Goal: Task Accomplishment & Management: Use online tool/utility

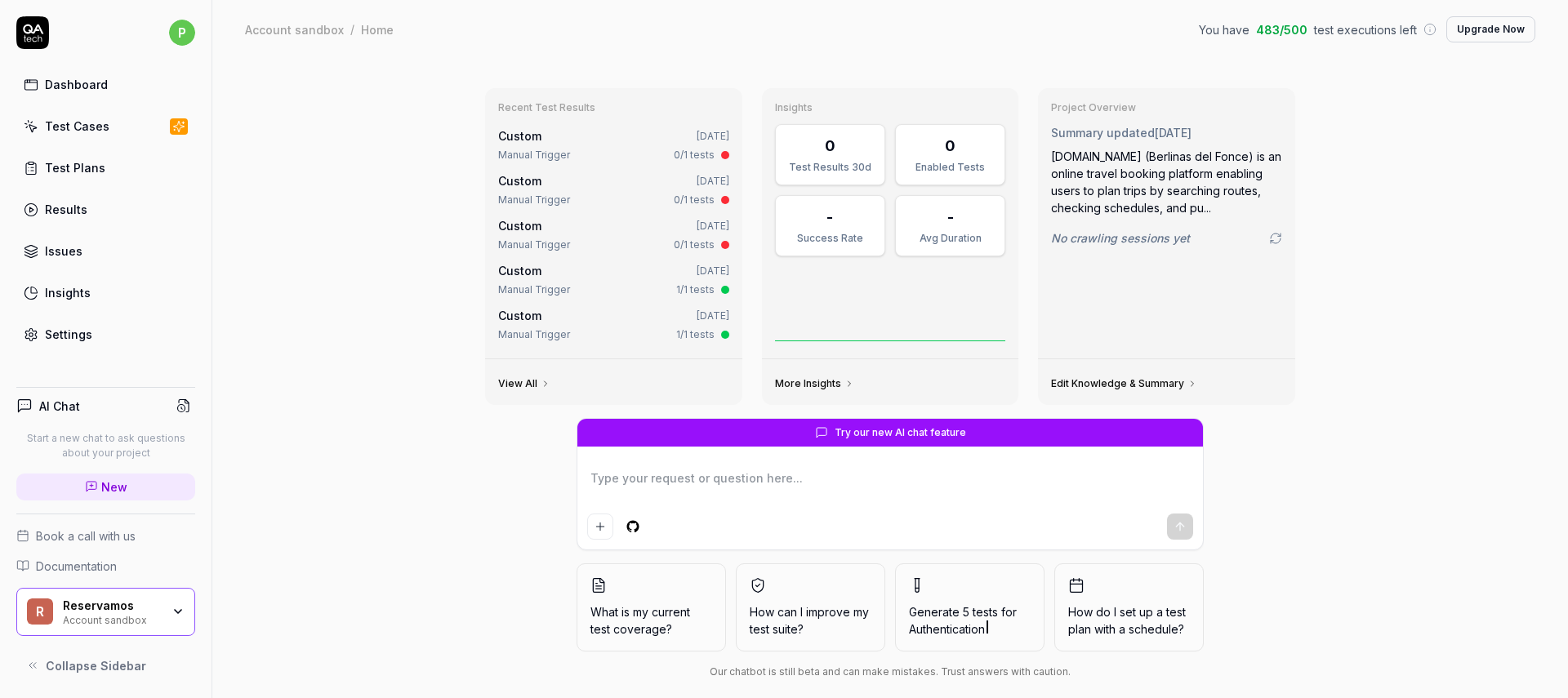
click at [109, 80] on link "Dashboard" at bounding box center [106, 85] width 179 height 32
drag, startPoint x: 298, startPoint y: 33, endPoint x: 321, endPoint y: 33, distance: 23.0
click at [298, 32] on div "Account sandbox" at bounding box center [294, 29] width 99 height 16
type textarea "*"
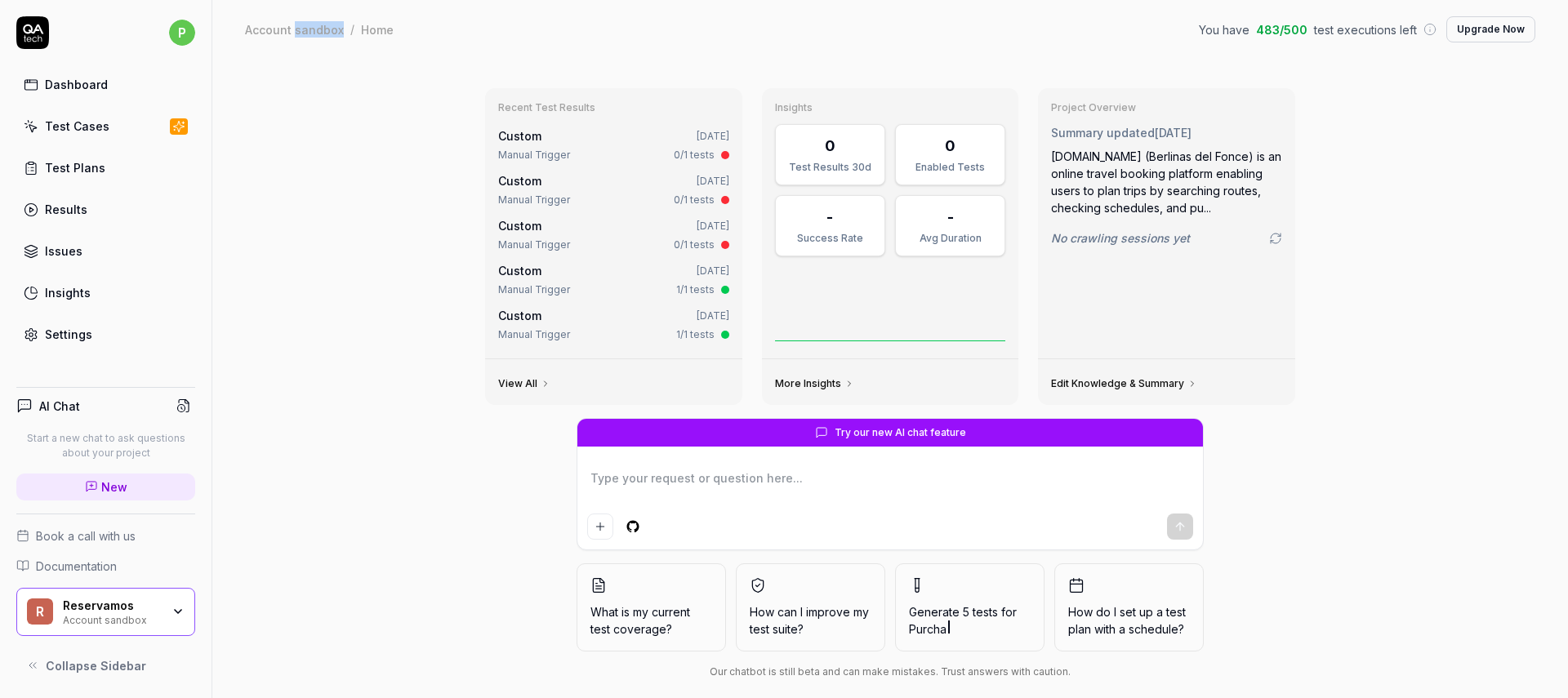
click at [710, 189] on div "Custom Jul 23, 2025" at bounding box center [613, 180] width 231 height 17
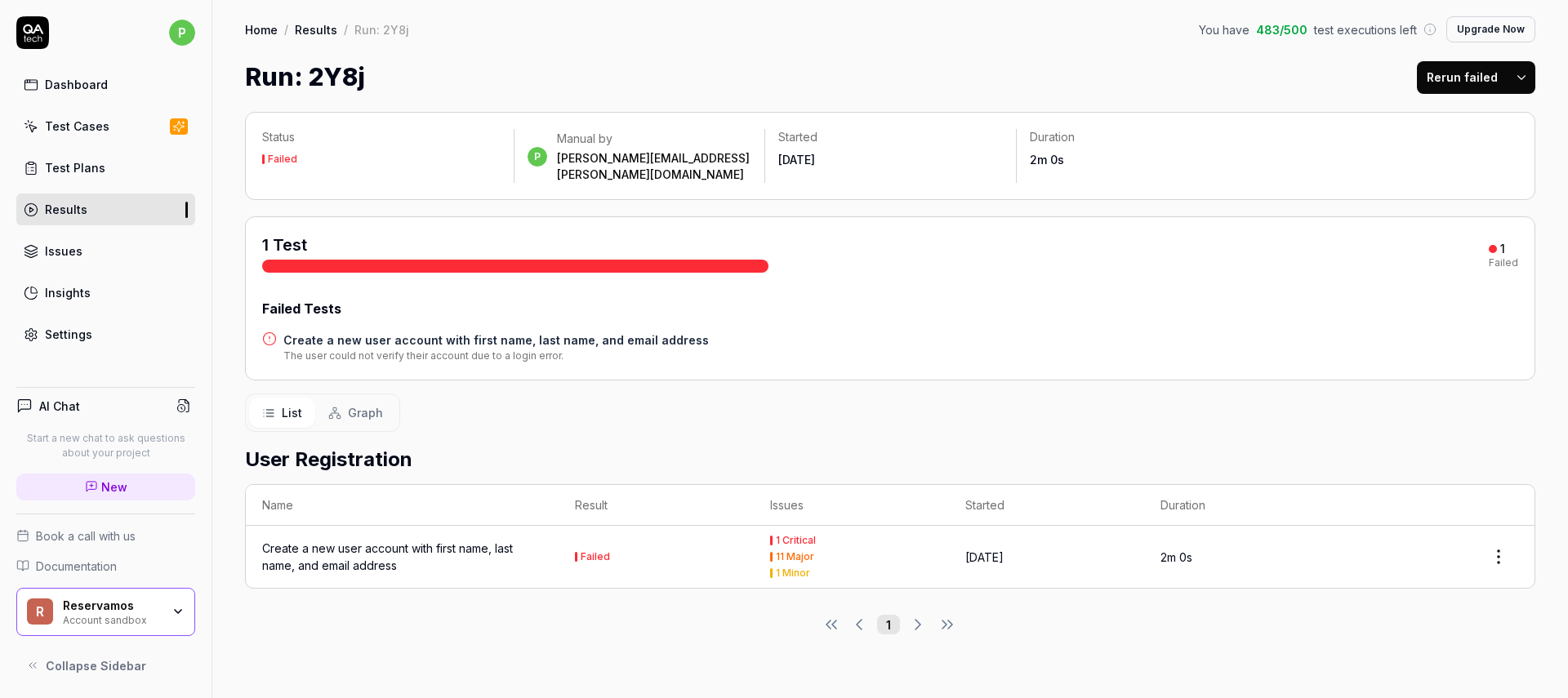
click at [94, 179] on link "Test Plans" at bounding box center [106, 168] width 179 height 32
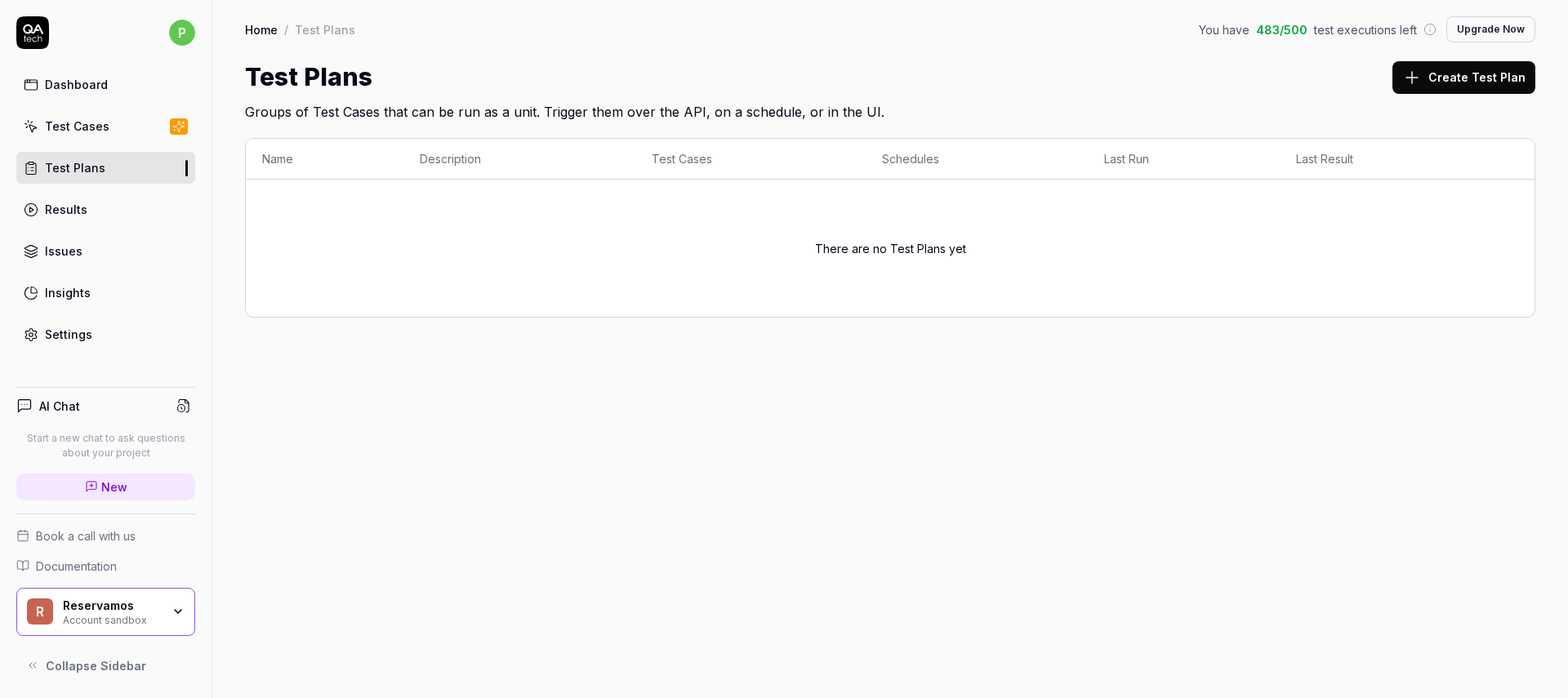
click at [73, 125] on div "Test Cases" at bounding box center [77, 125] width 65 height 17
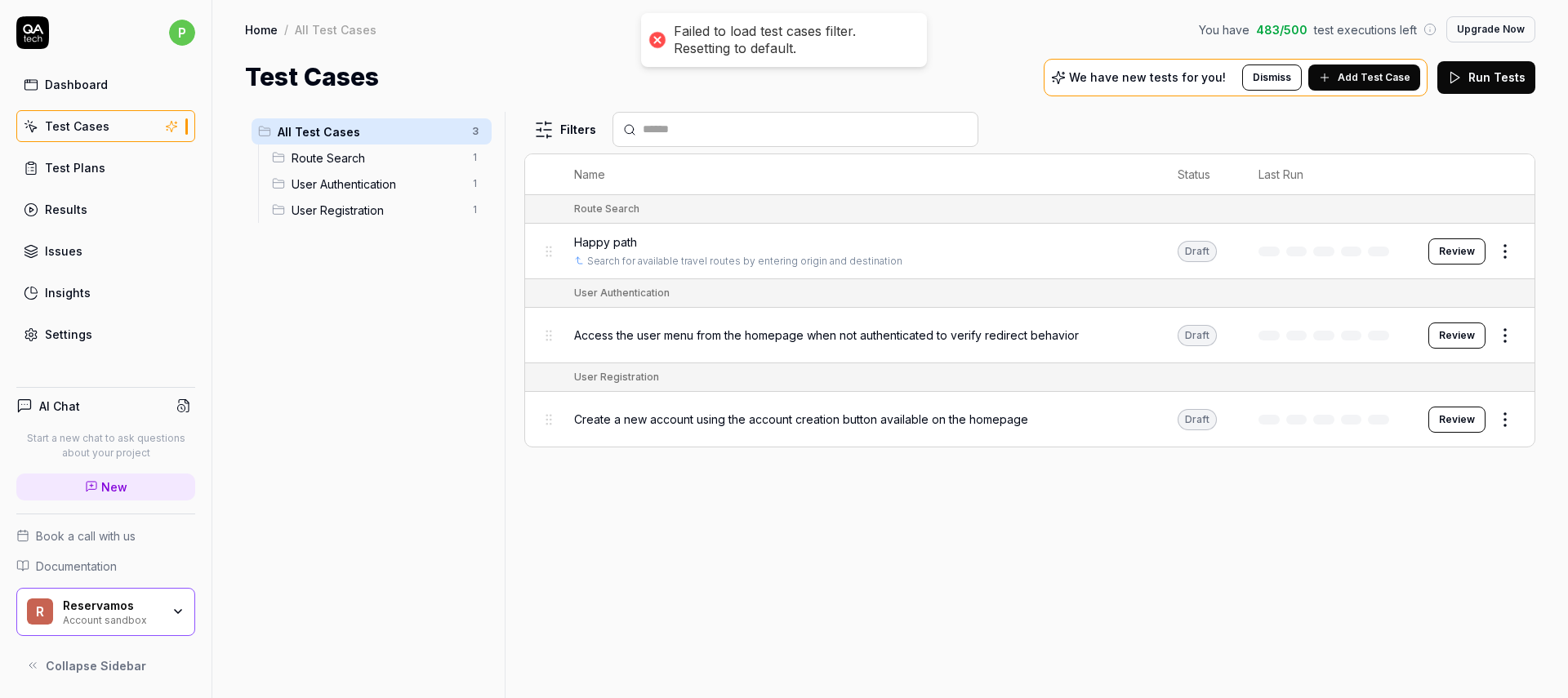
click at [53, 340] on div "Settings" at bounding box center [69, 334] width 48 height 17
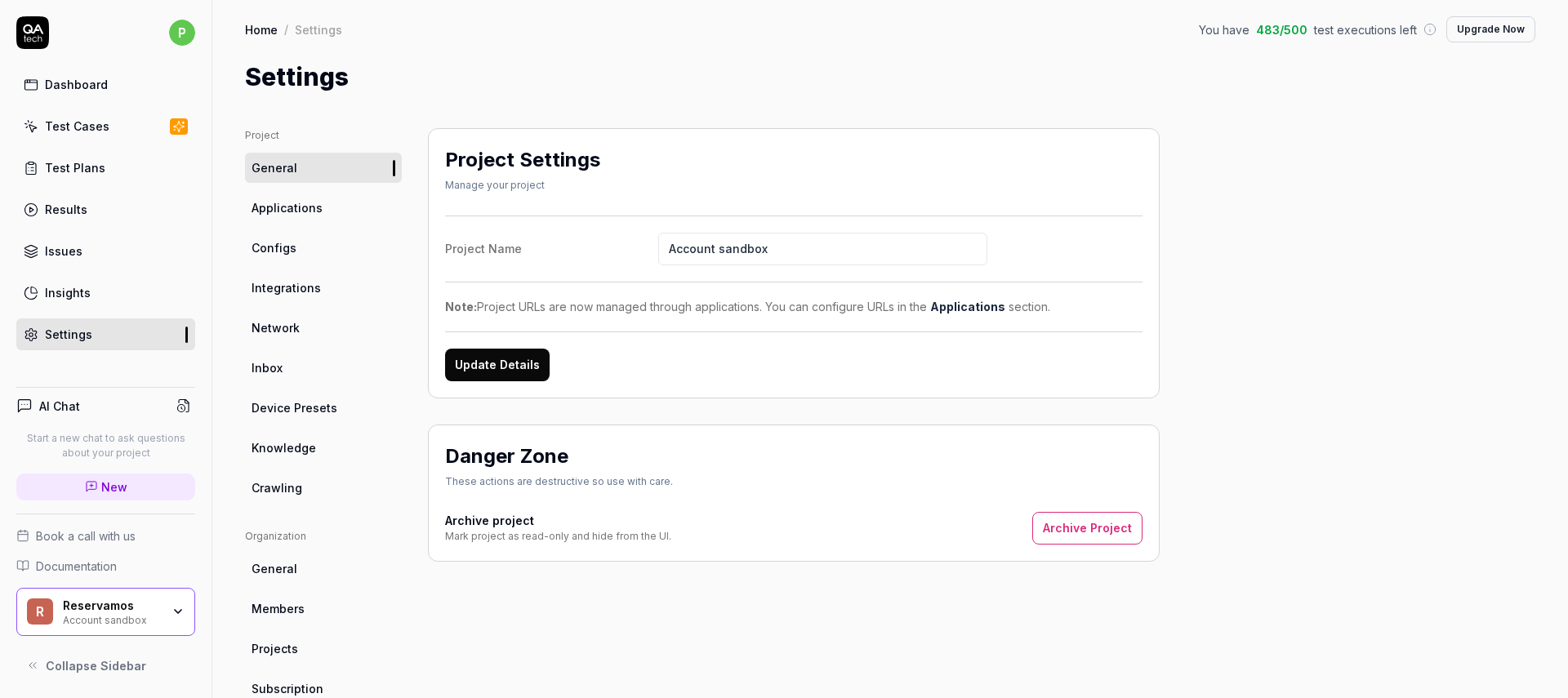
scroll to position [3, 0]
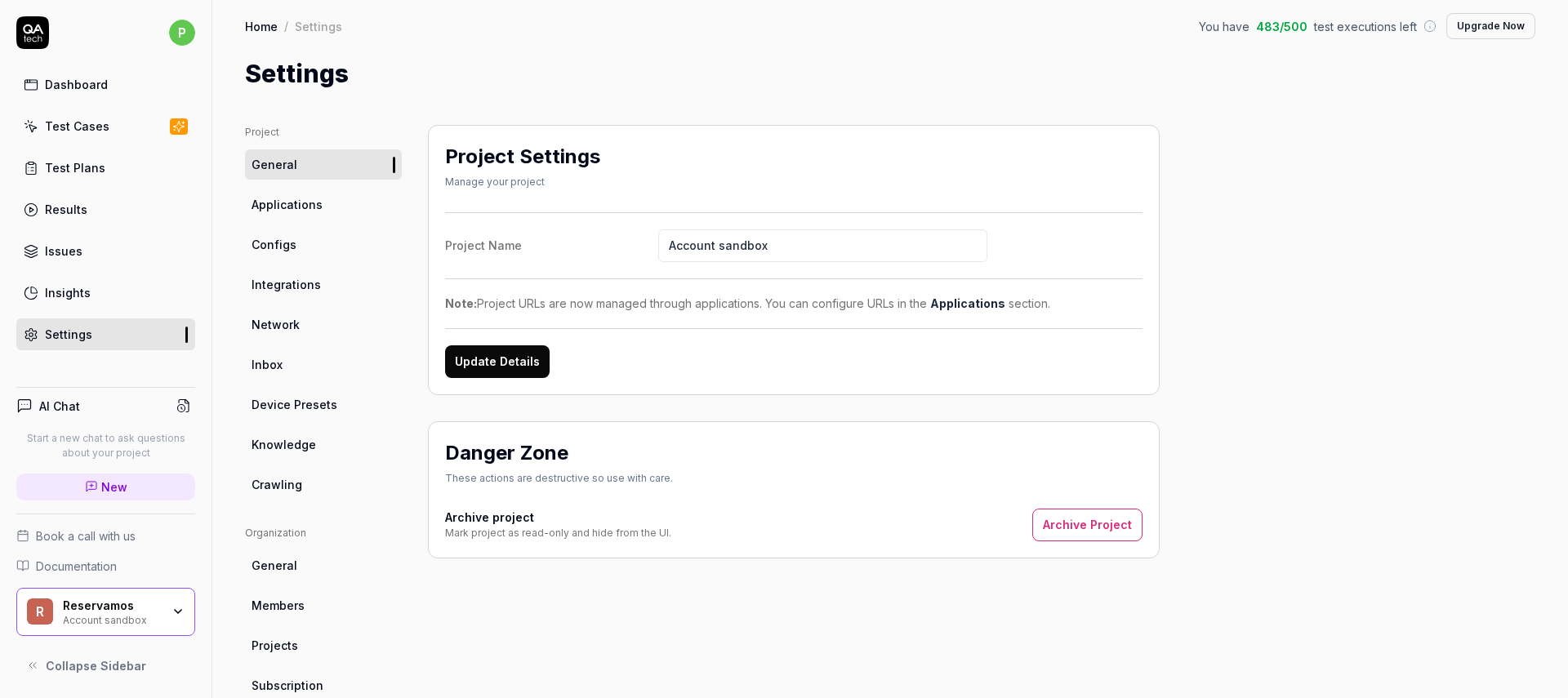
click at [266, 199] on span "Applications" at bounding box center [287, 204] width 71 height 17
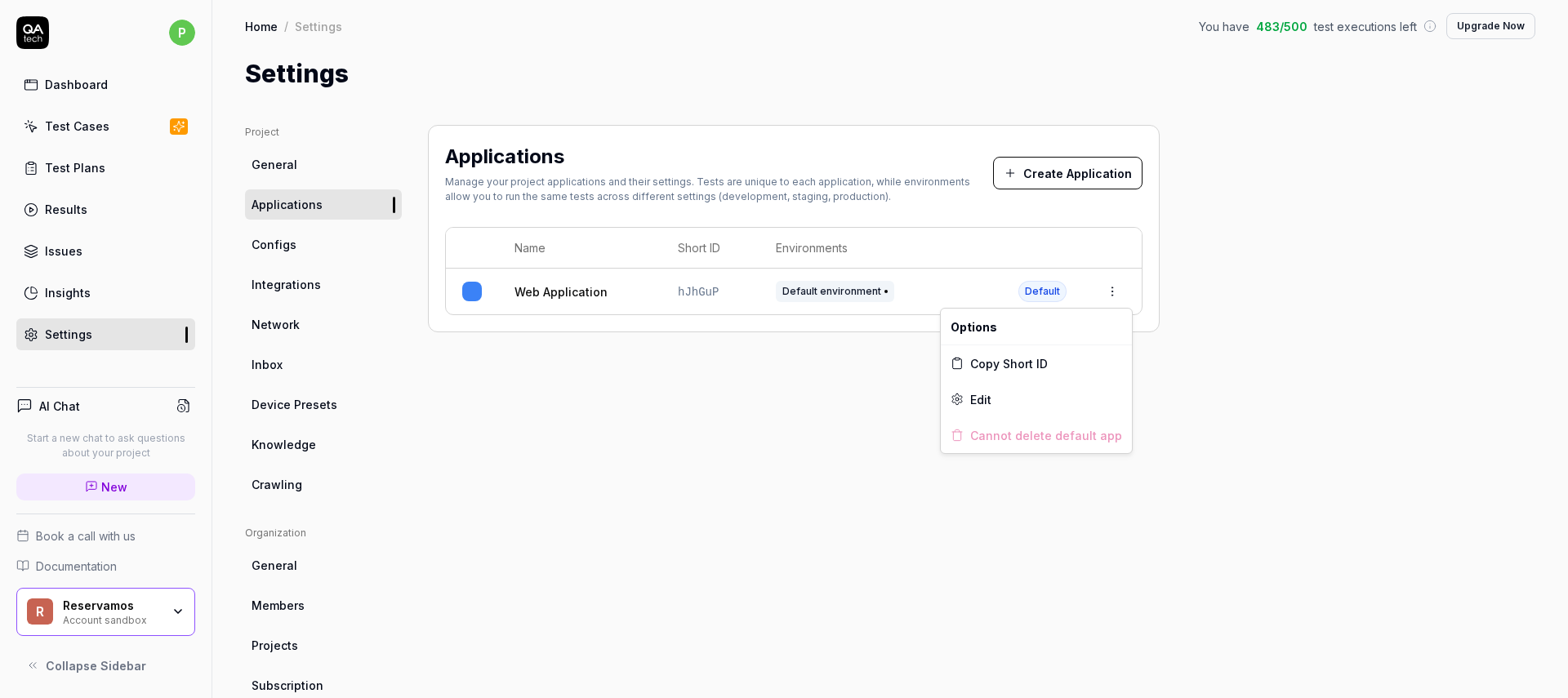
click at [1099, 291] on html "p Dashboard Test Cases Test Plans Results Issues Insights Settings AI Chat Star…" at bounding box center [784, 349] width 1568 height 698
click at [954, 397] on icon at bounding box center [957, 399] width 13 height 13
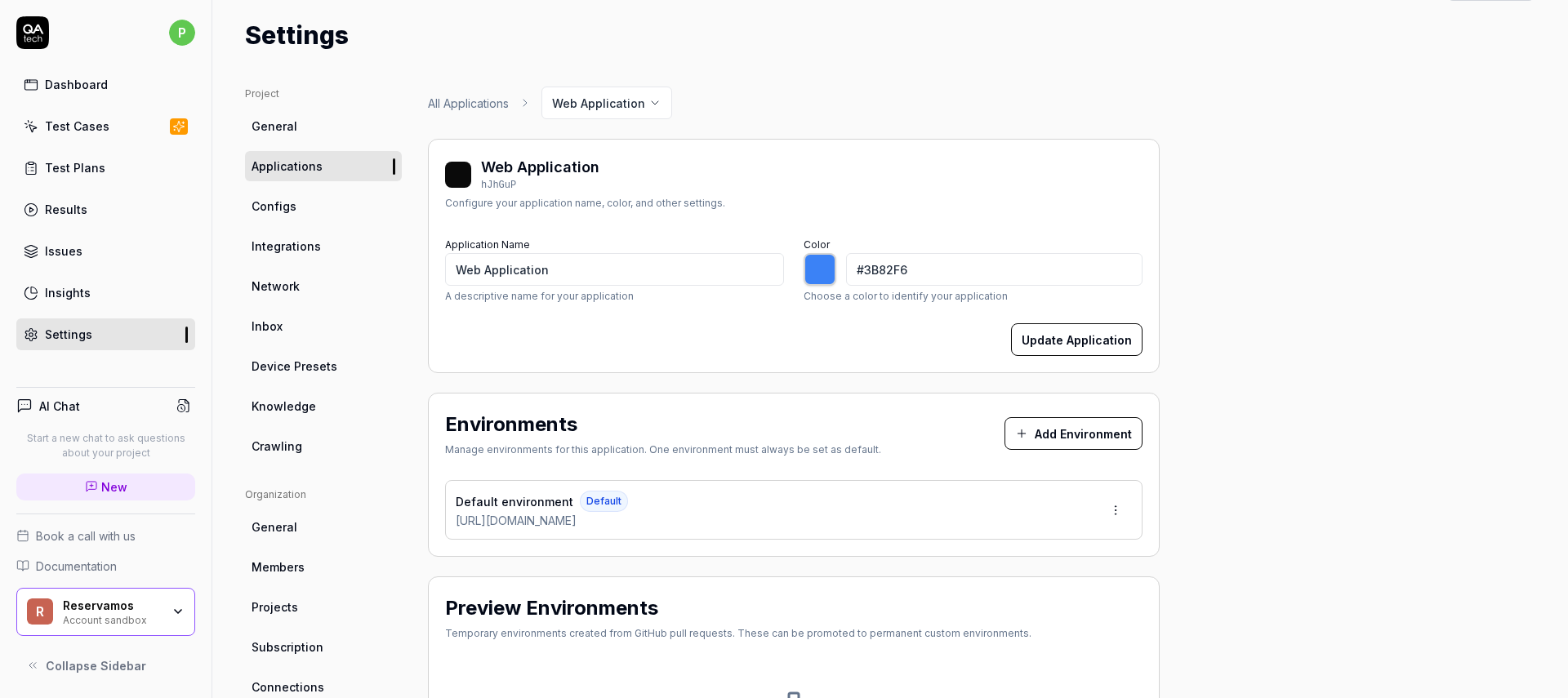
type input "*******"
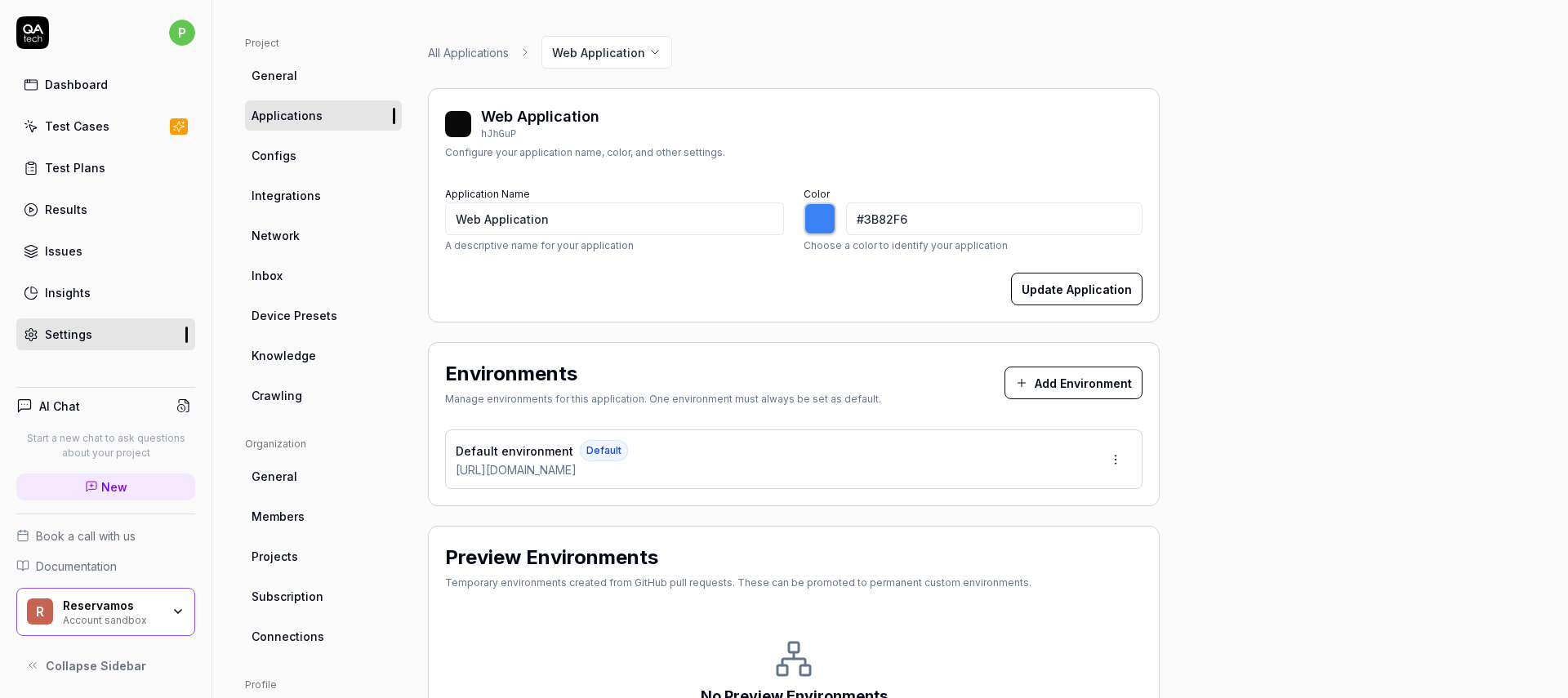
scroll to position [127, 0]
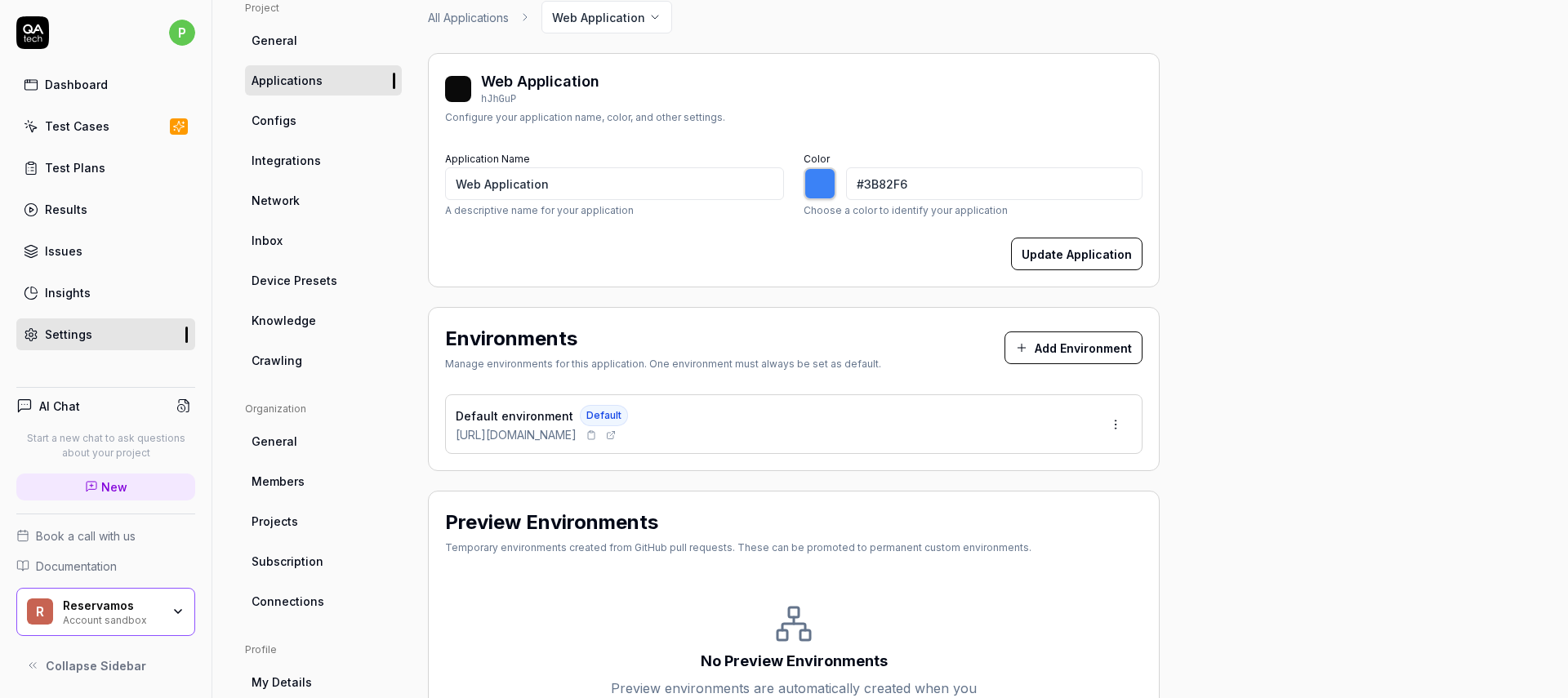
drag, startPoint x: 456, startPoint y: 434, endPoint x: 705, endPoint y: 438, distance: 249.0
click at [705, 438] on div "Default environment Default [URL][DOMAIN_NAME]" at bounding box center [793, 424] width 698 height 60
click at [671, 440] on div "Default environment Default [URL][DOMAIN_NAME]" at bounding box center [793, 424] width 698 height 60
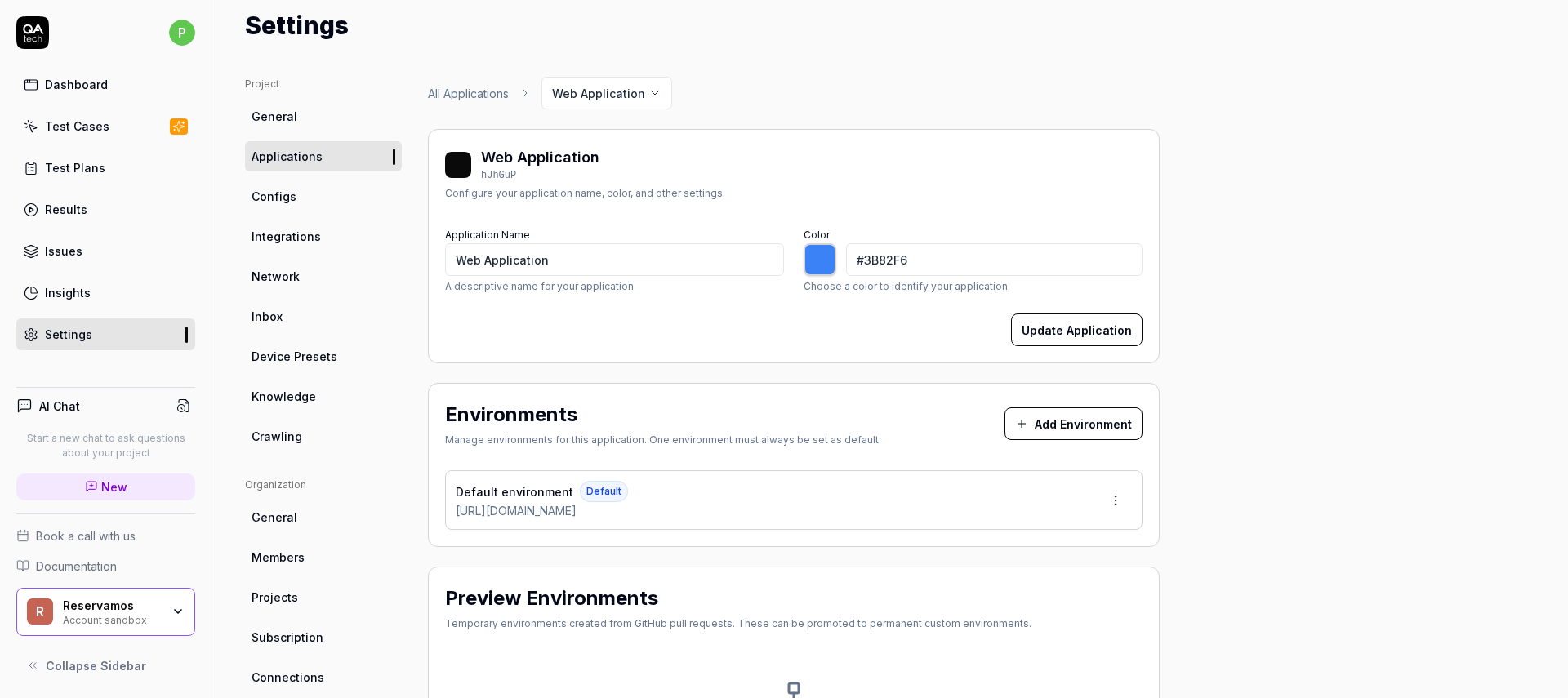
scroll to position [0, 0]
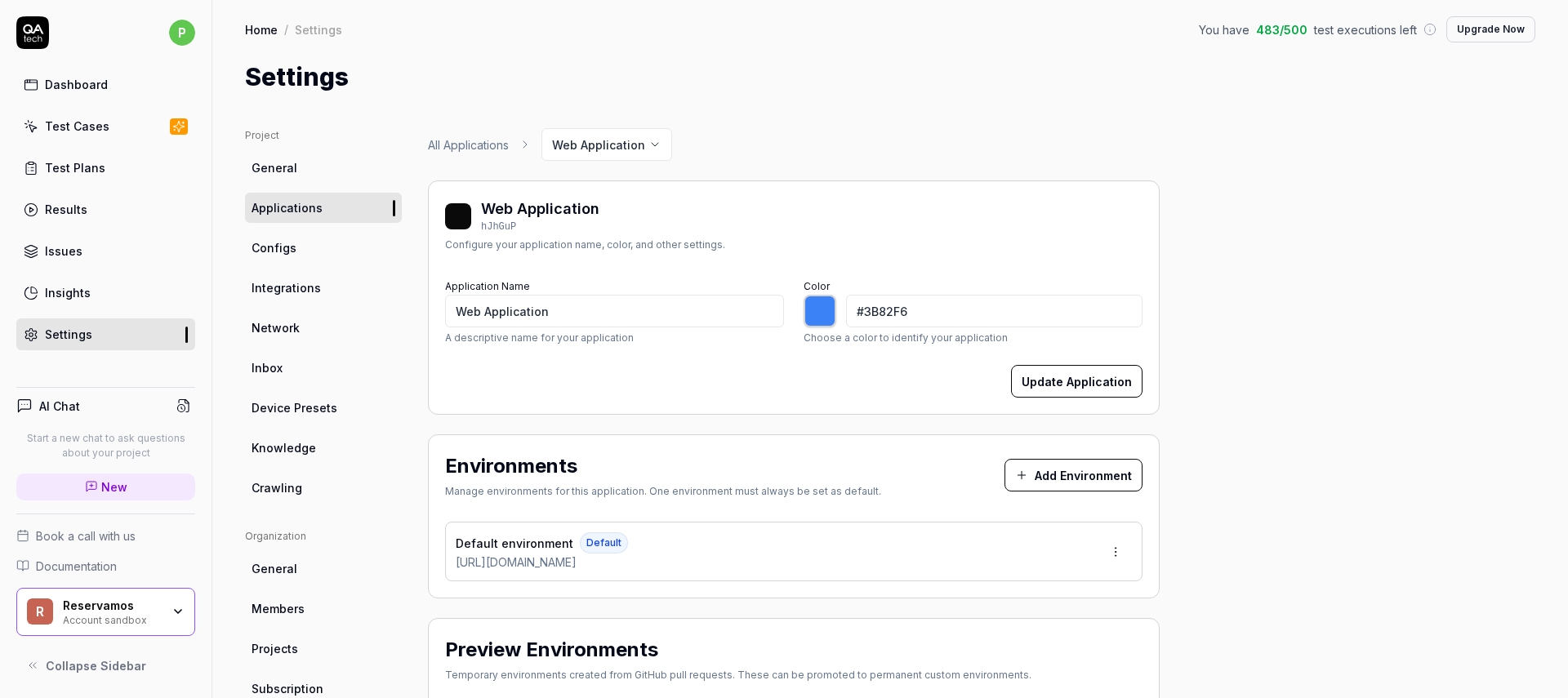
click at [138, 125] on link "Test Cases" at bounding box center [106, 126] width 179 height 32
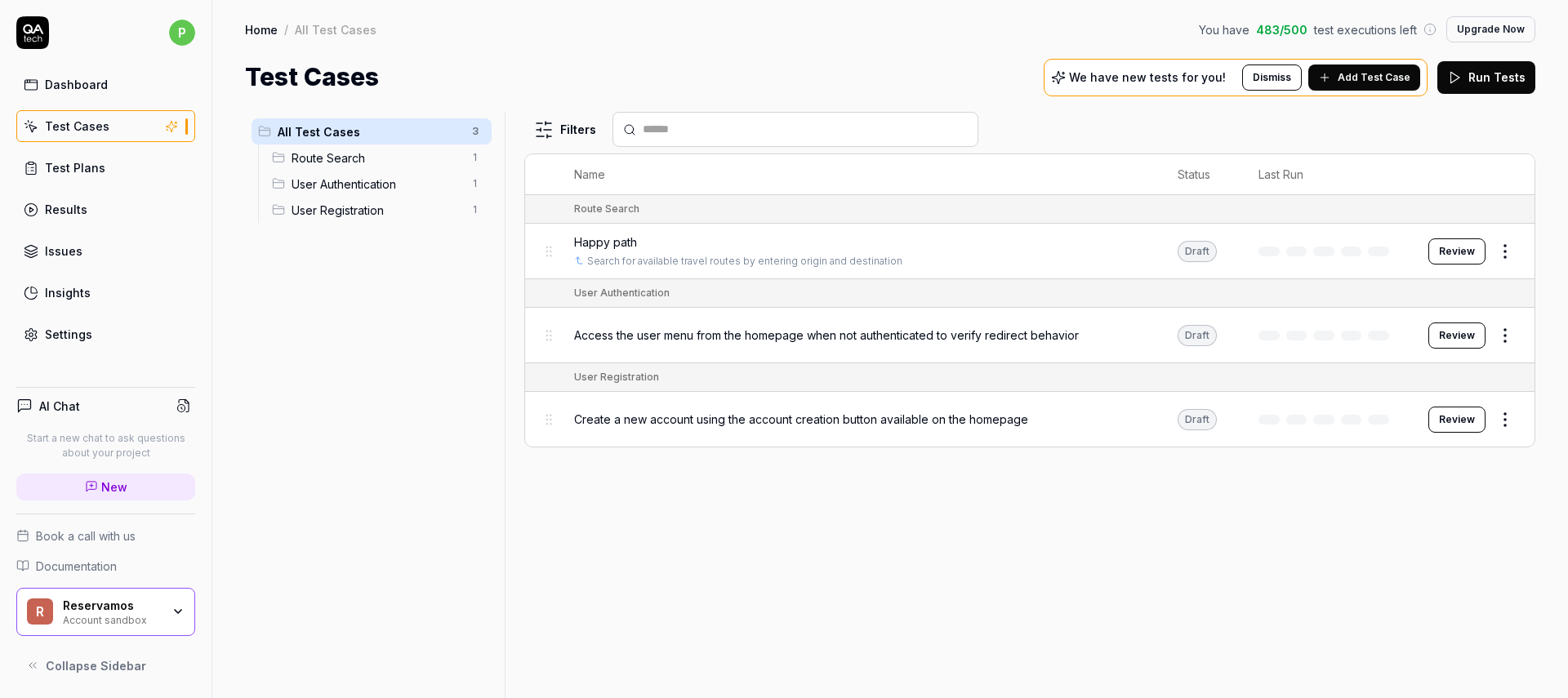
click at [1379, 81] on span "Add Test Case" at bounding box center [1374, 78] width 73 height 15
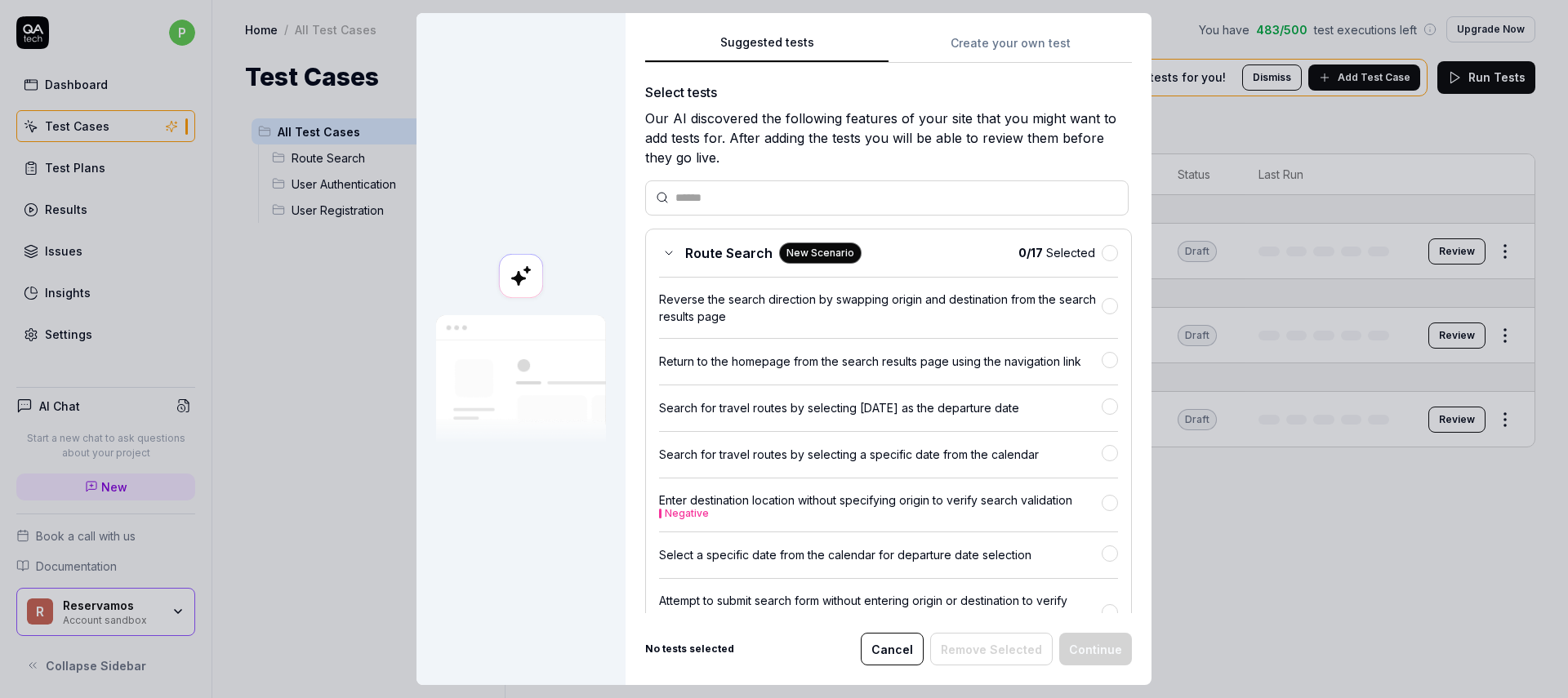
click at [957, 407] on div "Search for travel routes by selecting [DATE] as the departure date" at bounding box center [880, 407] width 443 height 17
click at [1087, 633] on button "Continue" at bounding box center [1095, 649] width 73 height 33
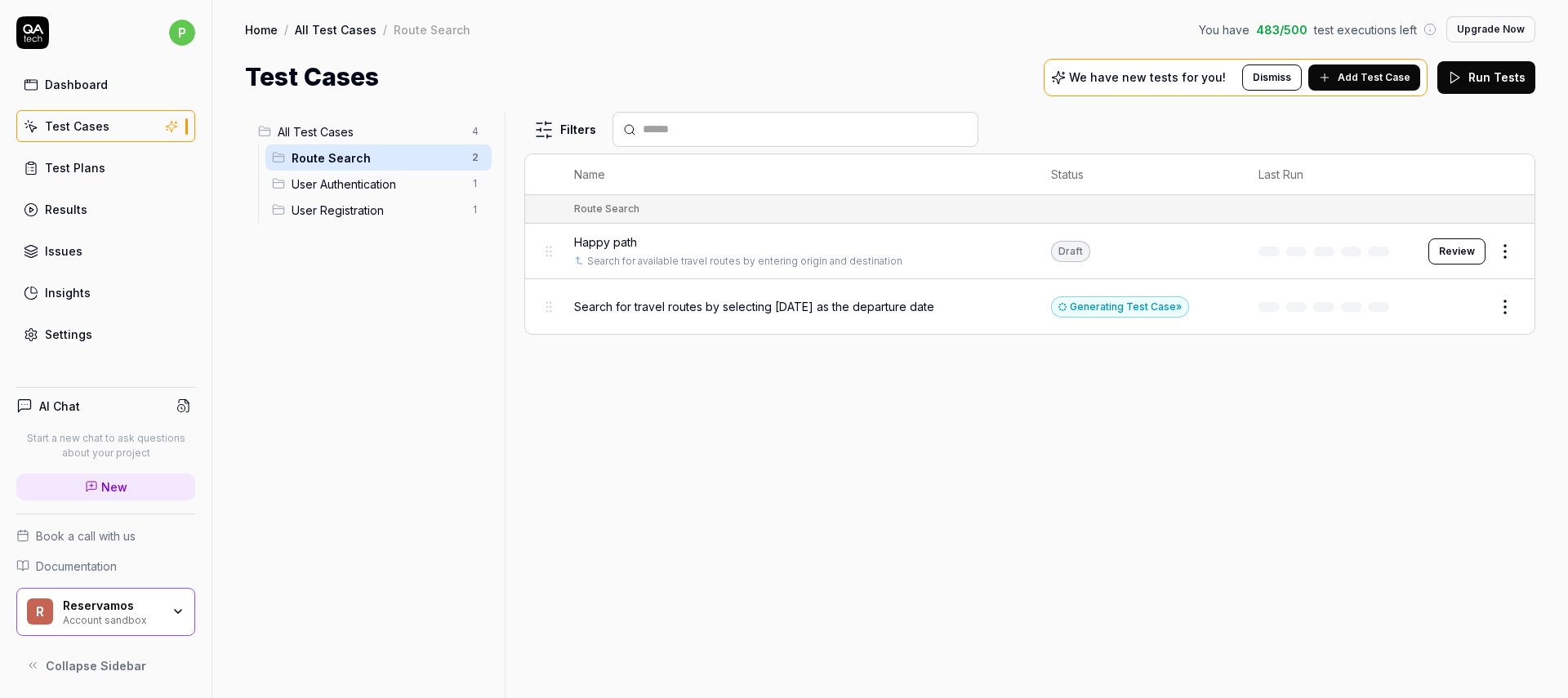
click at [784, 309] on span "Search for travel routes by selecting [DATE] as the departure date" at bounding box center [755, 306] width 360 height 17
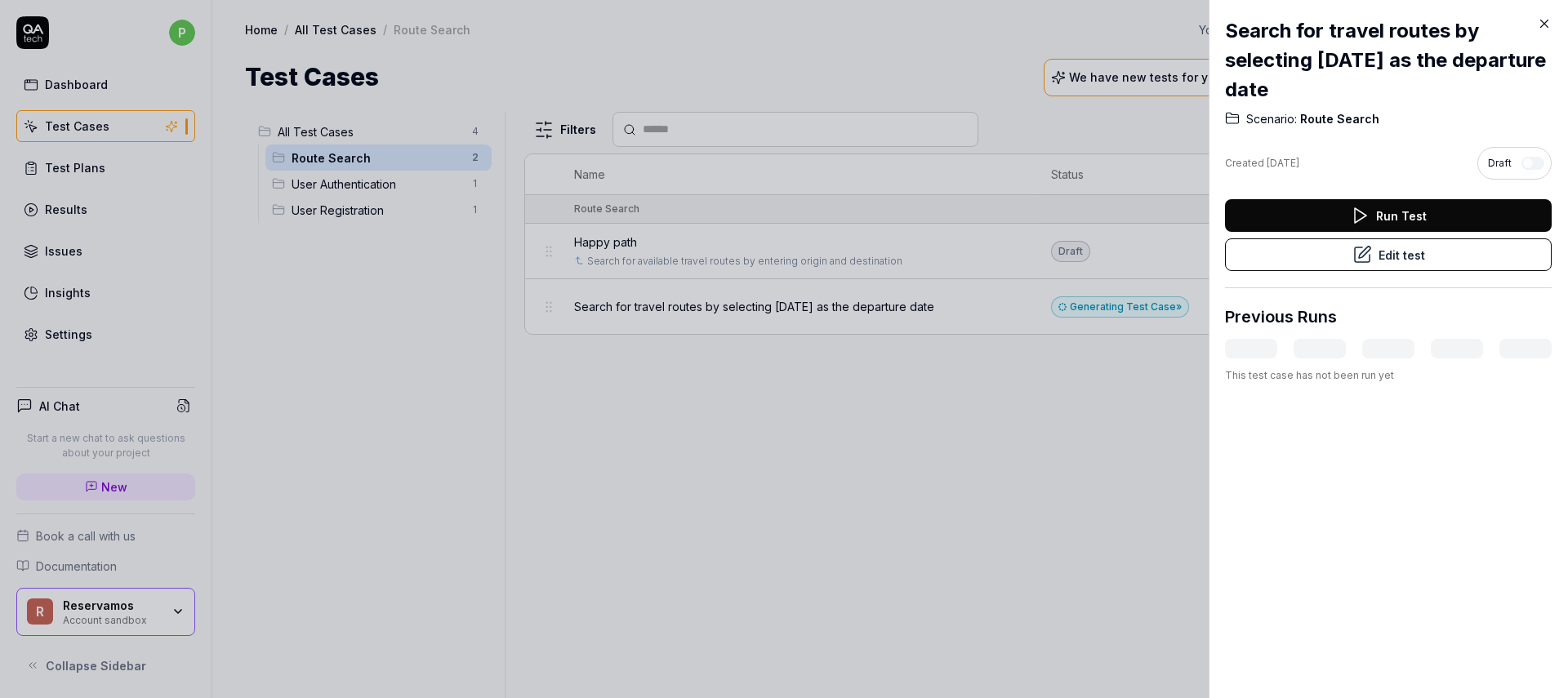
click at [1548, 23] on icon at bounding box center [1544, 23] width 15 height 15
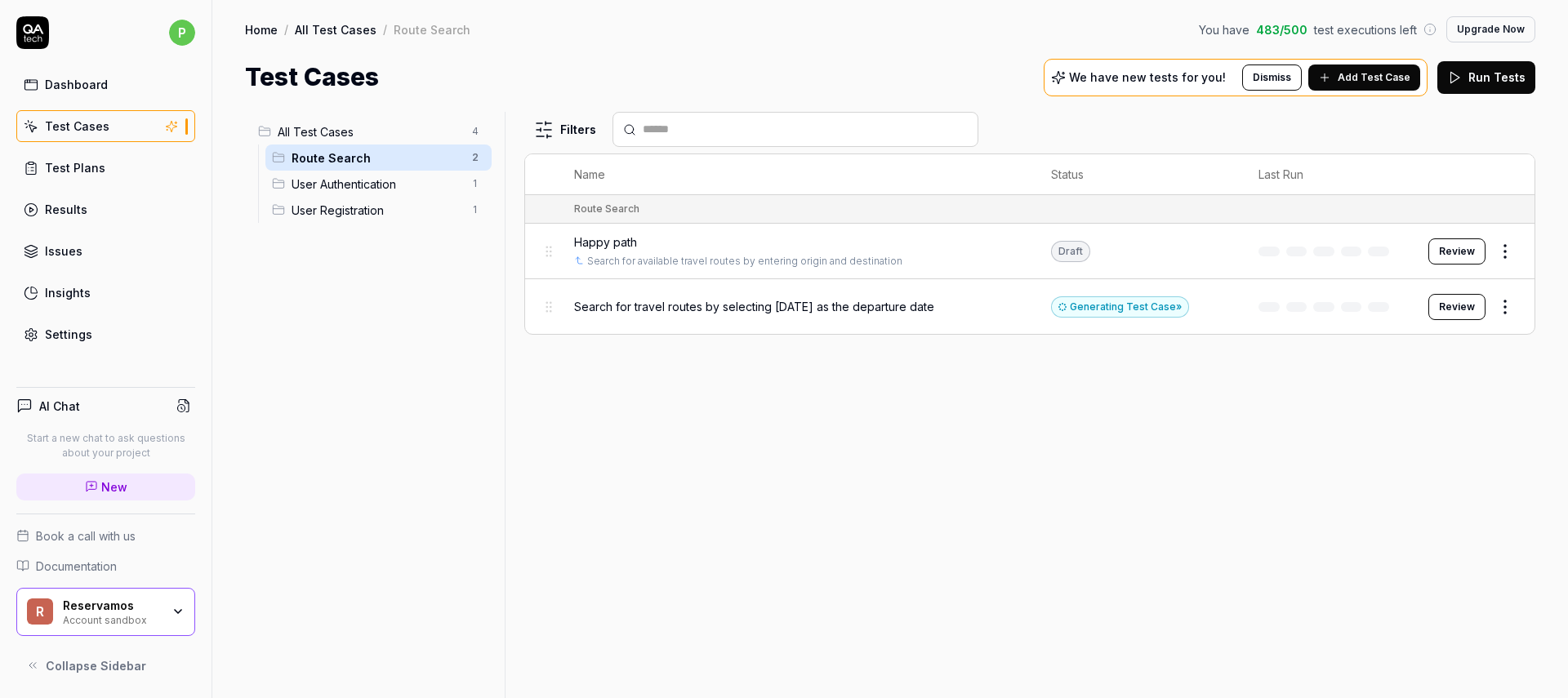
click at [1164, 308] on div "Generating Test Case »" at bounding box center [1120, 307] width 138 height 21
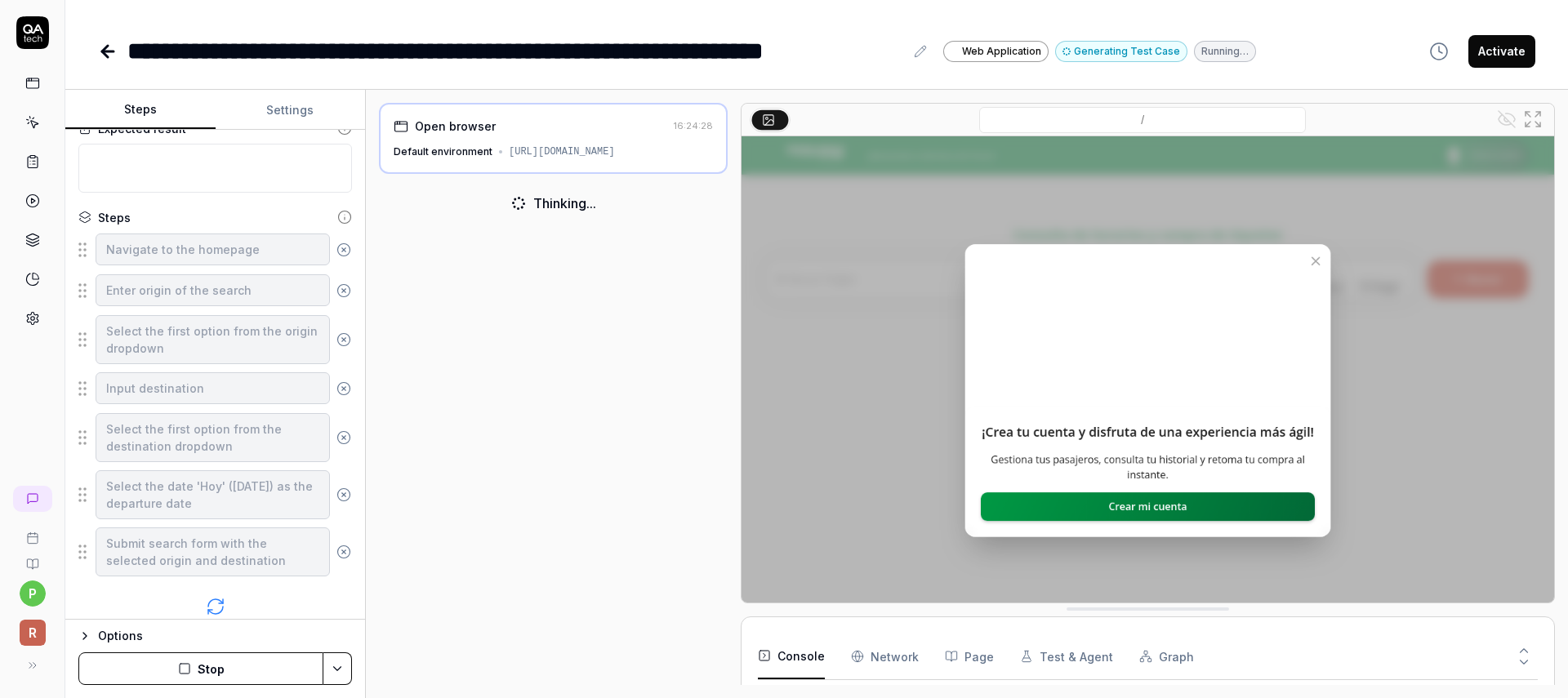
scroll to position [875, 0]
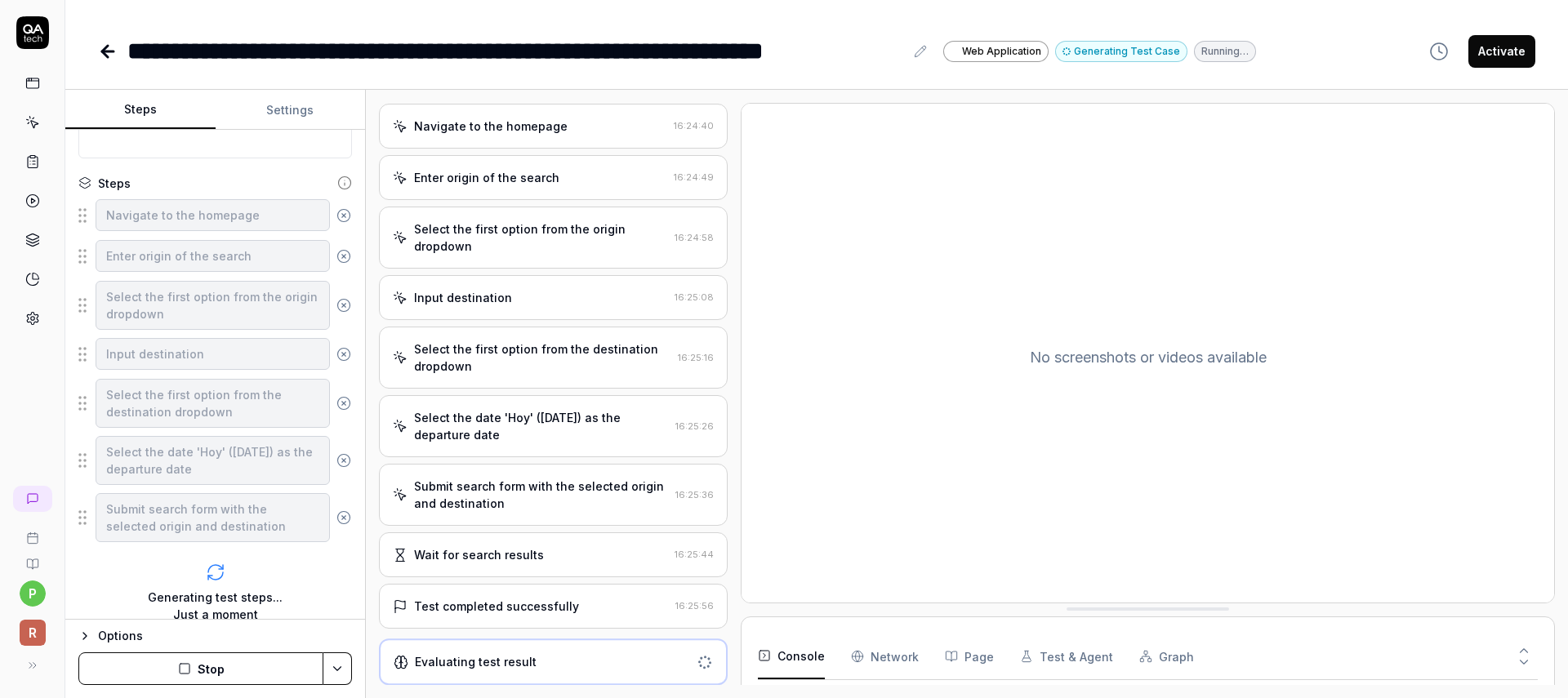
scroll to position [87, 0]
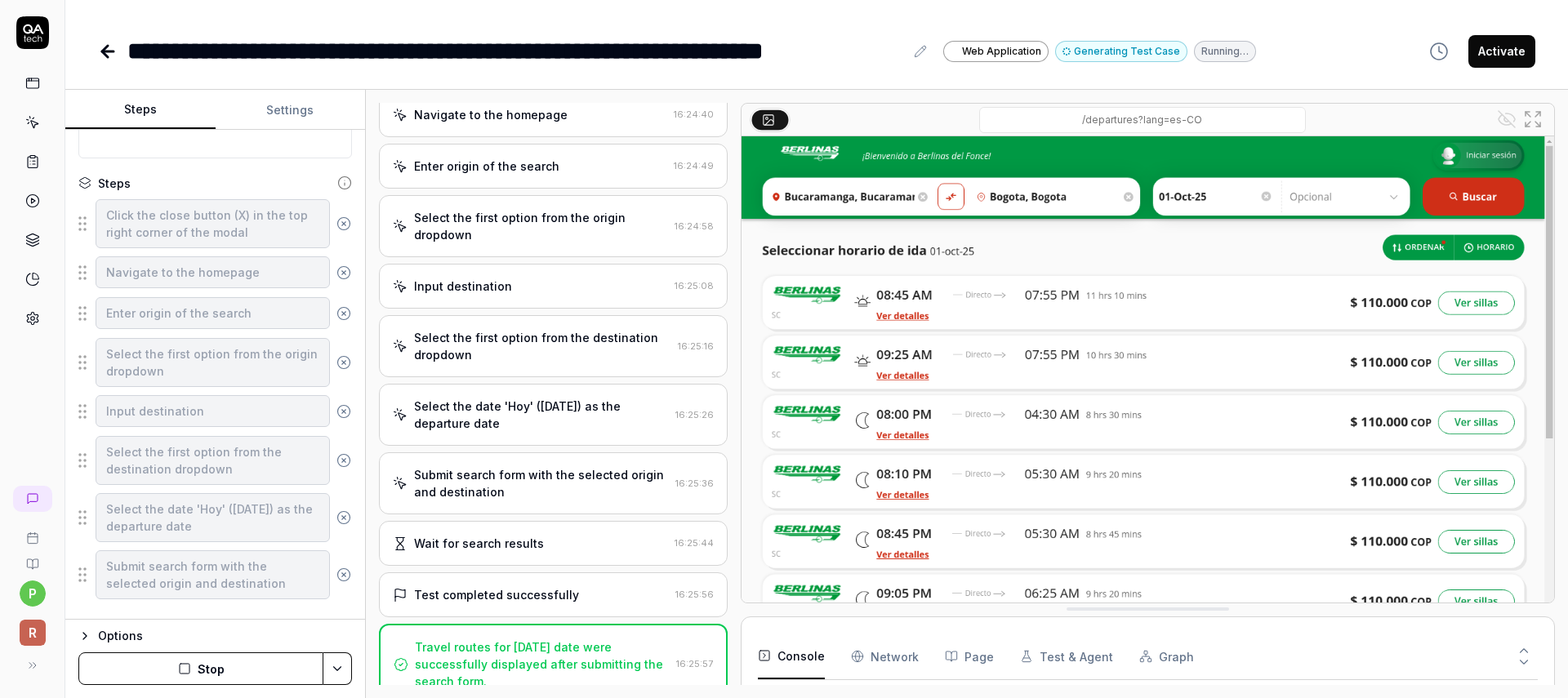
type textarea "*"
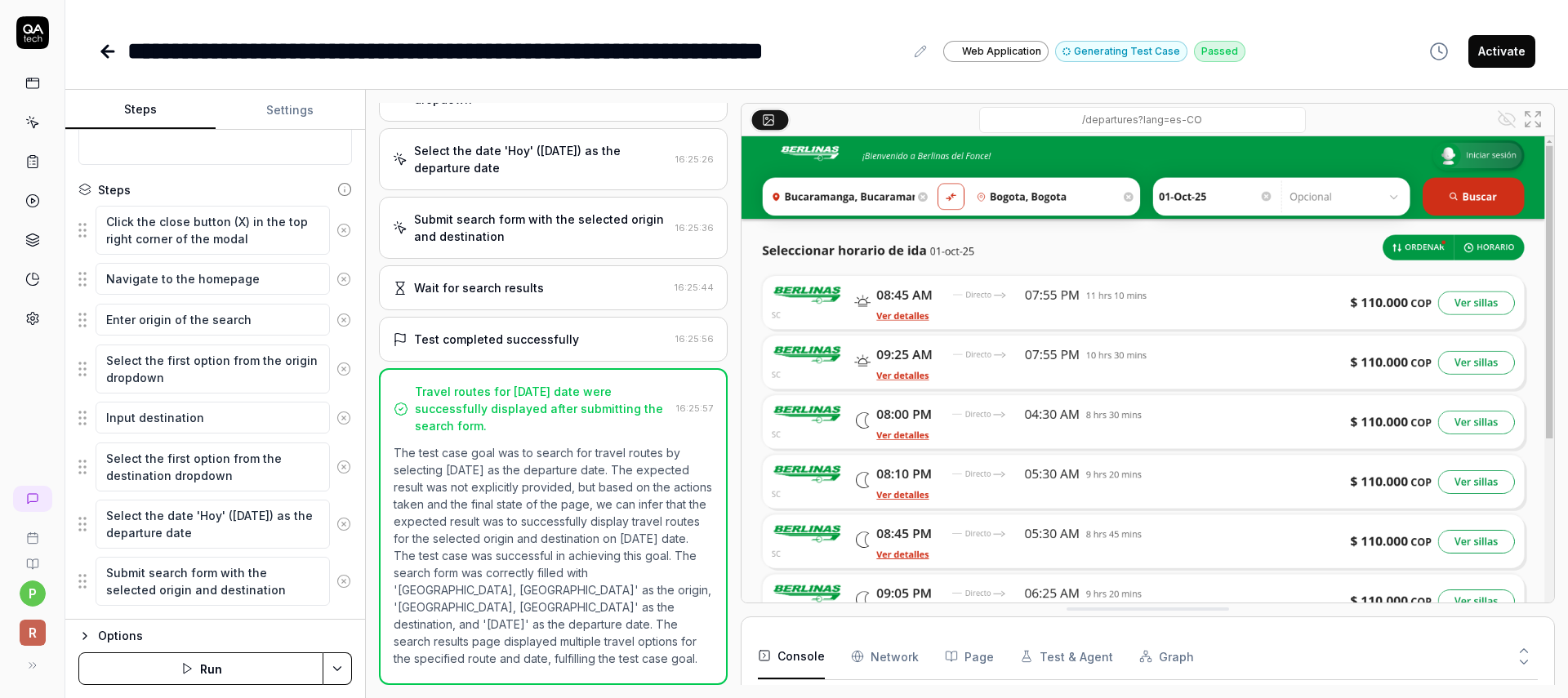
scroll to position [0, 0]
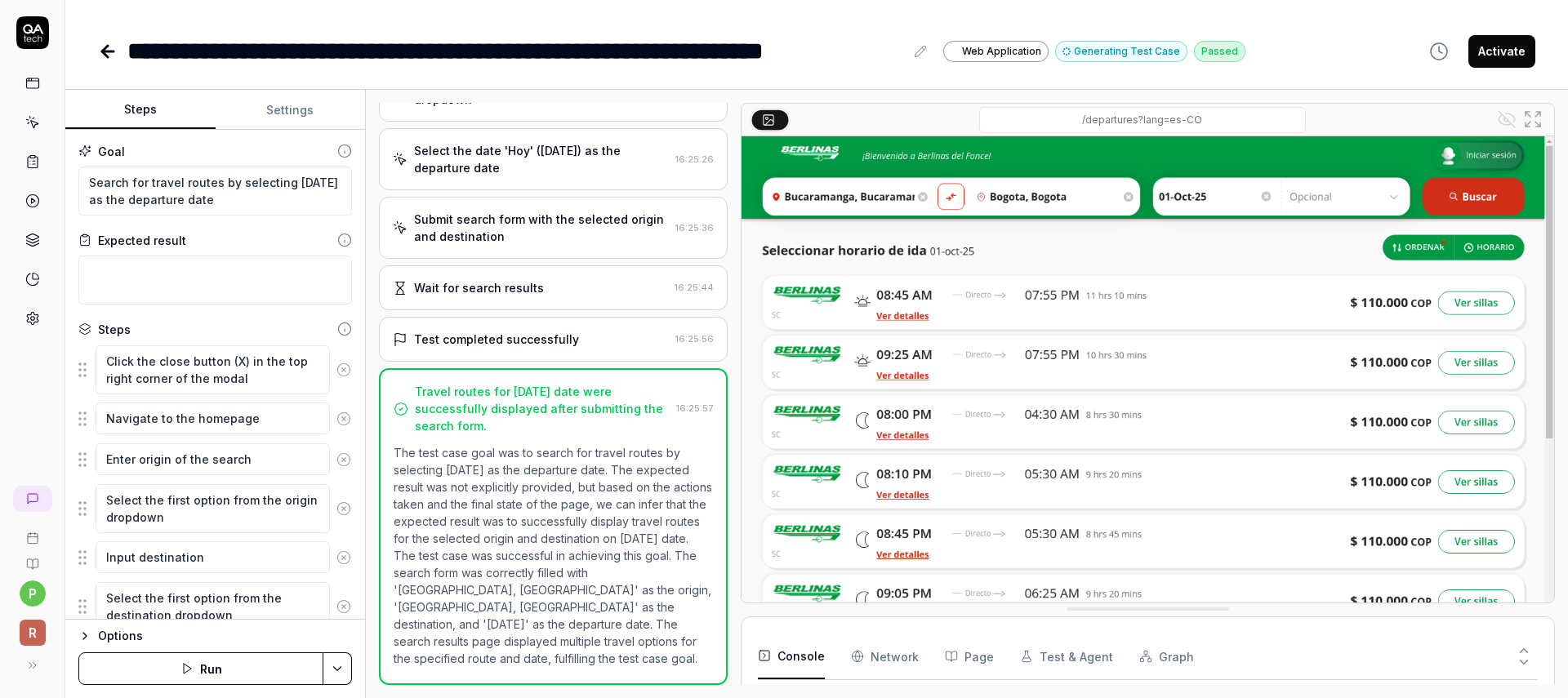
click at [108, 43] on icon at bounding box center [108, 52] width 20 height 20
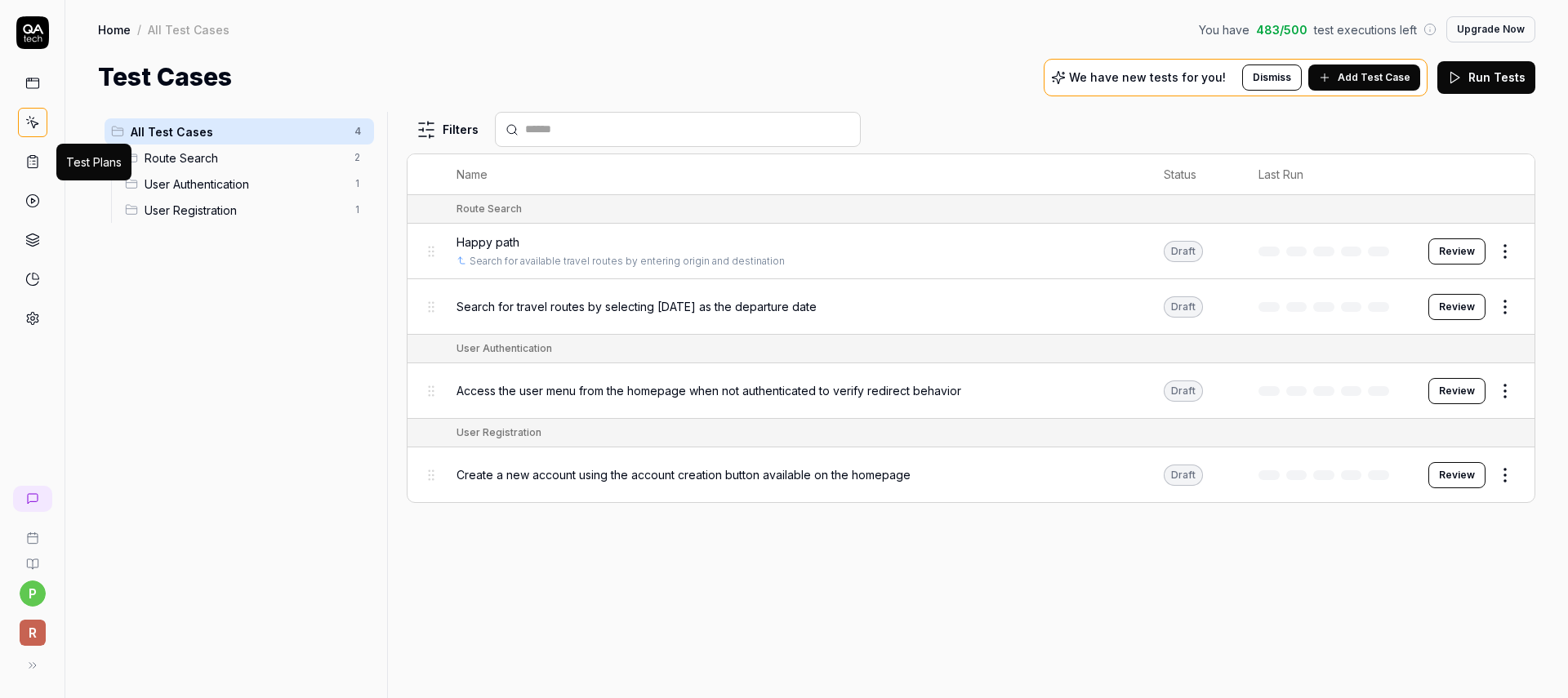
click at [34, 162] on icon at bounding box center [32, 161] width 15 height 15
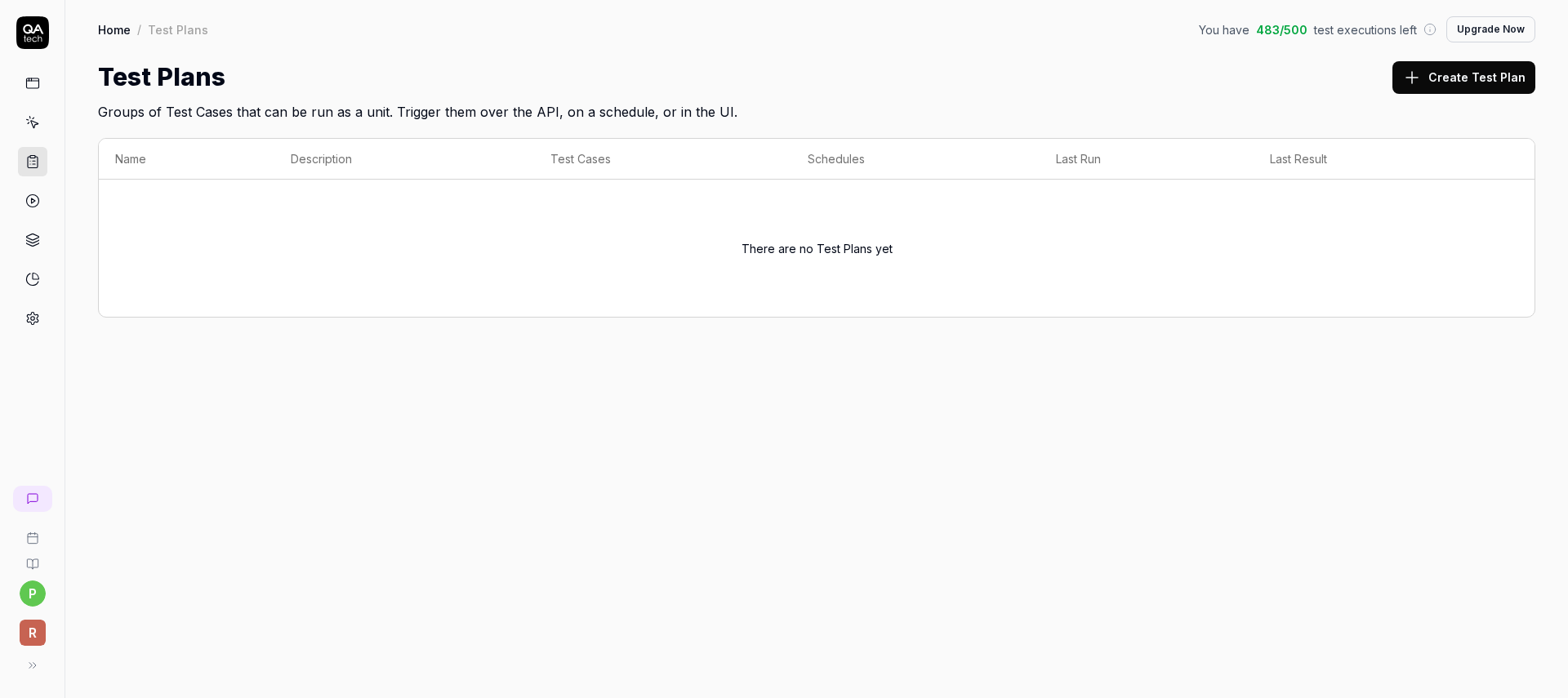
click at [28, 78] on icon at bounding box center [32, 83] width 15 height 15
click at [43, 125] on link at bounding box center [33, 122] width 30 height 30
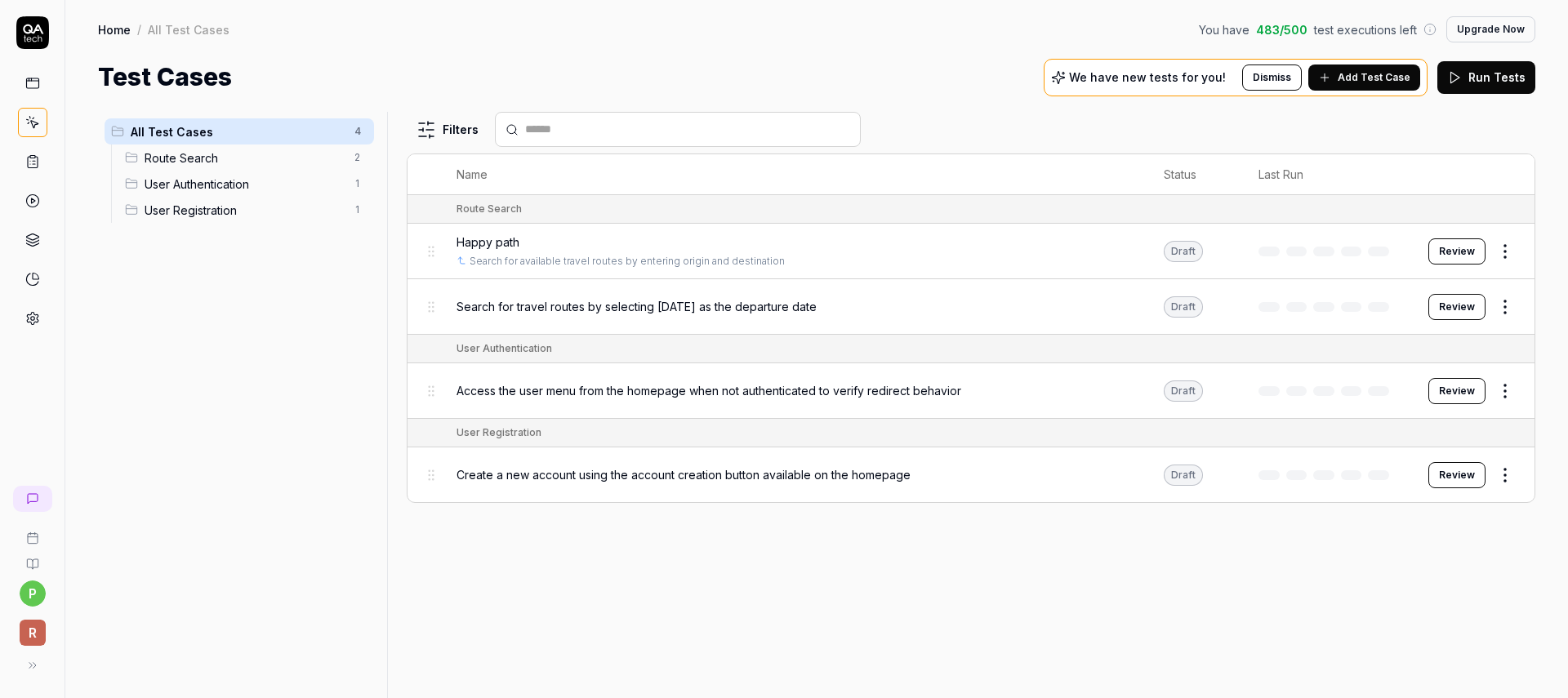
click at [1350, 76] on span "Add Test Case" at bounding box center [1374, 78] width 73 height 15
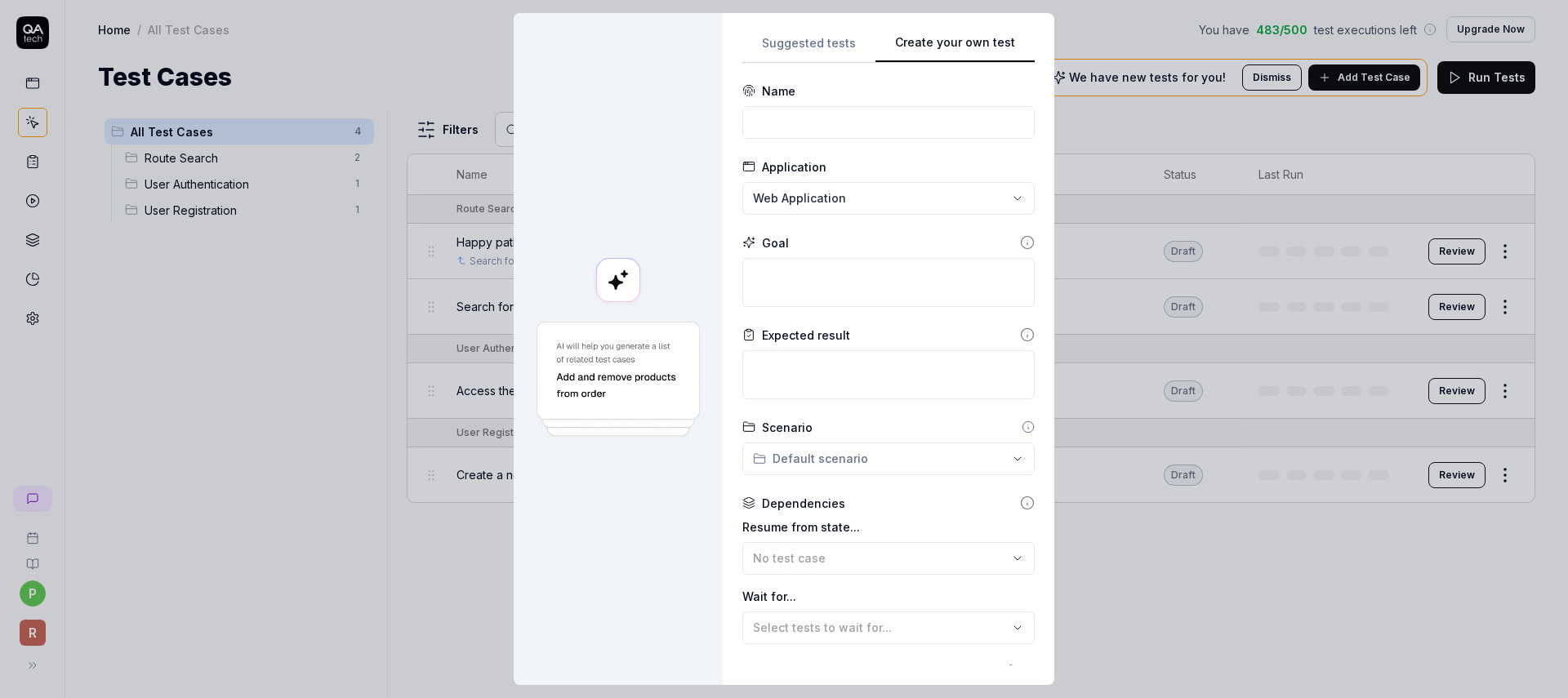
click at [971, 49] on button "Create your own test" at bounding box center [955, 49] width 159 height 30
click at [911, 116] on input at bounding box center [889, 122] width 293 height 33
type input "Registro de usuario"
click at [807, 307] on form "**********" at bounding box center [889, 447] width 293 height 730
click at [808, 295] on textarea at bounding box center [889, 282] width 293 height 49
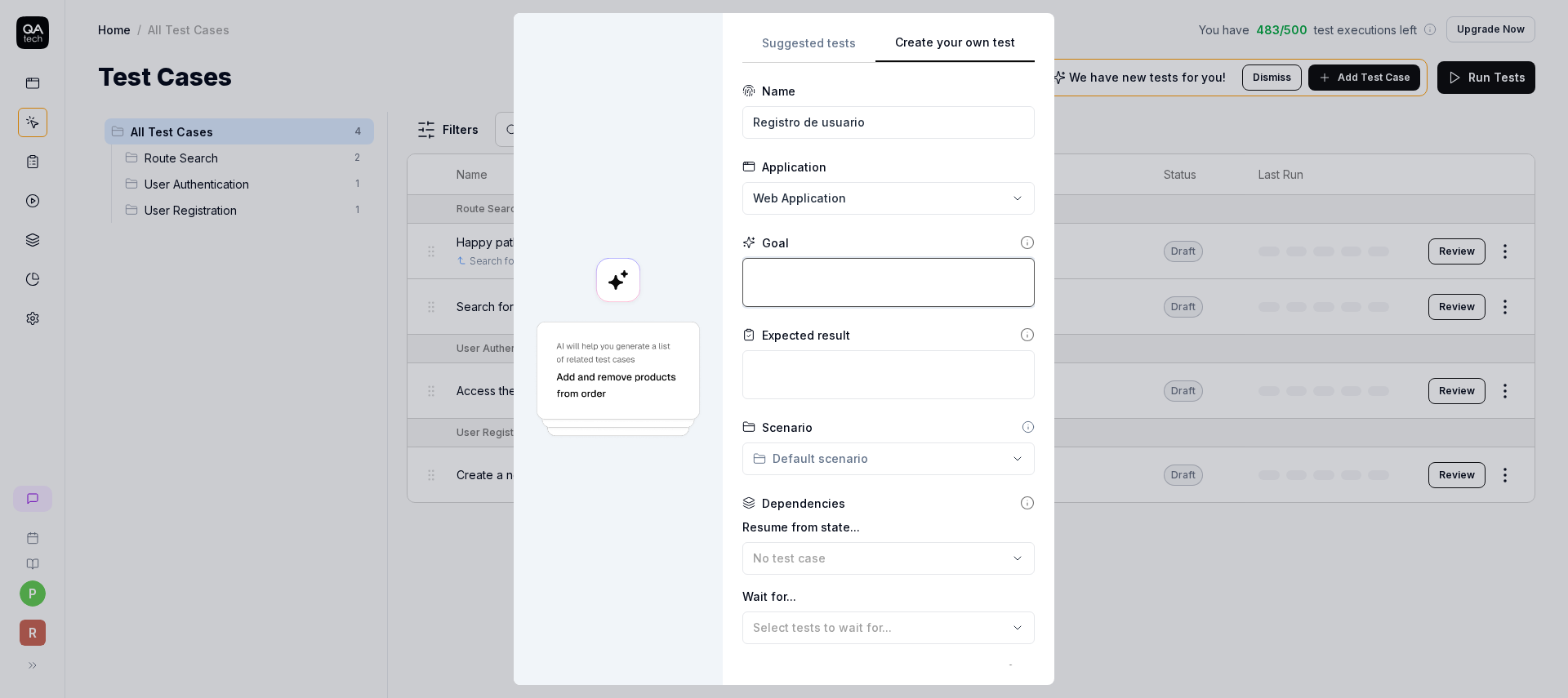
click at [808, 295] on textarea at bounding box center [889, 282] width 293 height 49
type textarea "*"
type textarea "R"
type textarea "*"
type textarea "Re"
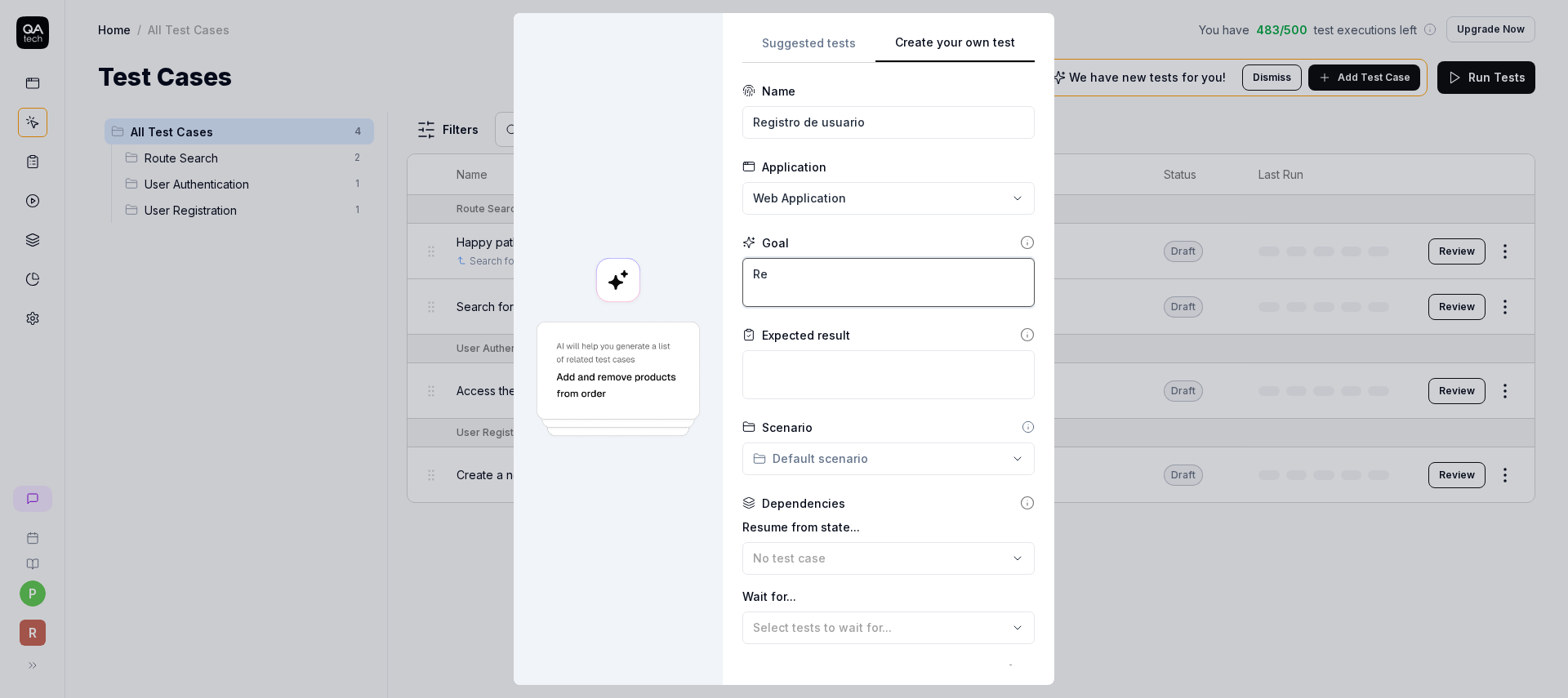
type textarea "*"
type textarea "Reg"
type textarea "*"
type textarea "Regi"
type textarea "*"
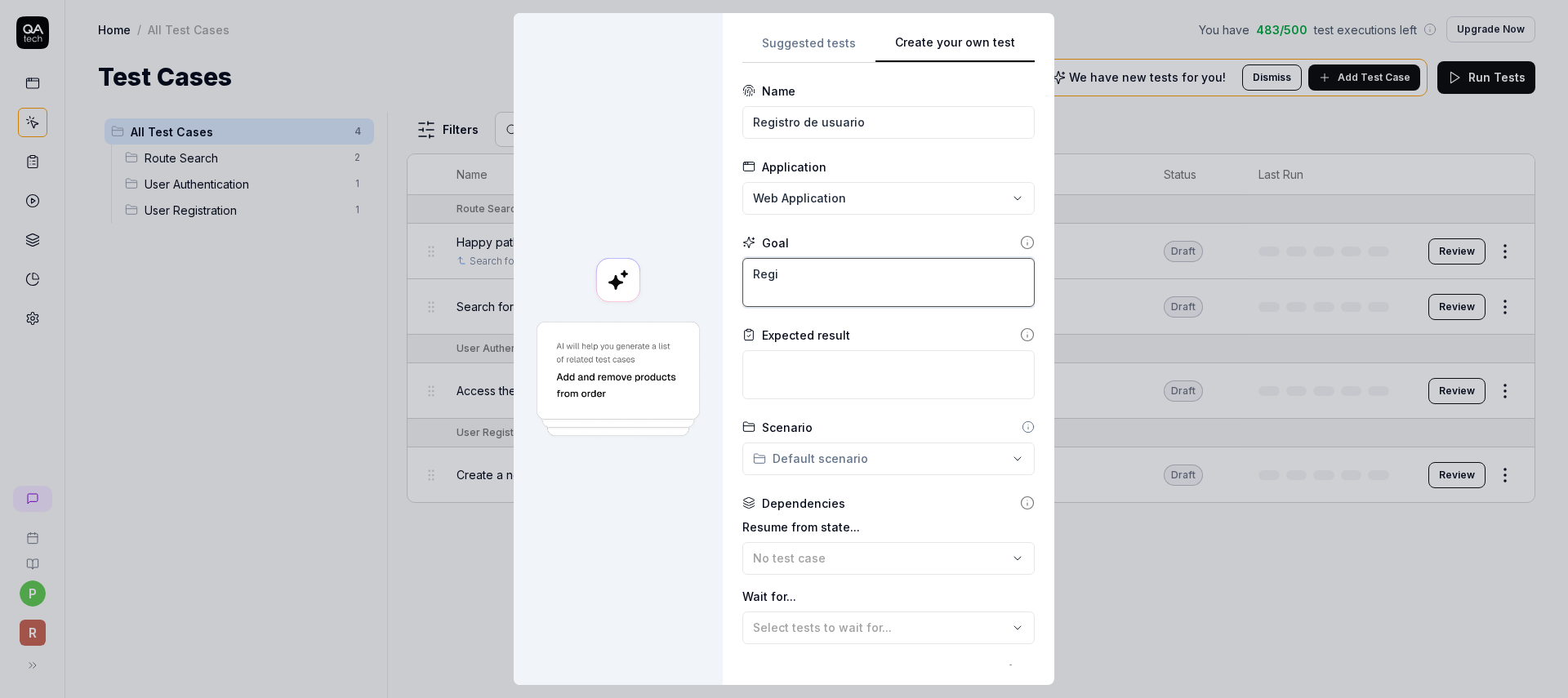
type textarea "Regis"
type textarea "*"
type textarea "Regist"
type textarea "*"
type textarea "Registe"
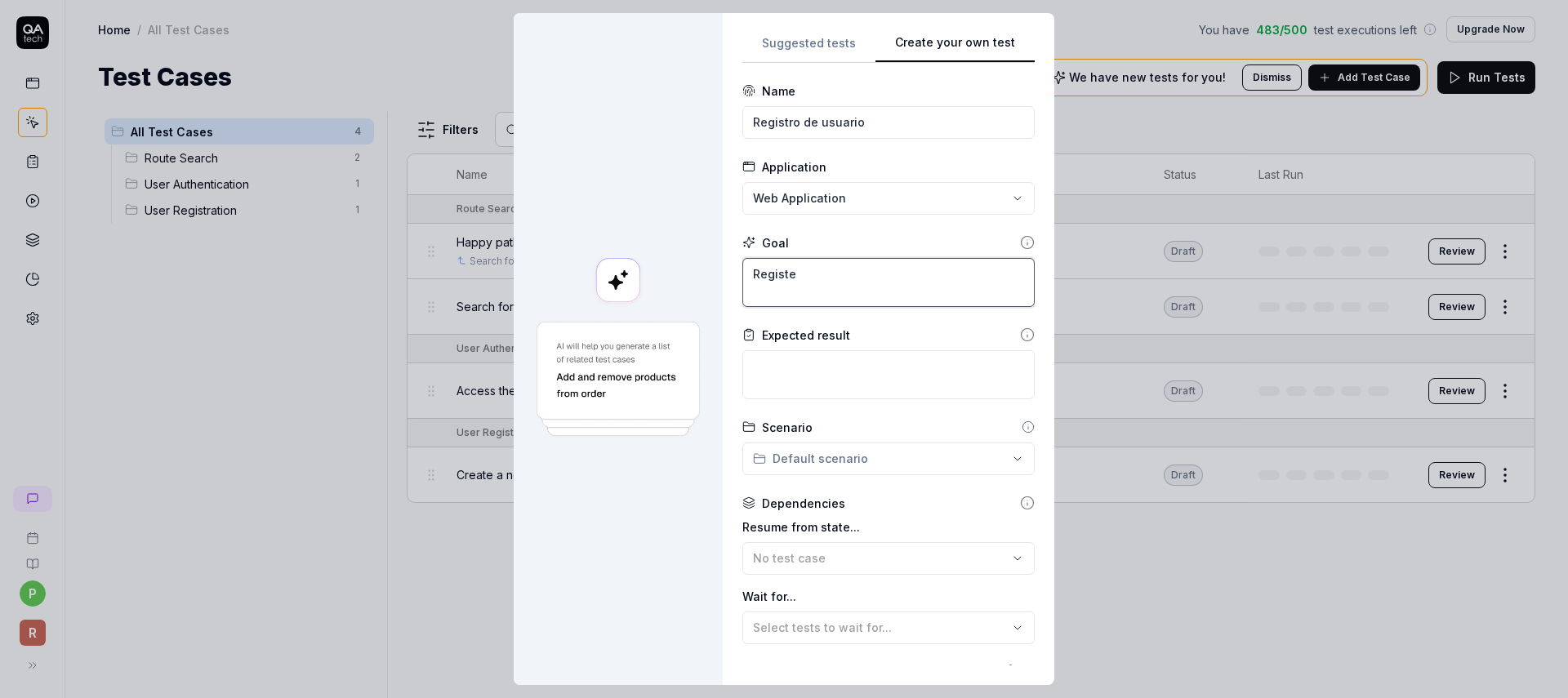
type textarea "*"
type textarea "Register"
type textarea "*"
type textarea "Register"
type textarea "*"
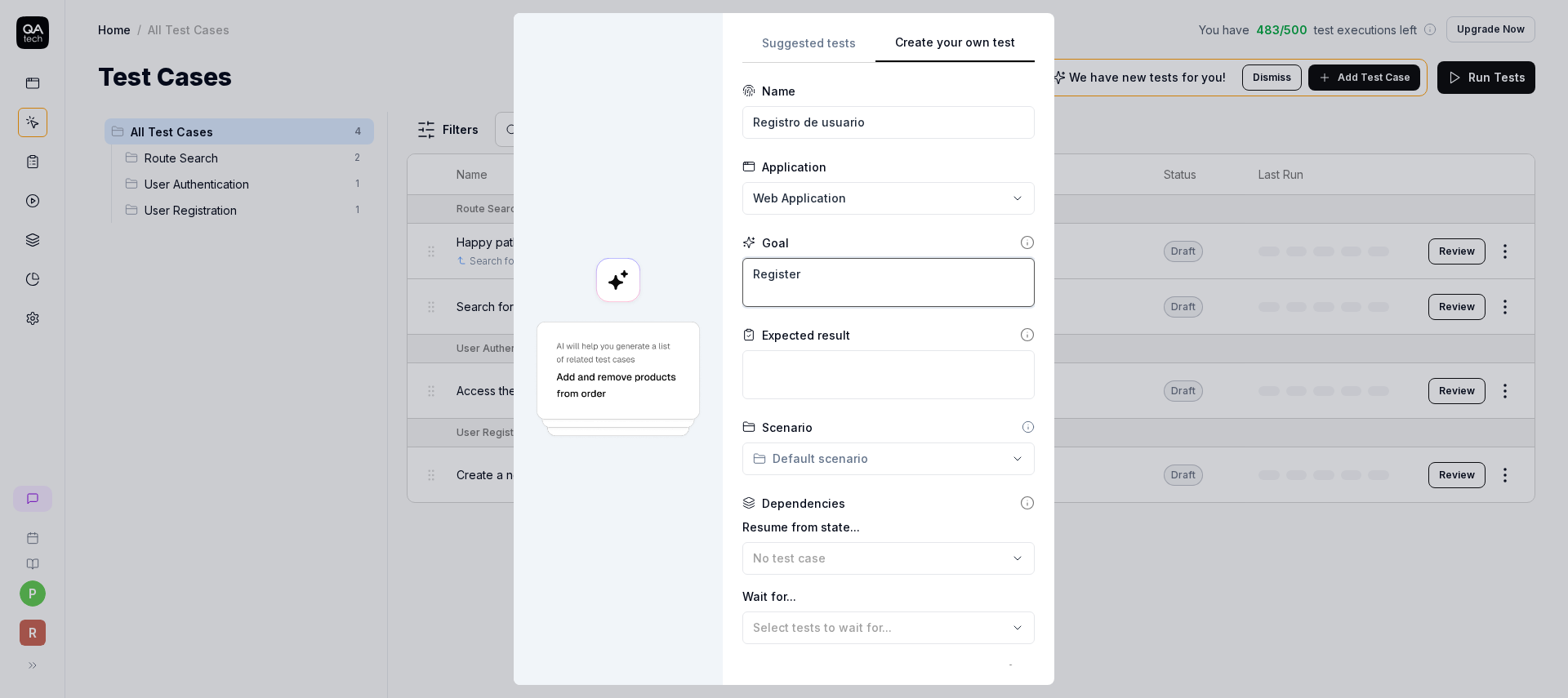
type textarea "Register a"
type textarea "*"
type textarea "Register a"
type textarea "*"
type textarea "Register a u"
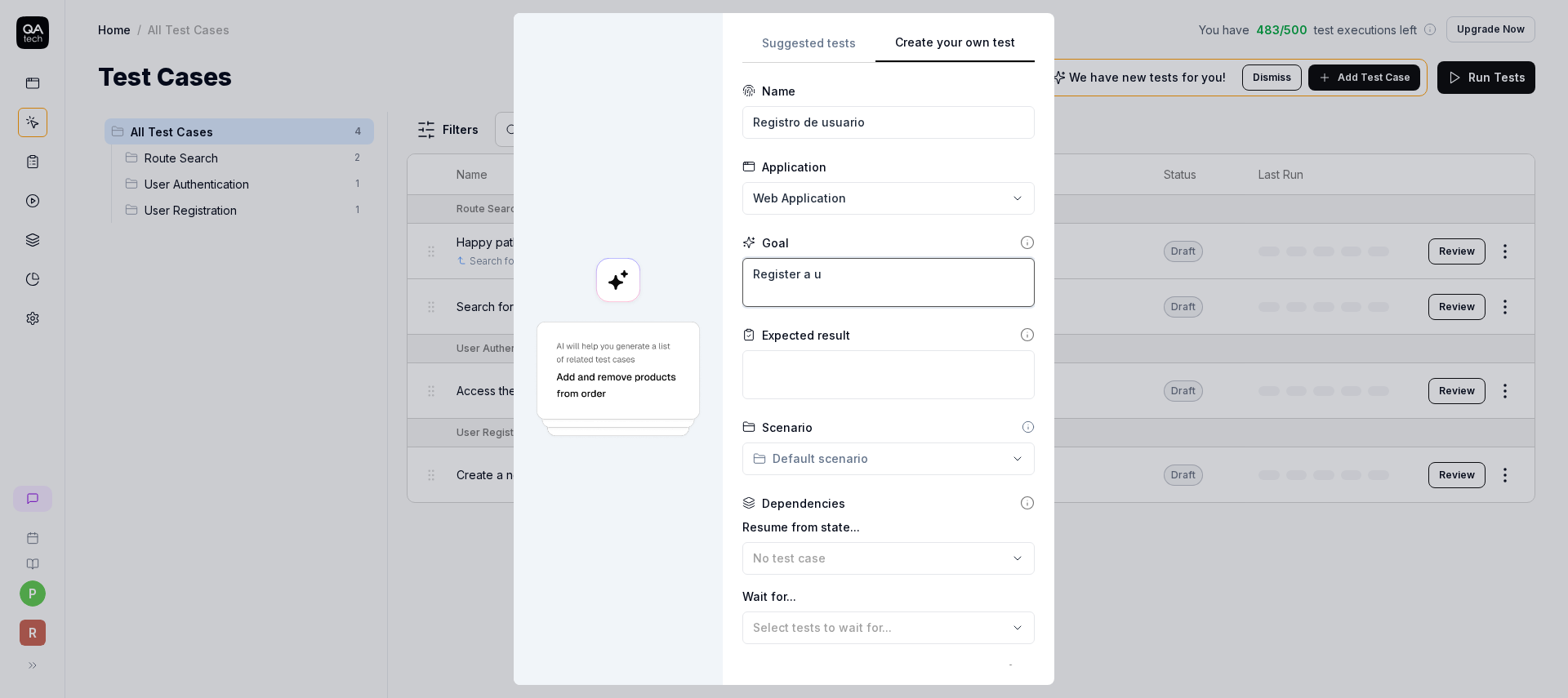
type textarea "*"
type textarea "Register a us"
type textarea "*"
type textarea "Register a use"
type textarea "*"
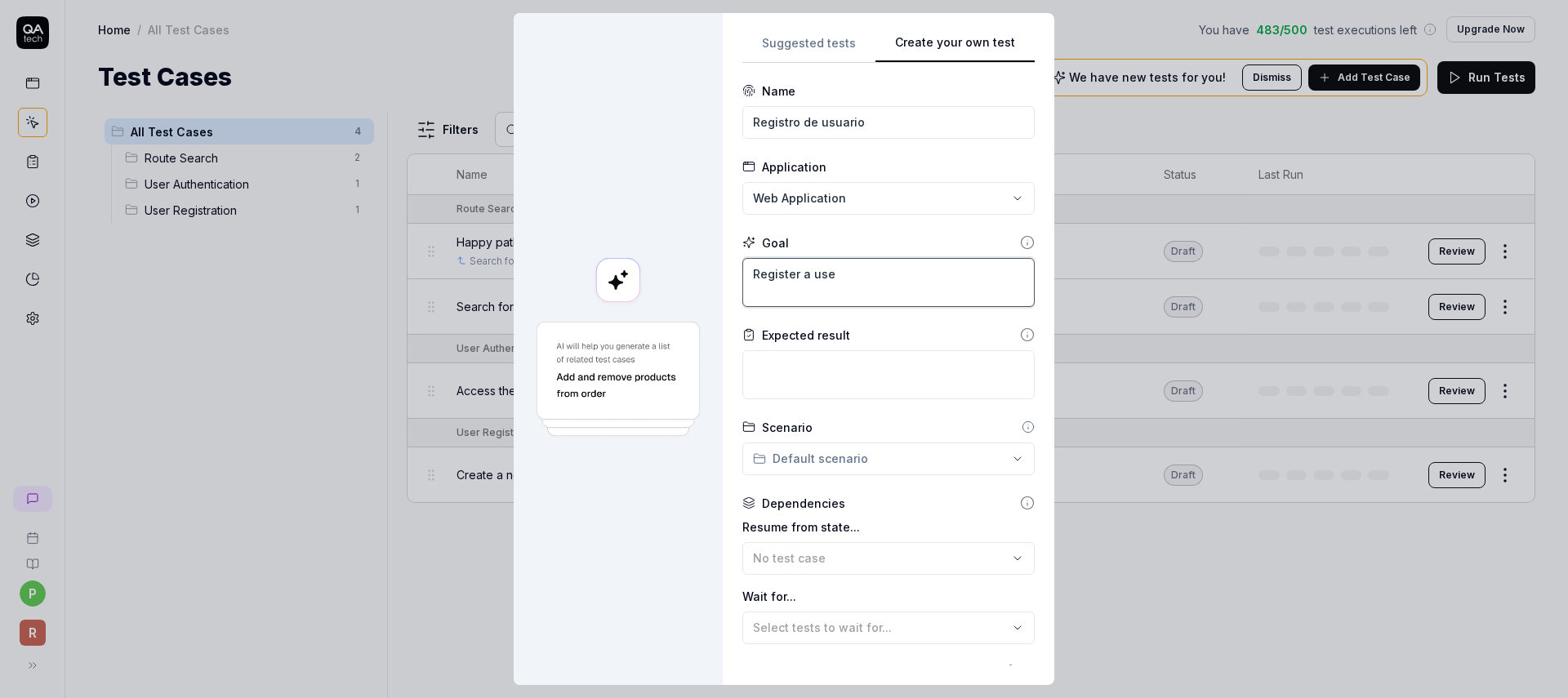
type textarea "Register a user"
type textarea "*"
type textarea "Register a user"
type textarea "*"
type textarea "Register a user a"
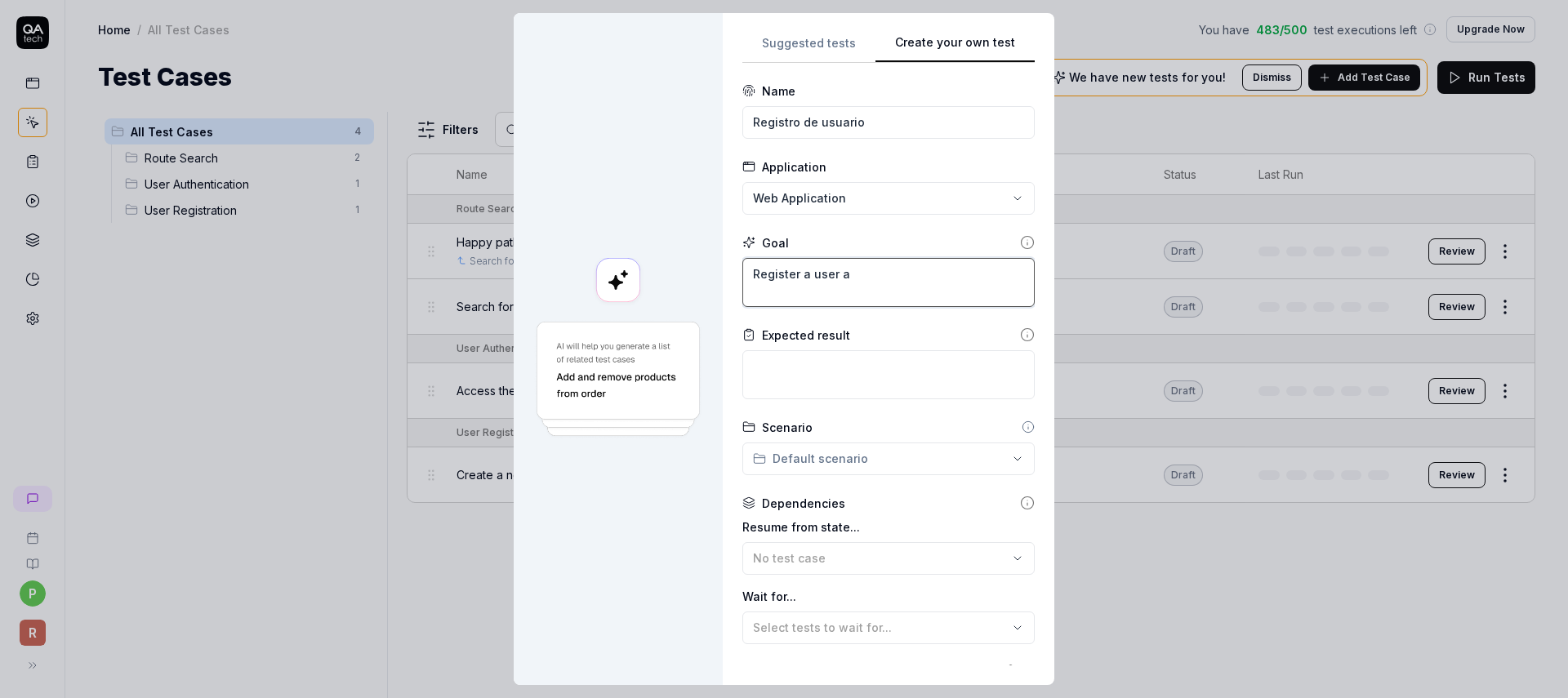
type textarea "*"
type textarea "Register a user ac"
type textarea "*"
type textarea "Register a user acc"
type textarea "*"
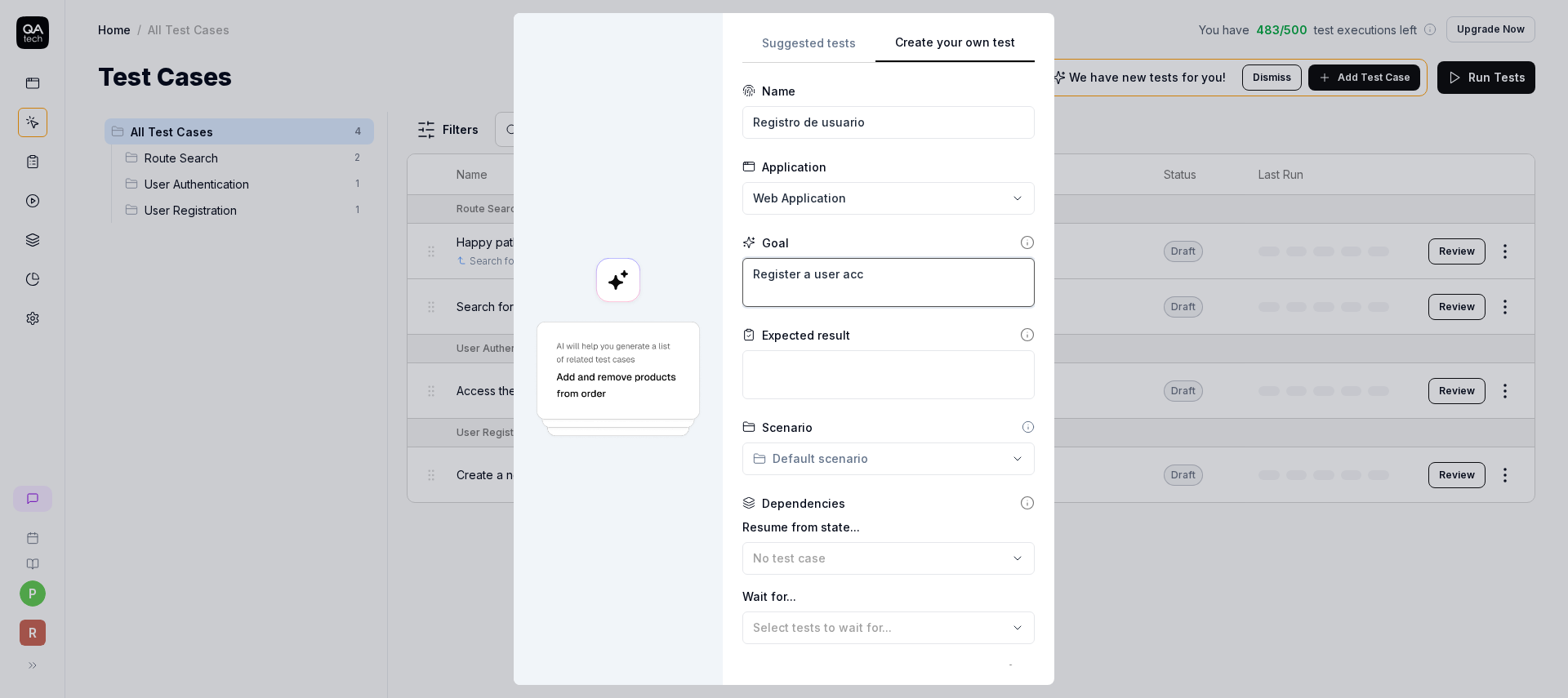
type textarea "Register a user acco"
type textarea "*"
type textarea "Register a user accou"
type textarea "*"
type textarea "Register a user accoun"
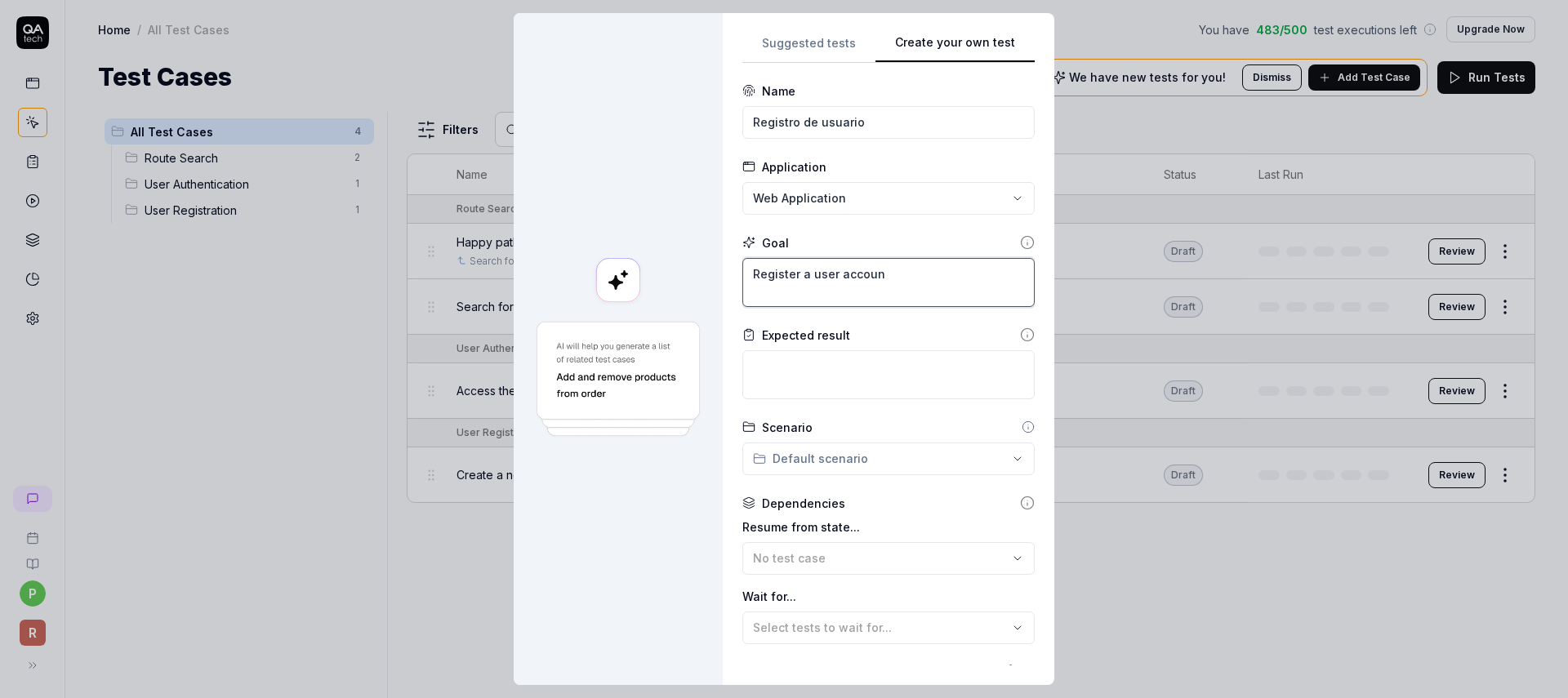
type textarea "*"
type textarea "Register a user account"
click at [793, 387] on textarea at bounding box center [889, 374] width 293 height 49
type textarea "*"
type textarea "T"
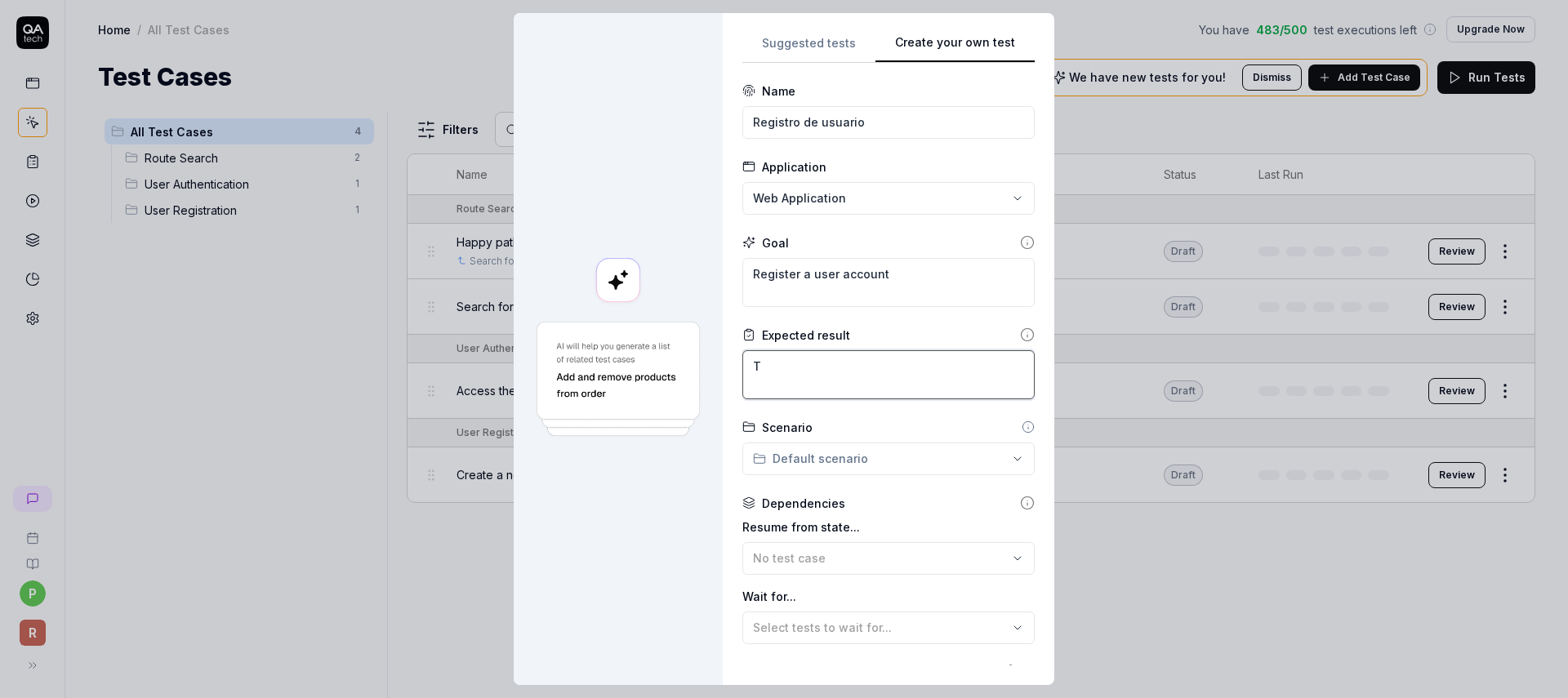
type textarea "*"
type textarea "Th"
type textarea "*"
type textarea "The"
type textarea "*"
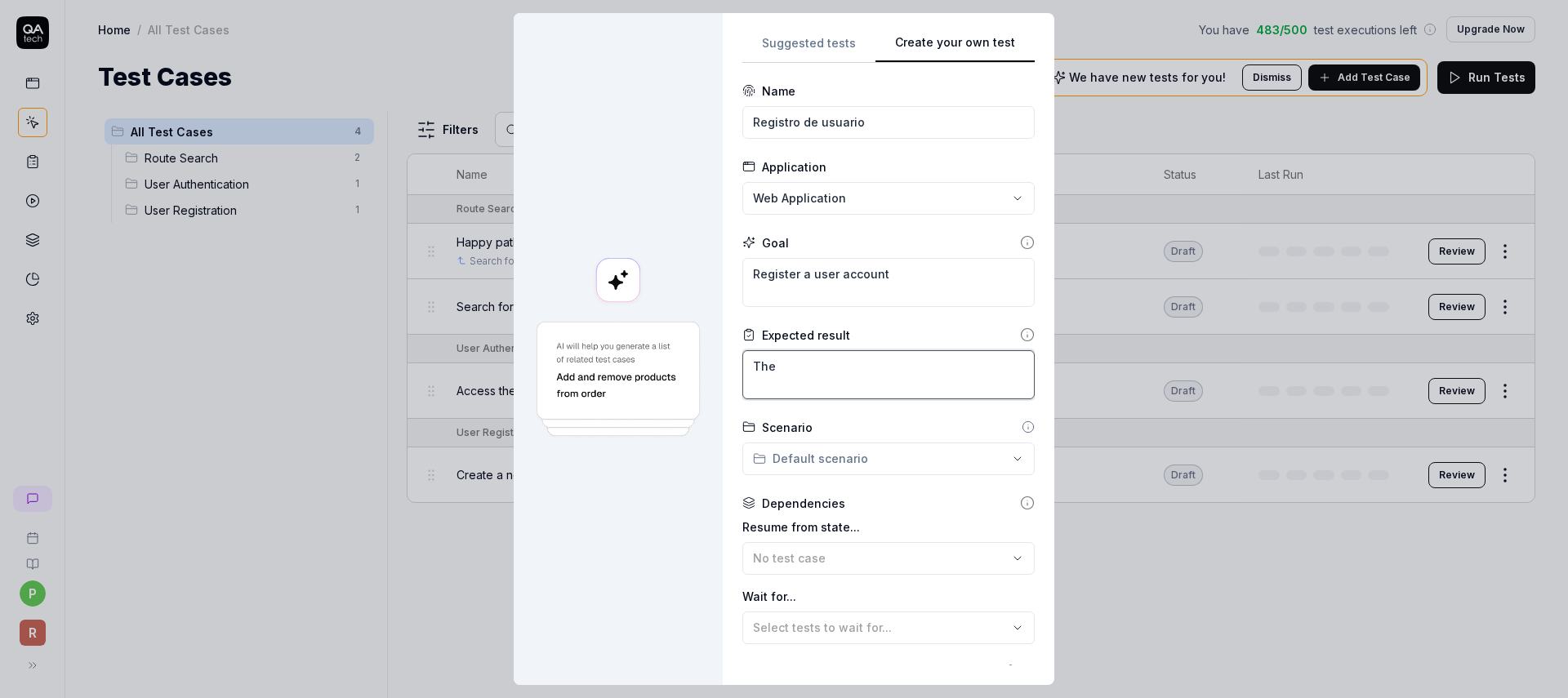
type textarea "The"
type textarea "*"
type textarea "The u"
type textarea "*"
type textarea "The us"
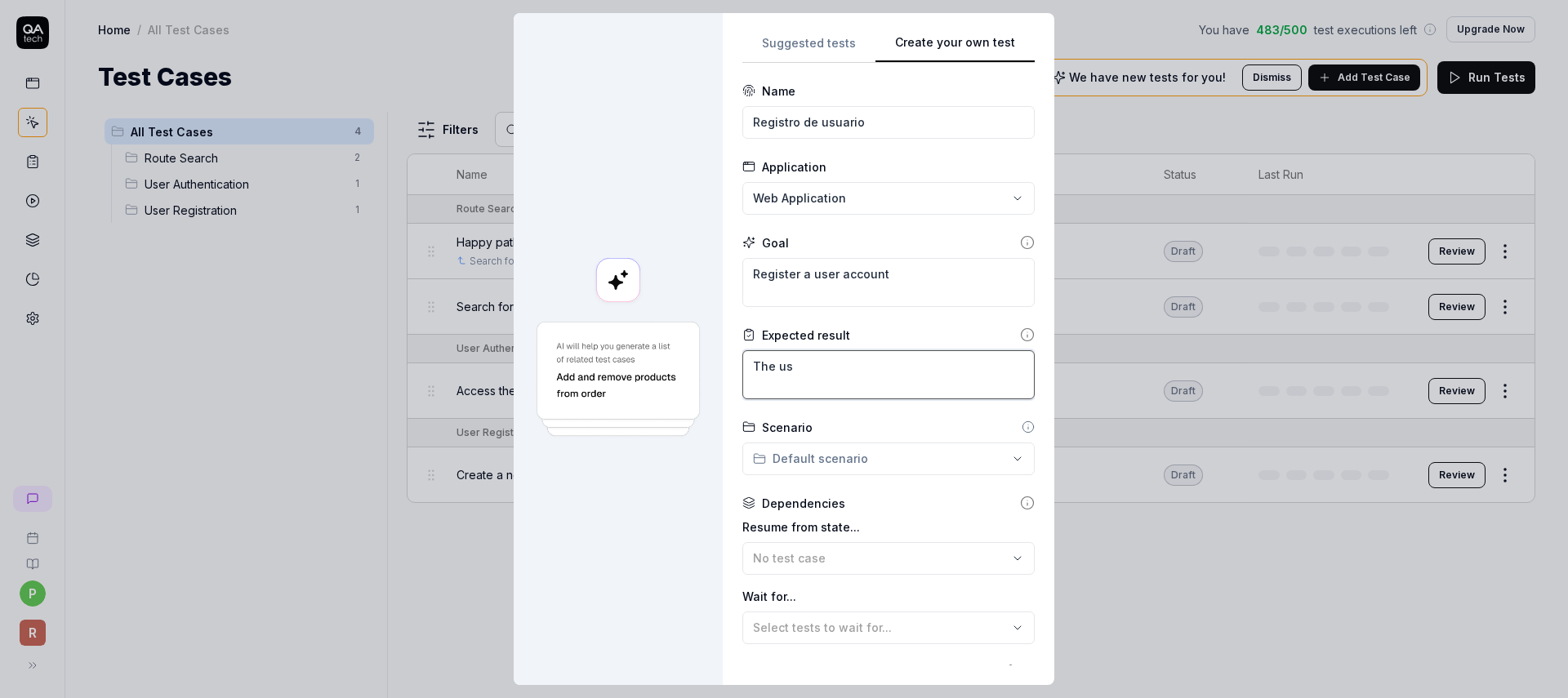
type textarea "*"
type textarea "The use"
type textarea "*"
type textarea "The use"
type textarea "*"
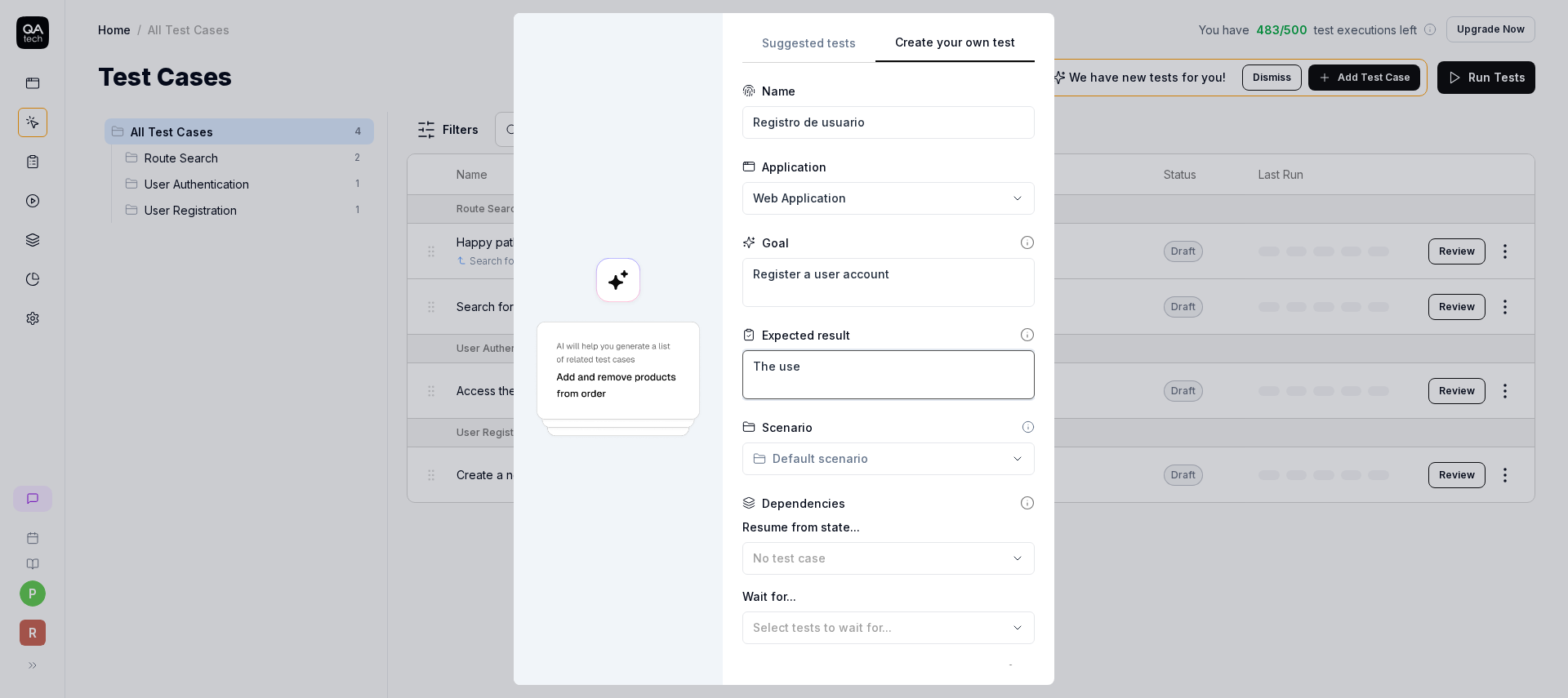
type textarea "The use c"
type textarea "*"
type textarea "The use"
type textarea "*"
type textarea "The use"
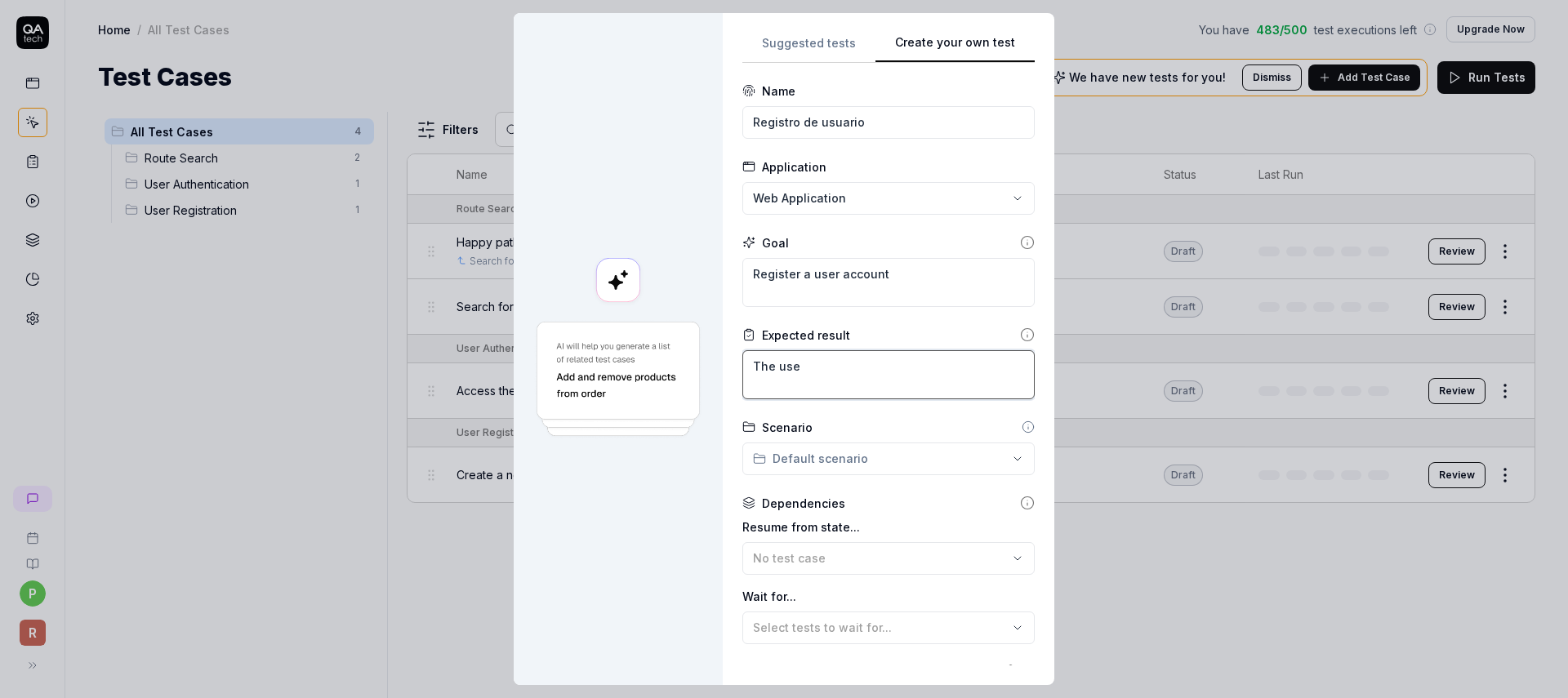
type textarea "*"
type textarea "The user"
type textarea "*"
type textarea "The user"
type textarea "*"
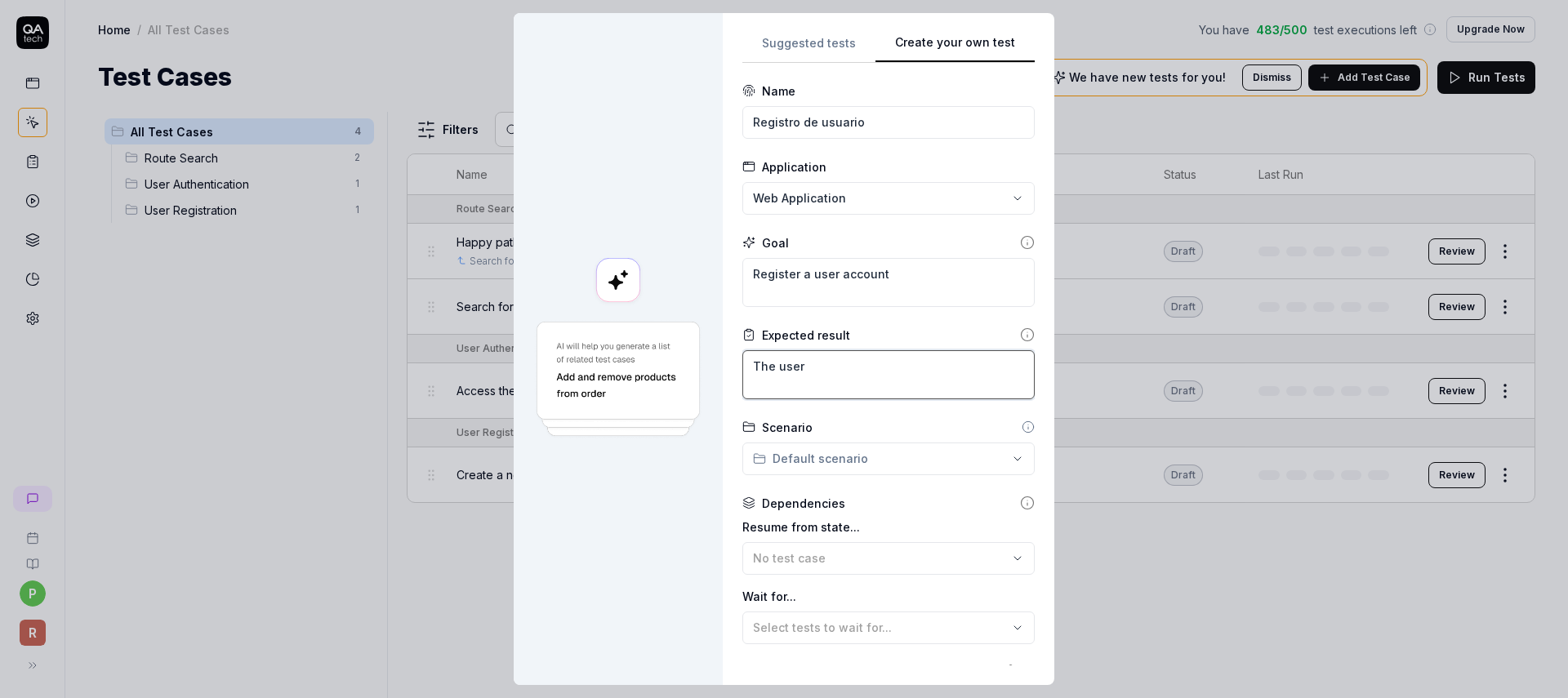
type textarea "The user c"
type textarea "*"
type textarea "The user ca"
type textarea "*"
type textarea "The user can"
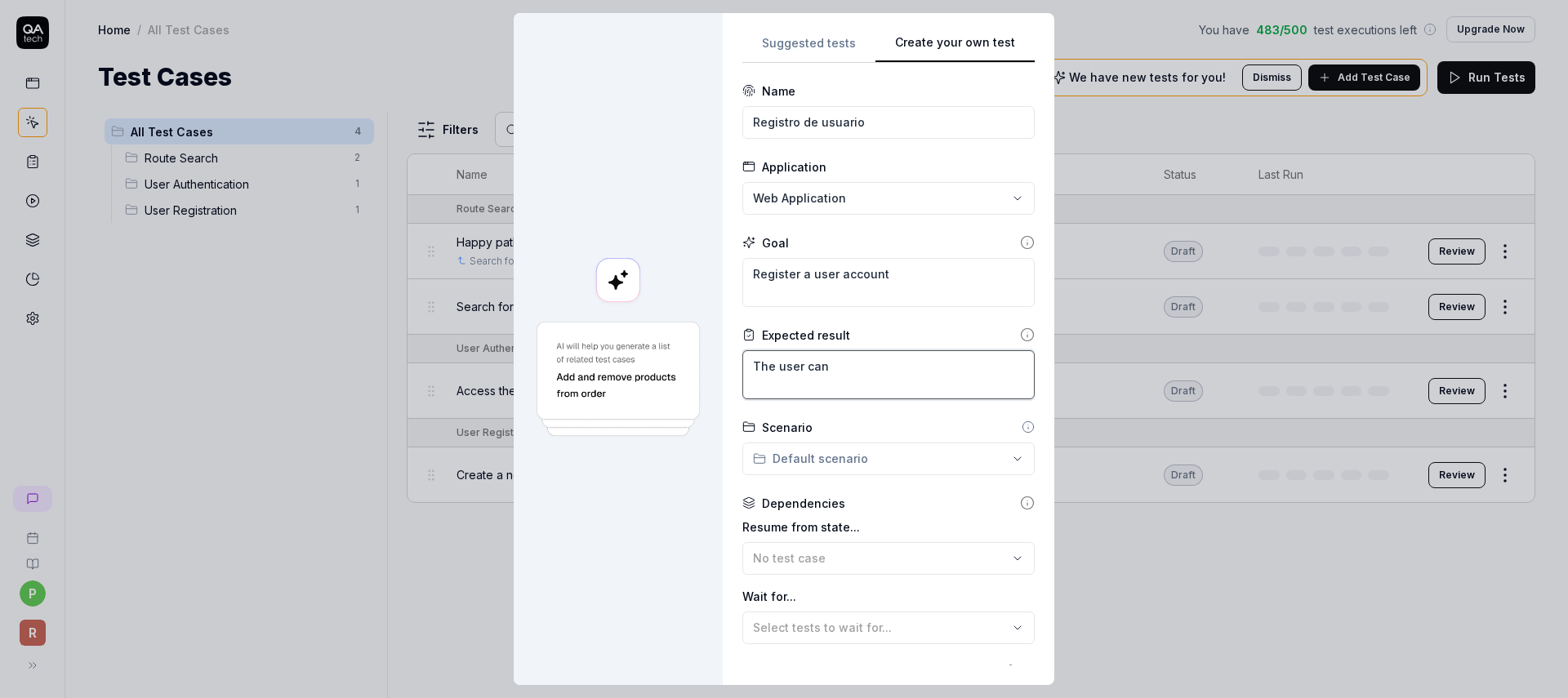
type textarea "*"
type textarea "The user can c"
type textarea "*"
type textarea "The user can cr"
type textarea "*"
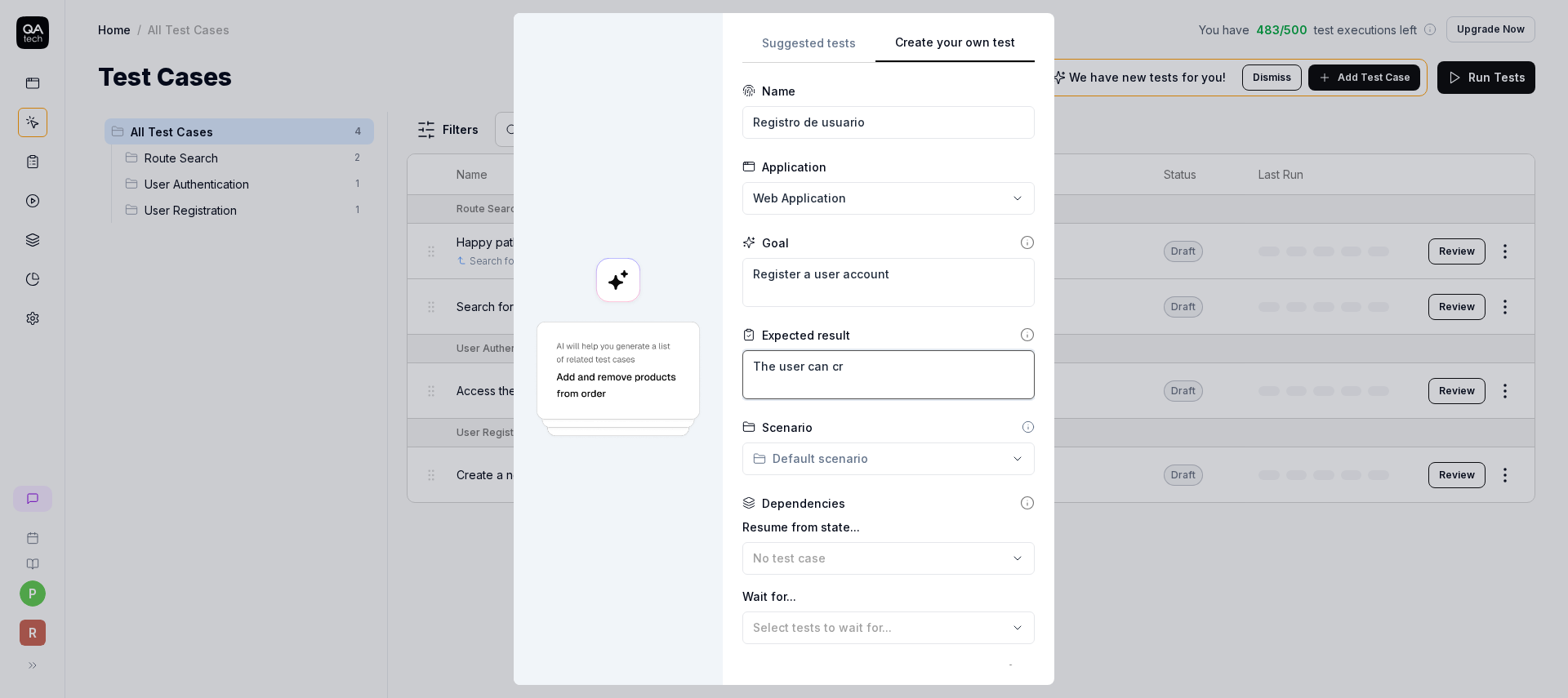
type textarea "The user can cre"
type textarea "*"
type textarea "The user can cret"
type textarea "*"
type textarea "The user can cre"
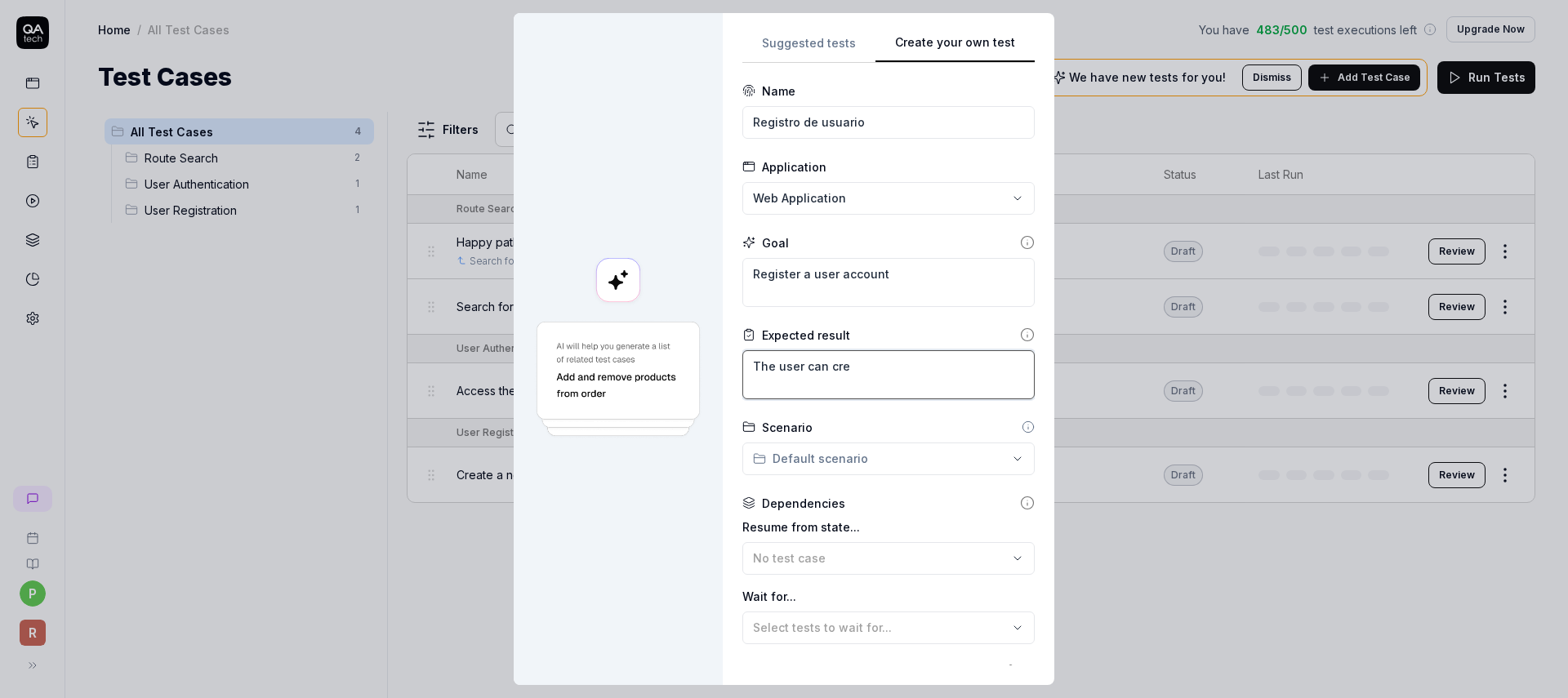
type textarea "*"
type textarea "The user can crea"
type textarea "*"
type textarea "The user can creat"
type textarea "*"
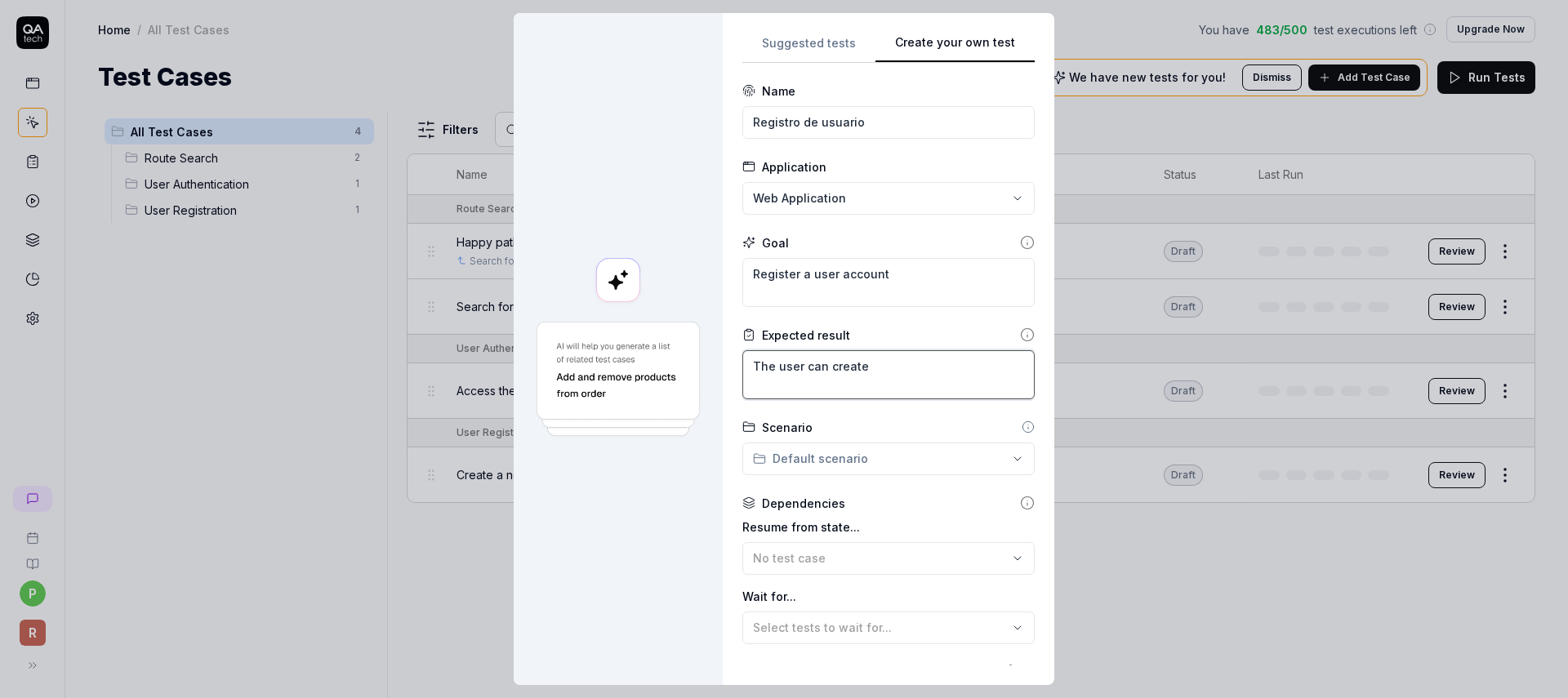
type textarea "The user can create"
type textarea "*"
type textarea "The user can create a"
type textarea "*"
type textarea "The user can create an"
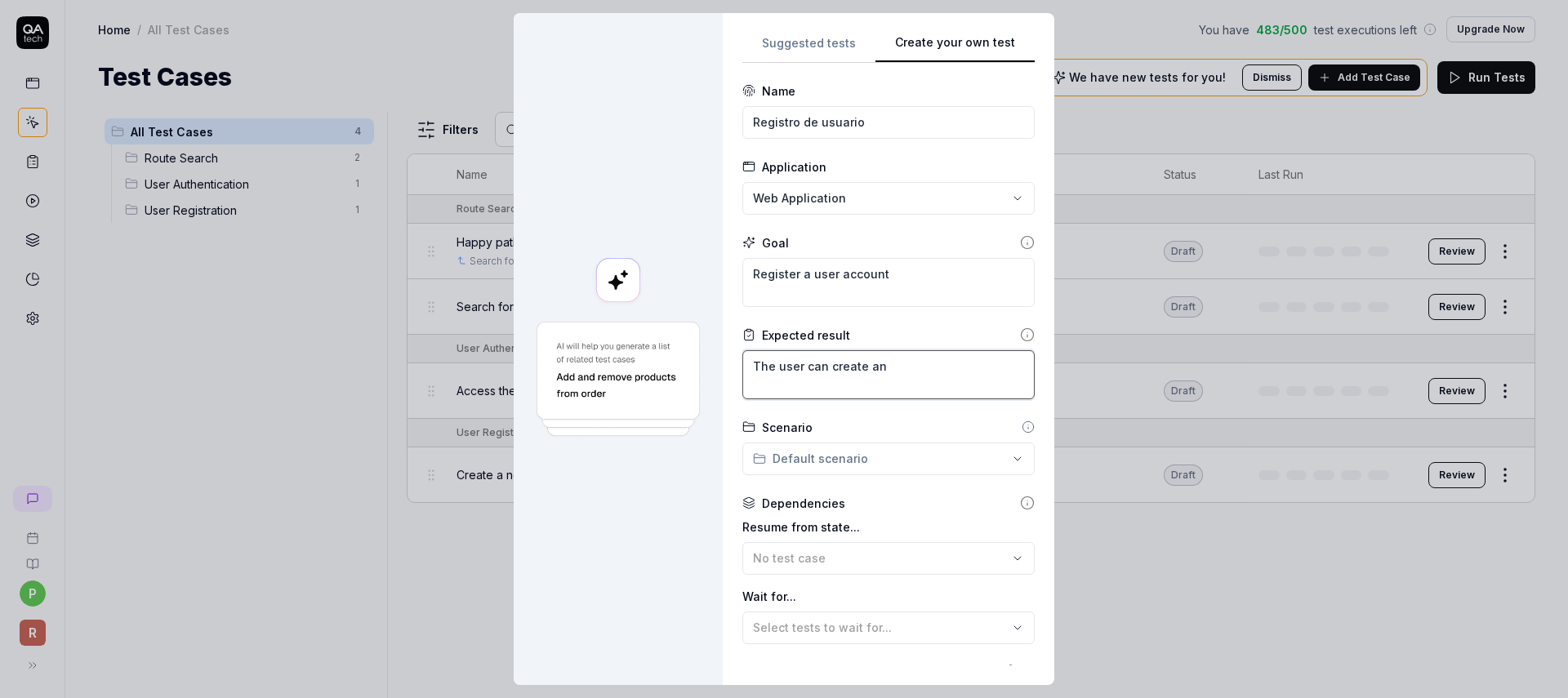
type textarea "*"
type textarea "The user can create an"
type textarea "*"
type textarea "The user can create an u"
type textarea "*"
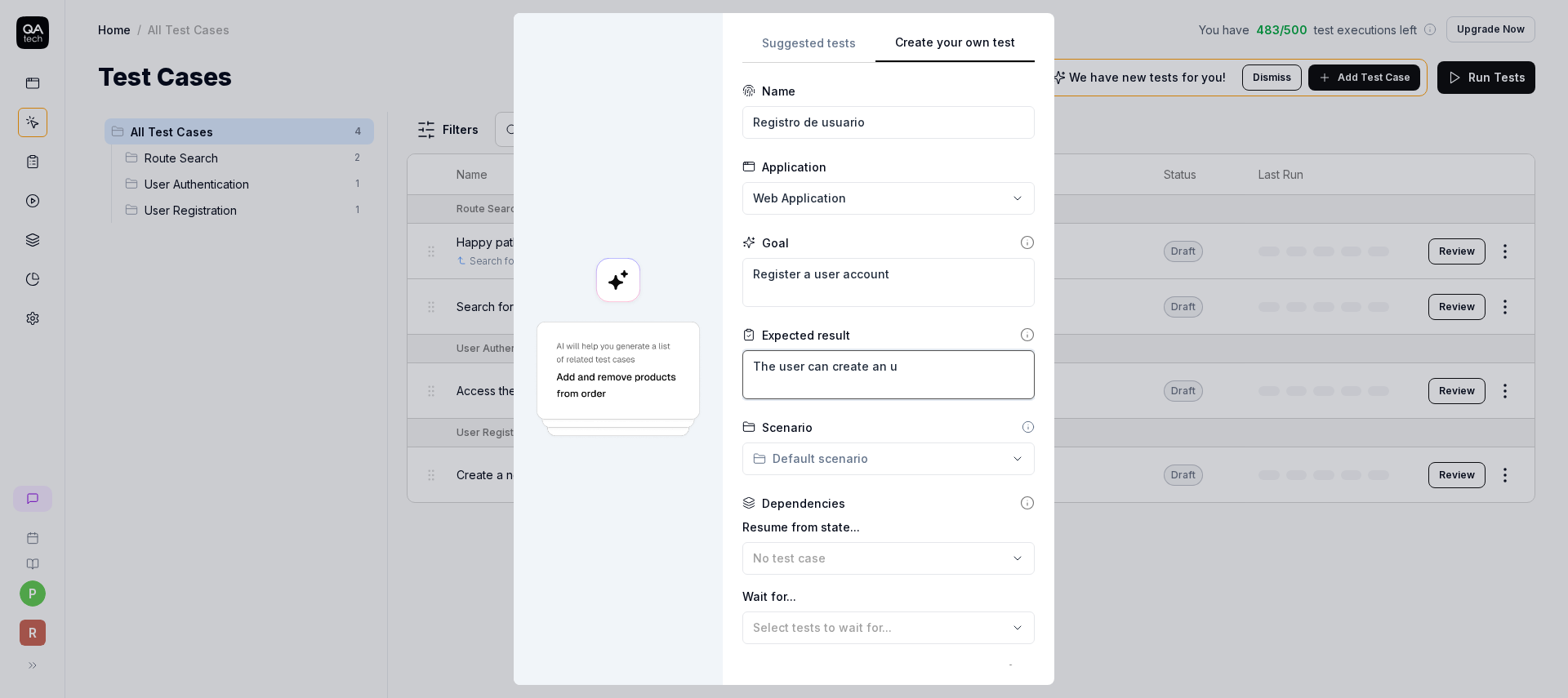
type textarea "The user can create an us"
type textarea "*"
type textarea "The user can create an use"
type textarea "*"
type textarea "The user can create an user"
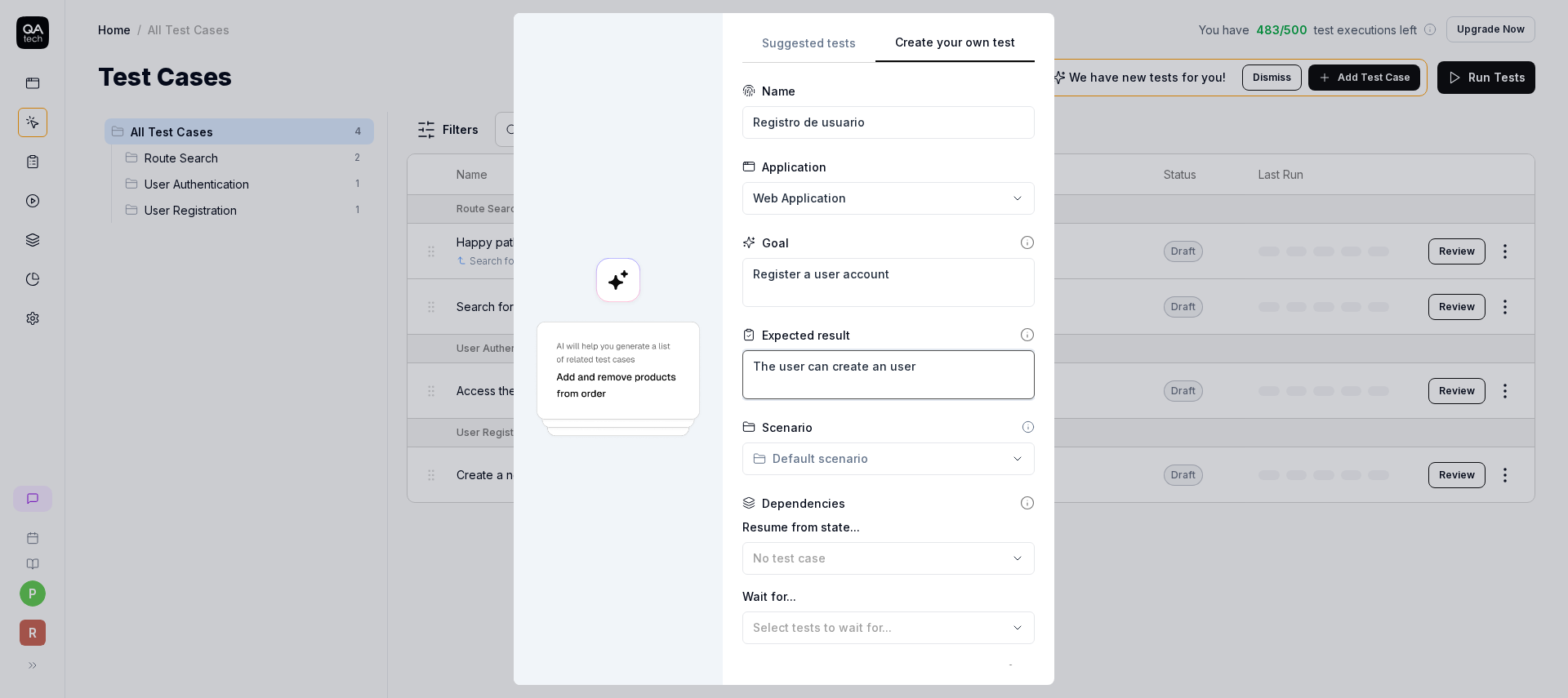
type textarea "*"
type textarea "The user can create an user"
type textarea "*"
type textarea "The user can create an user a"
type textarea "*"
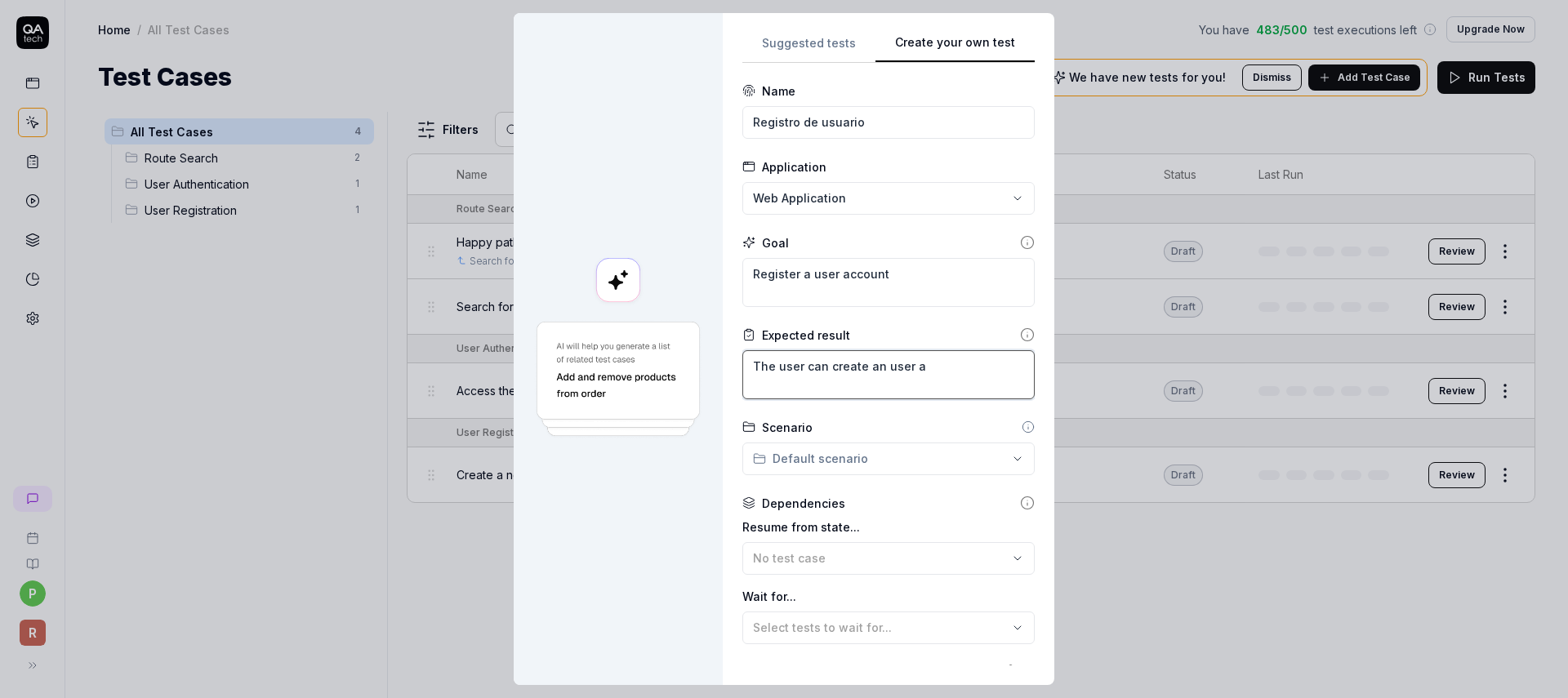
type textarea "The user can create an user ac"
type textarea "*"
type textarea "The user can create an user acc"
type textarea "*"
type textarea "The user can create an user acco"
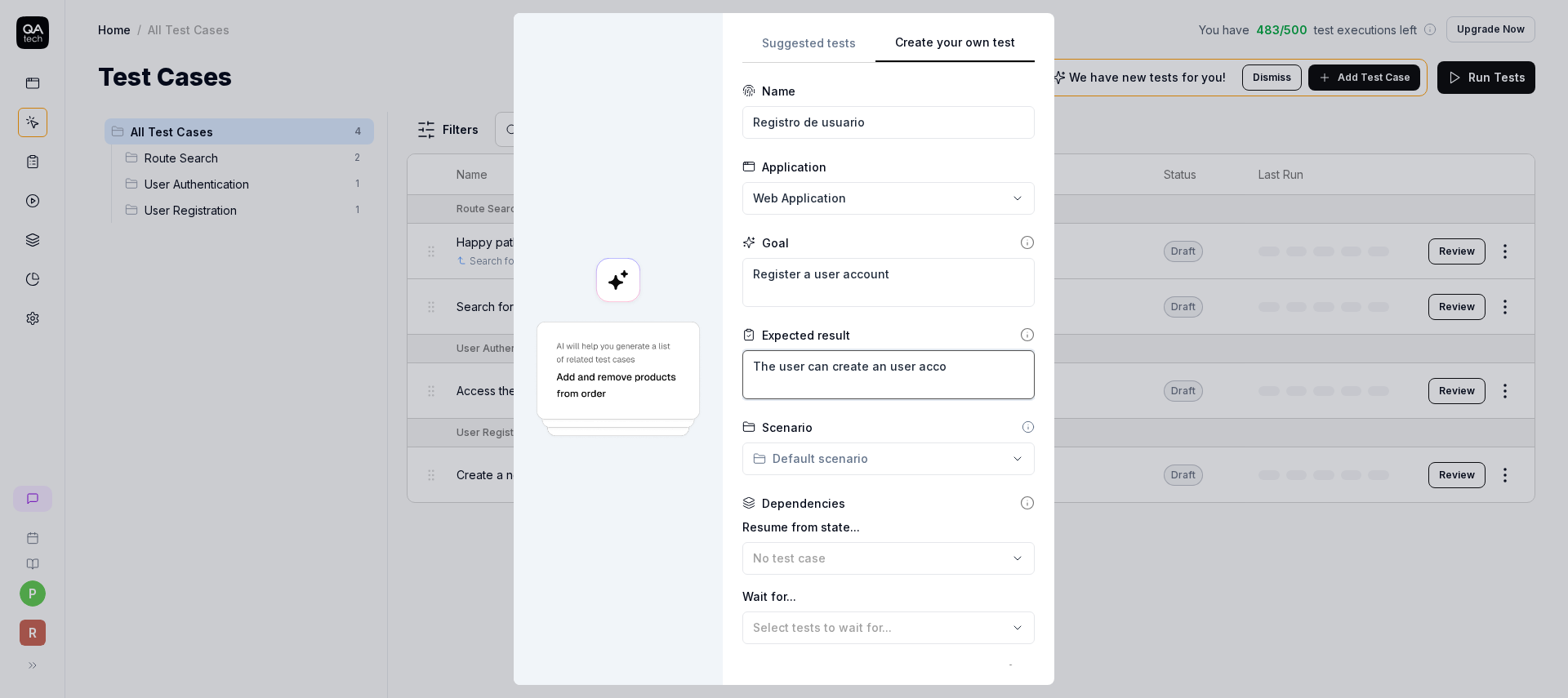
type textarea "*"
type textarea "The user can create an user accou"
type textarea "*"
type textarea "The user can create an user account"
type textarea "*"
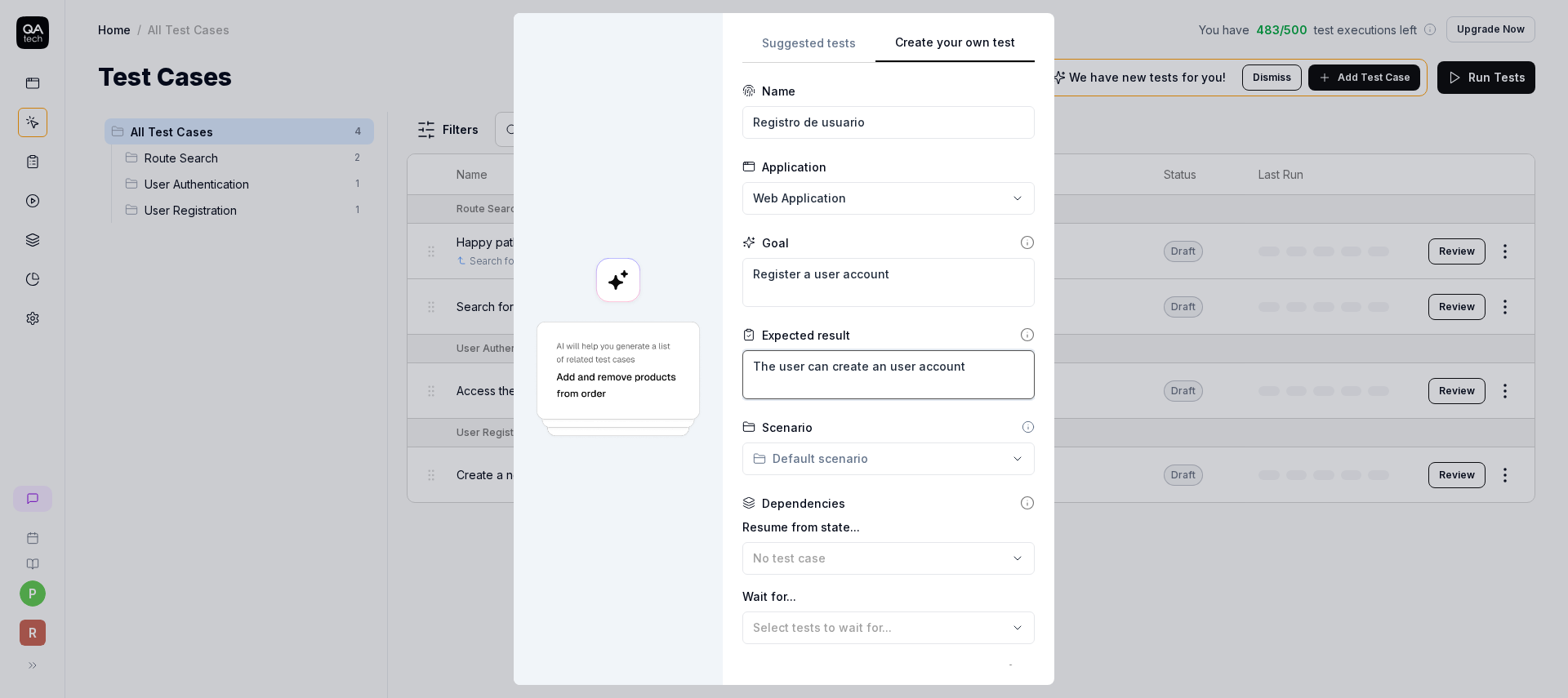
type textarea "The user can create an user account"
click at [801, 279] on textarea "Register a user account" at bounding box center [889, 282] width 293 height 49
type textarea "*"
type textarea "Register an user account"
click at [957, 368] on textarea "The user can create an user account" at bounding box center [889, 374] width 293 height 49
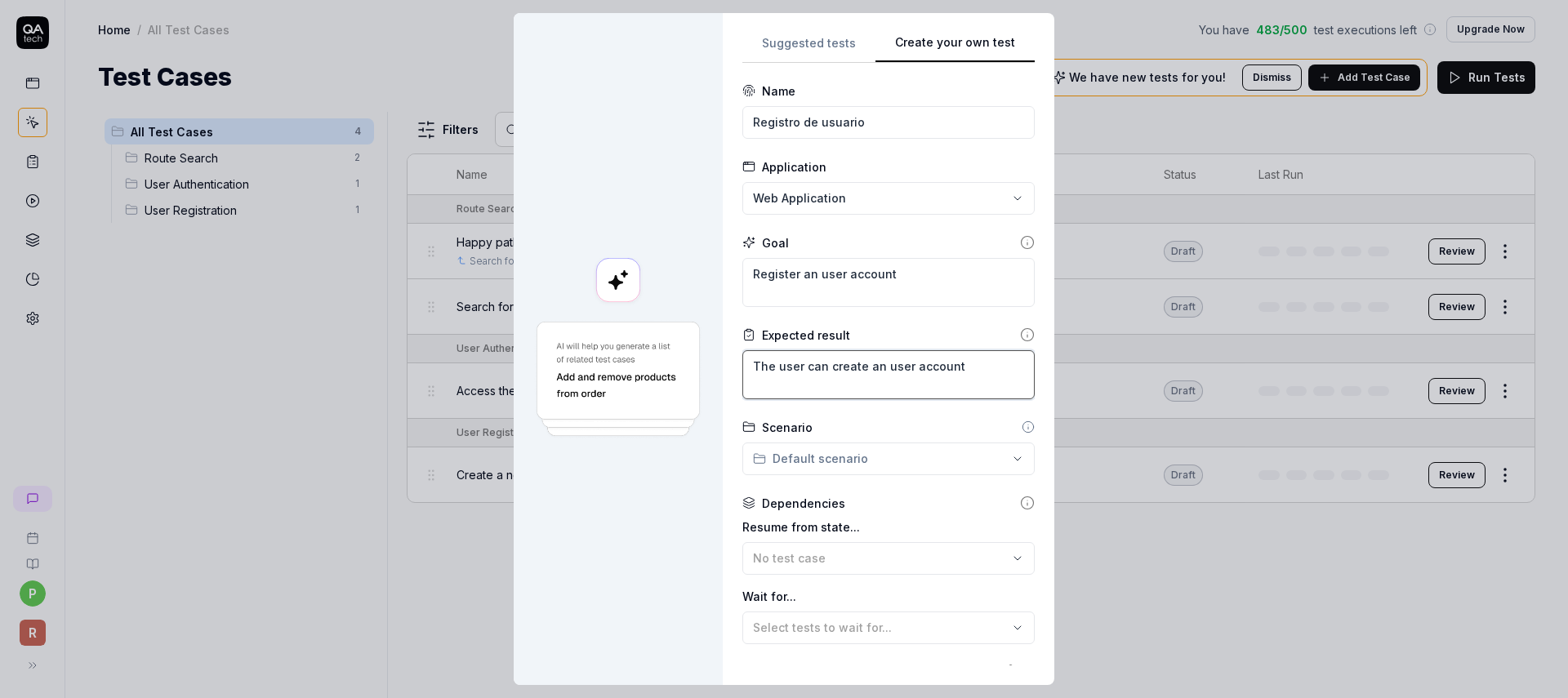
type textarea "*"
type textarea "The user can create an user account"
type textarea "*"
type textarea "The user can create an user account a"
type textarea "*"
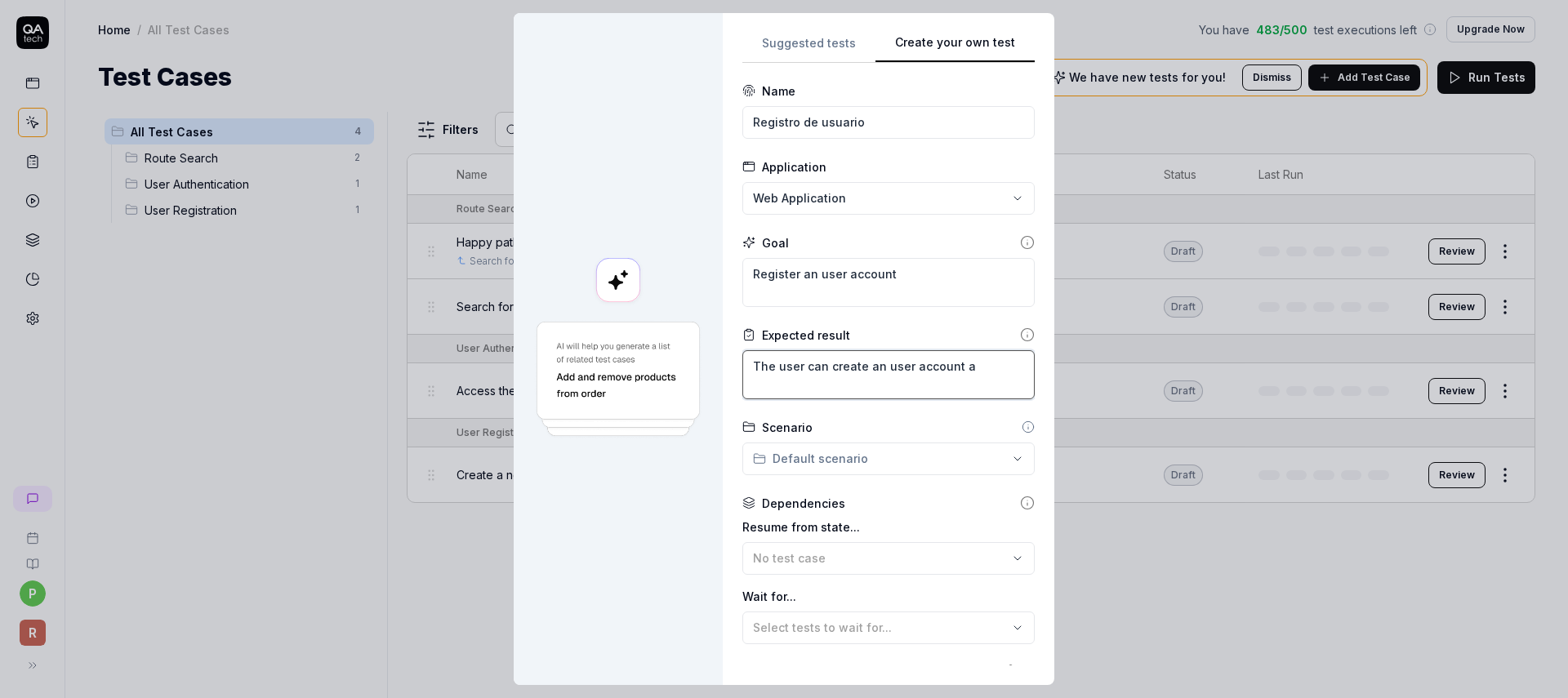
type textarea "The user can create an user account an"
type textarea "*"
type textarea "The user can create an user account and"
type textarea "*"
type textarea "The user can create an user account and"
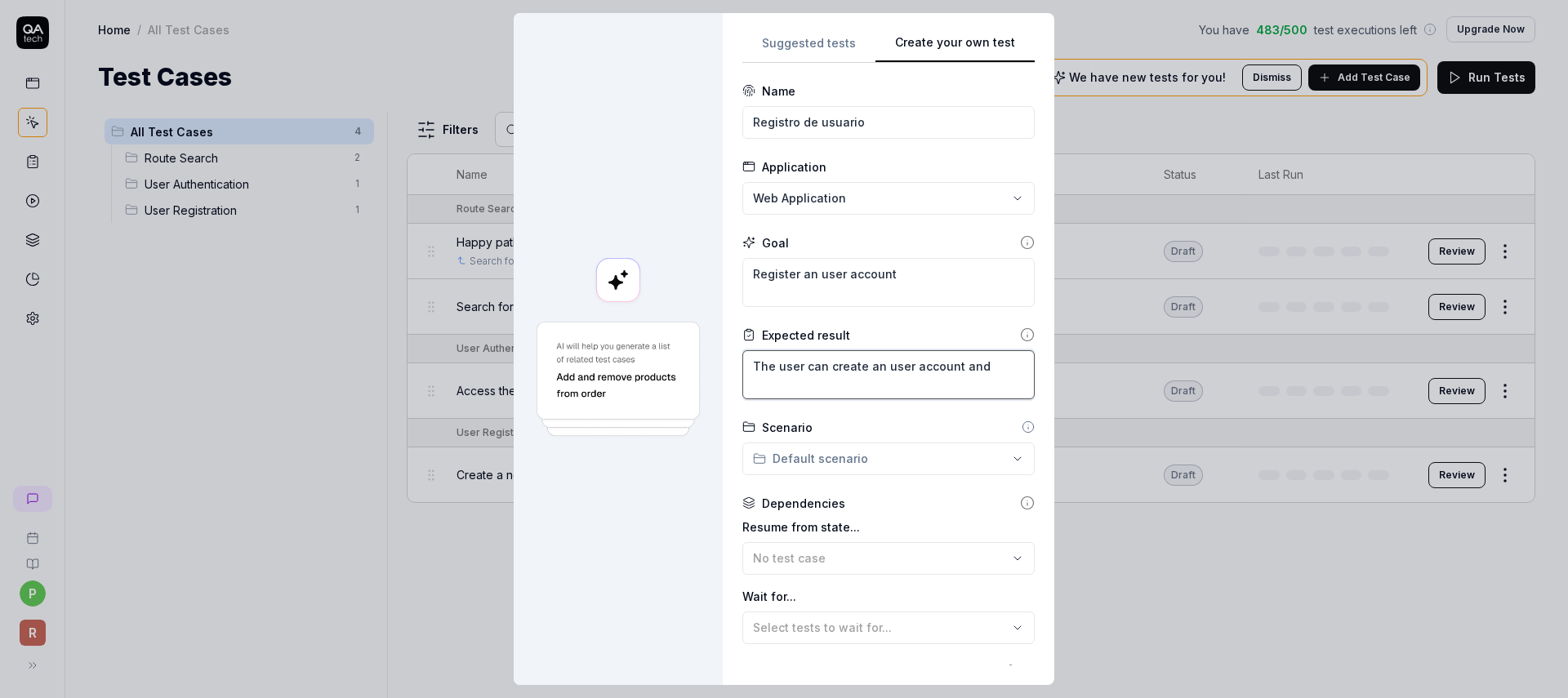
type textarea "*"
type textarea "The user can create an user account and e"
type textarea "*"
type textarea "The user can create an user account and en"
type textarea "*"
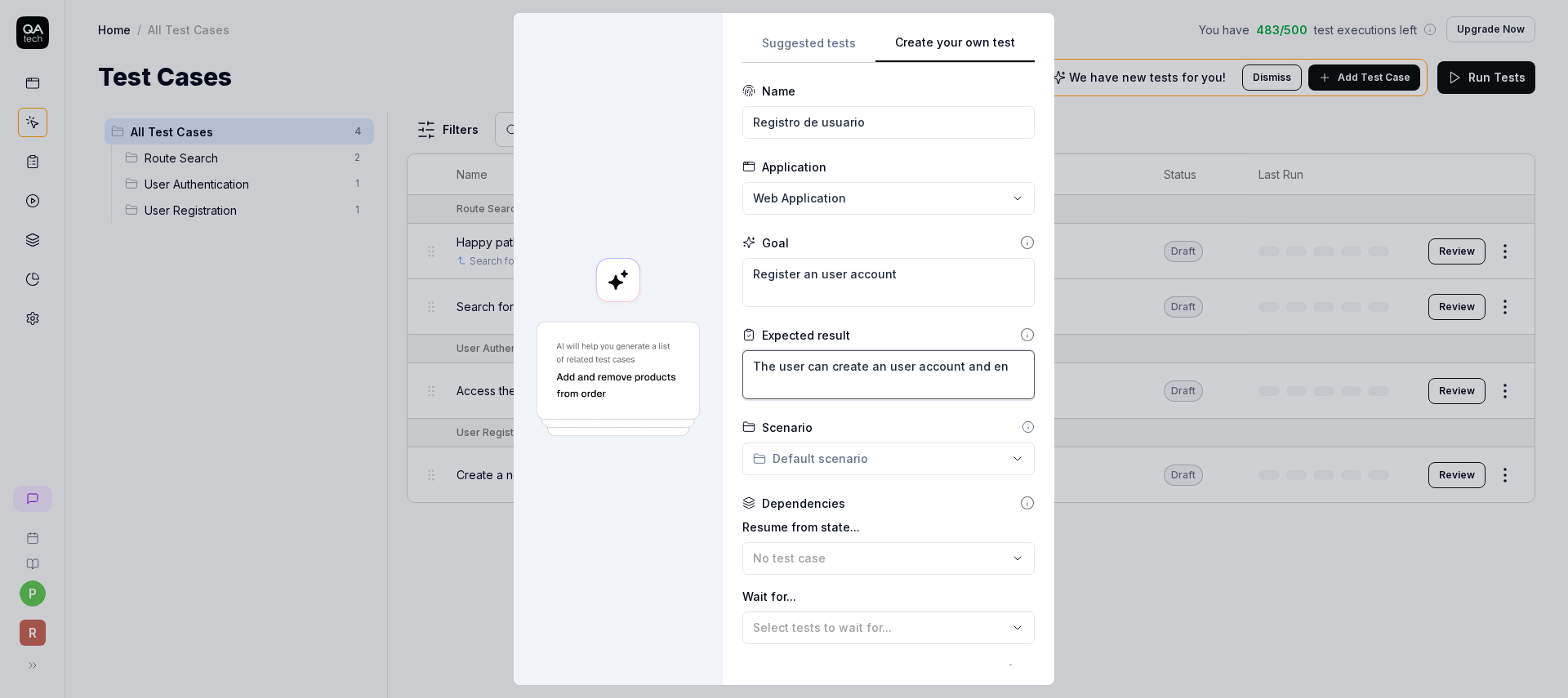
type textarea "The user can create an user account and ent"
type textarea "*"
type textarea "The user can create an user account and ente"
type textarea "*"
type textarea "The user can create an user account and enter"
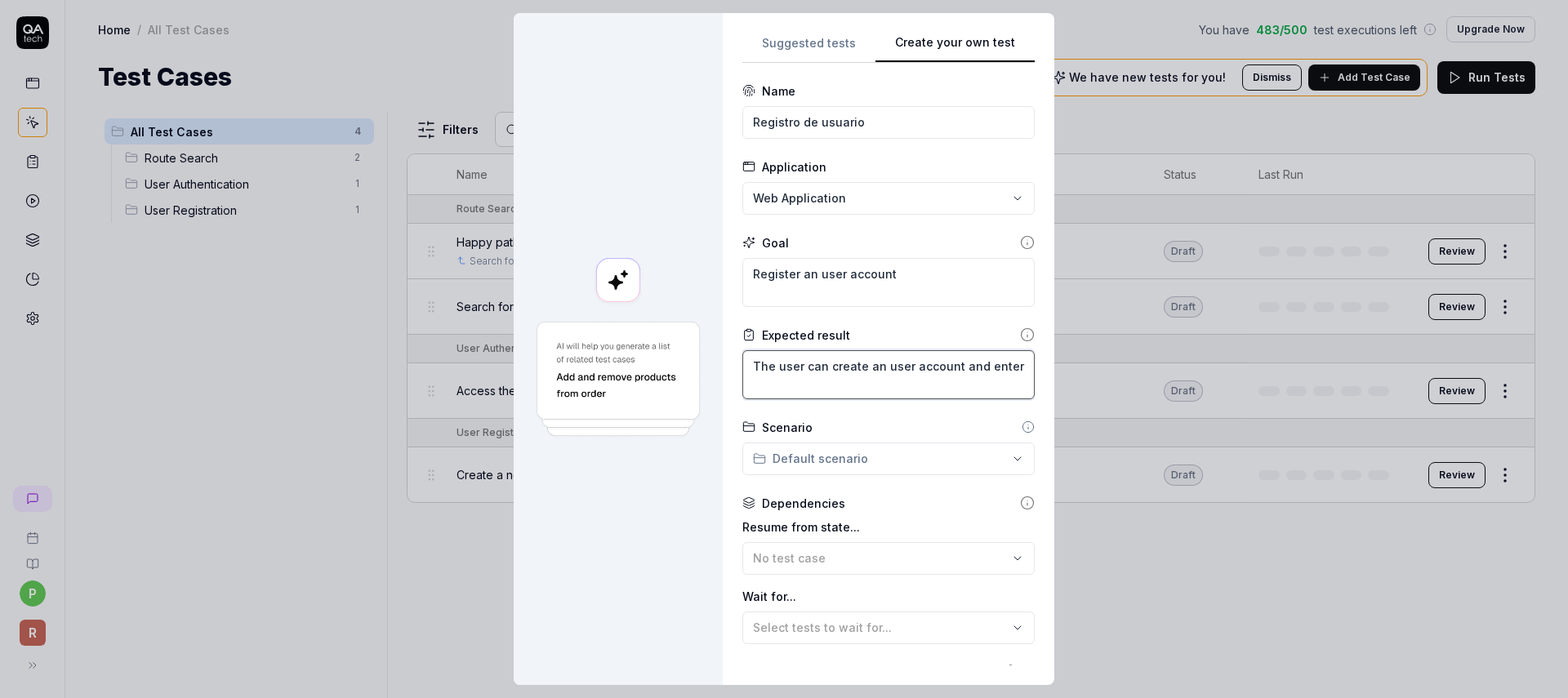
type textarea "*"
type textarea "The user can create an user account and enter"
type textarea "*"
type textarea "The user can create an user account and enter to"
type textarea "*"
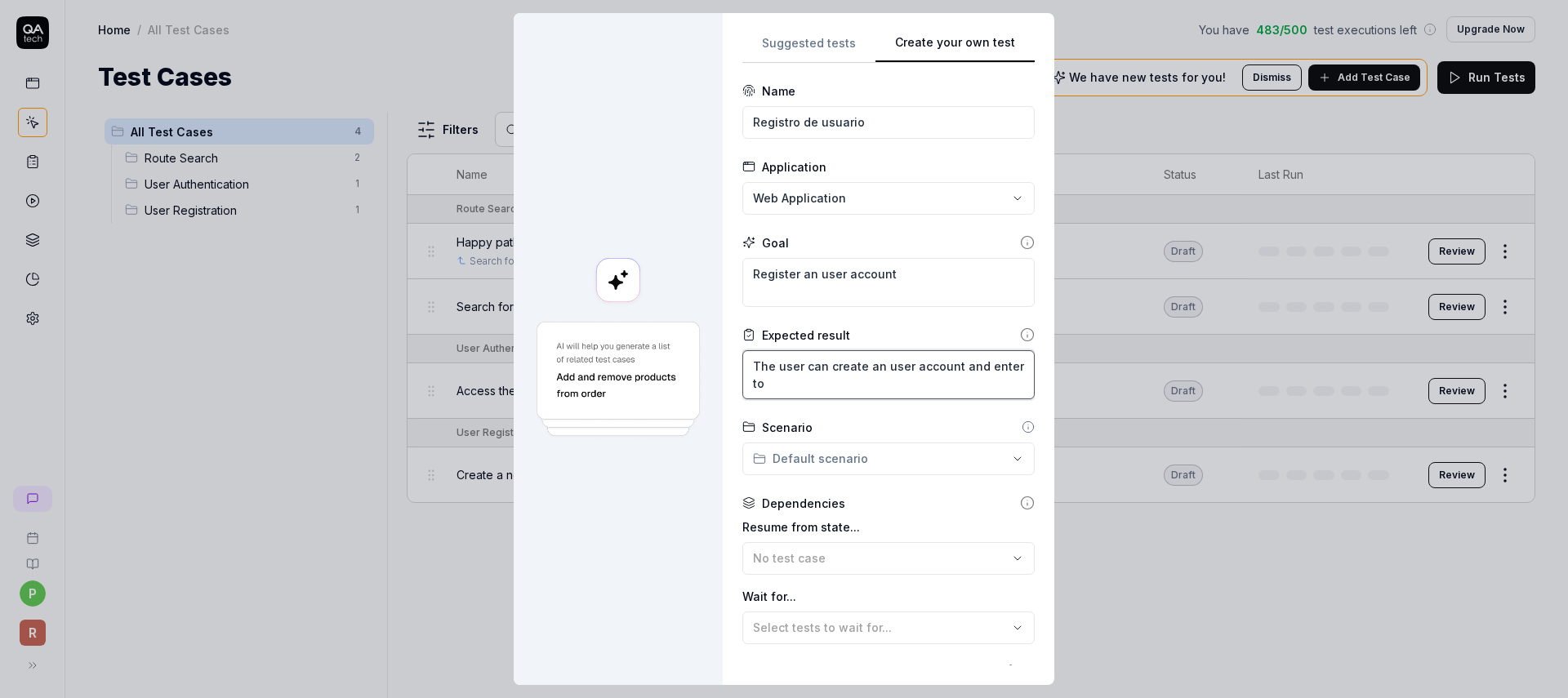
type textarea "The user can create an user account and enter to"
type textarea "*"
type textarea "The user can create an user account and enter to h"
type textarea "*"
type textarea "The user can create an user account and enter to he"
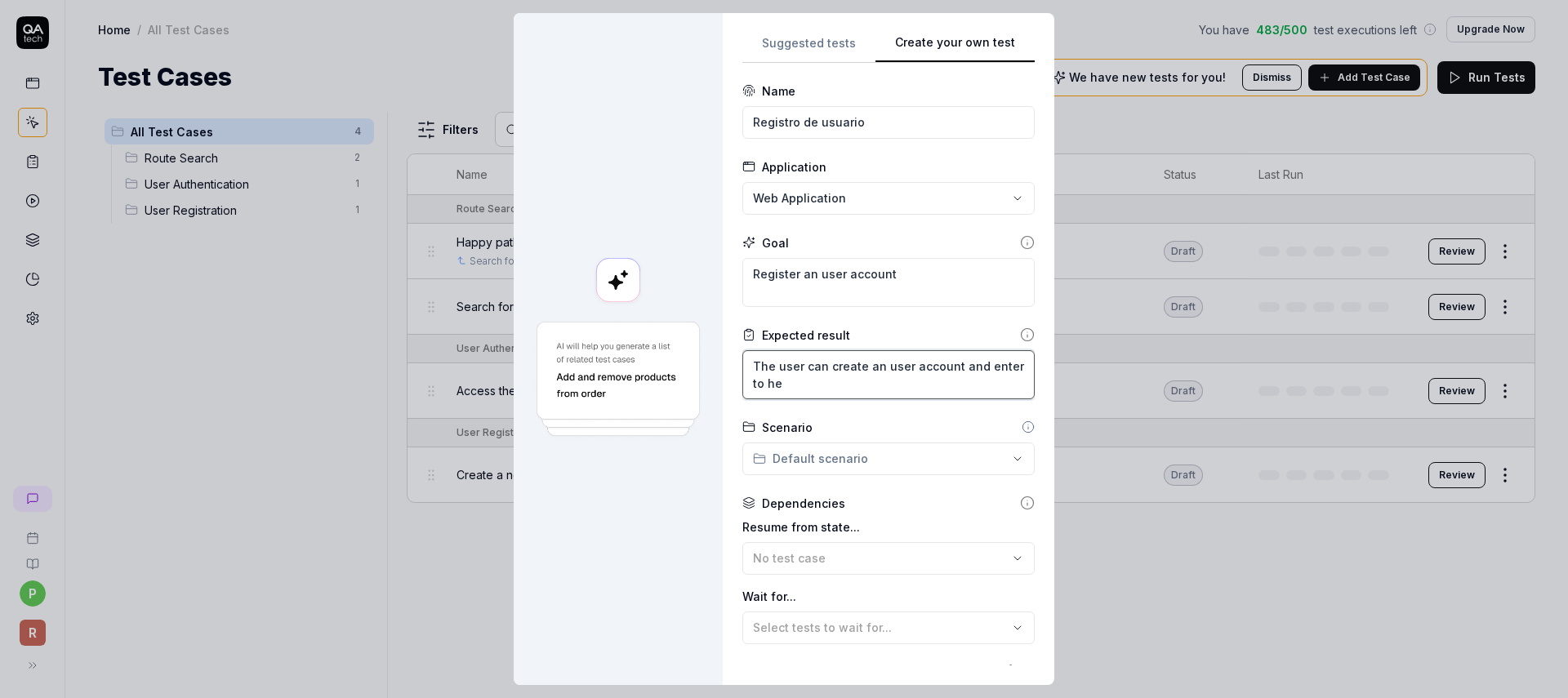
type textarea "*"
type textarea "The user can create an user account and enter to h"
type textarea "*"
type textarea "The user can create an user account and enter to"
type textarea "*"
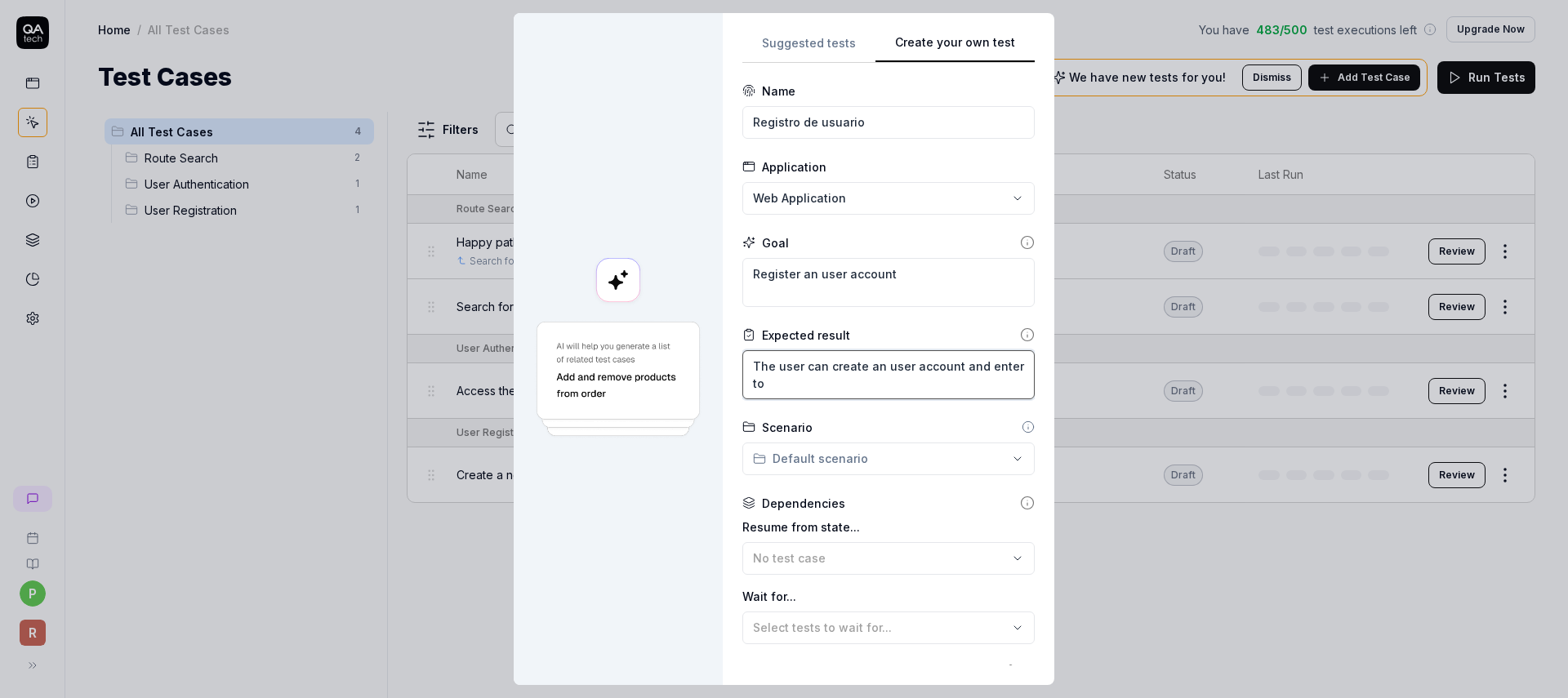
type textarea "The user can create an user account and enter to t"
type textarea "*"
type textarea "The user can create an user account and enter to th"
type textarea "*"
type textarea "The user can create an user account and enter to the"
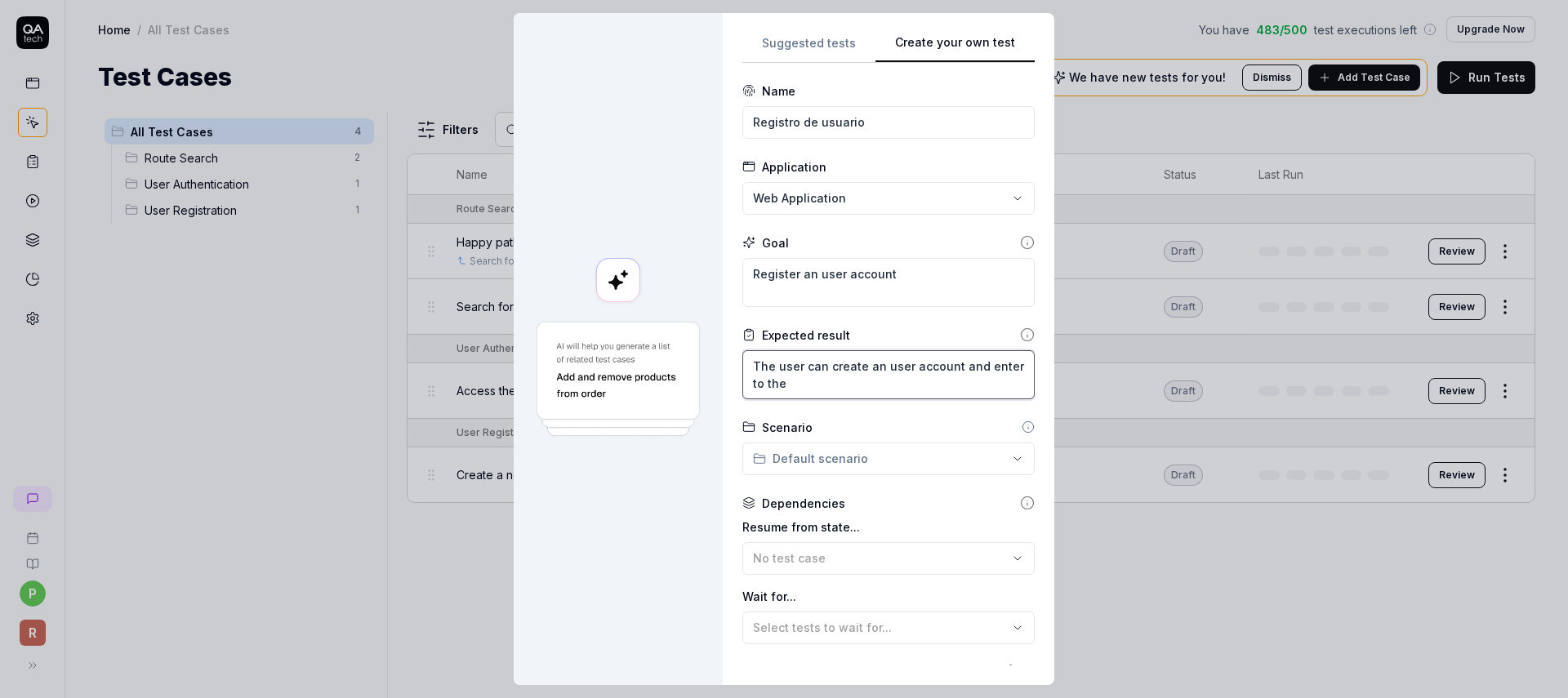
type textarea "*"
type textarea "The user can create an user account and enter to the a"
type textarea "*"
type textarea "The user can create an user account and enter to the ac"
type textarea "*"
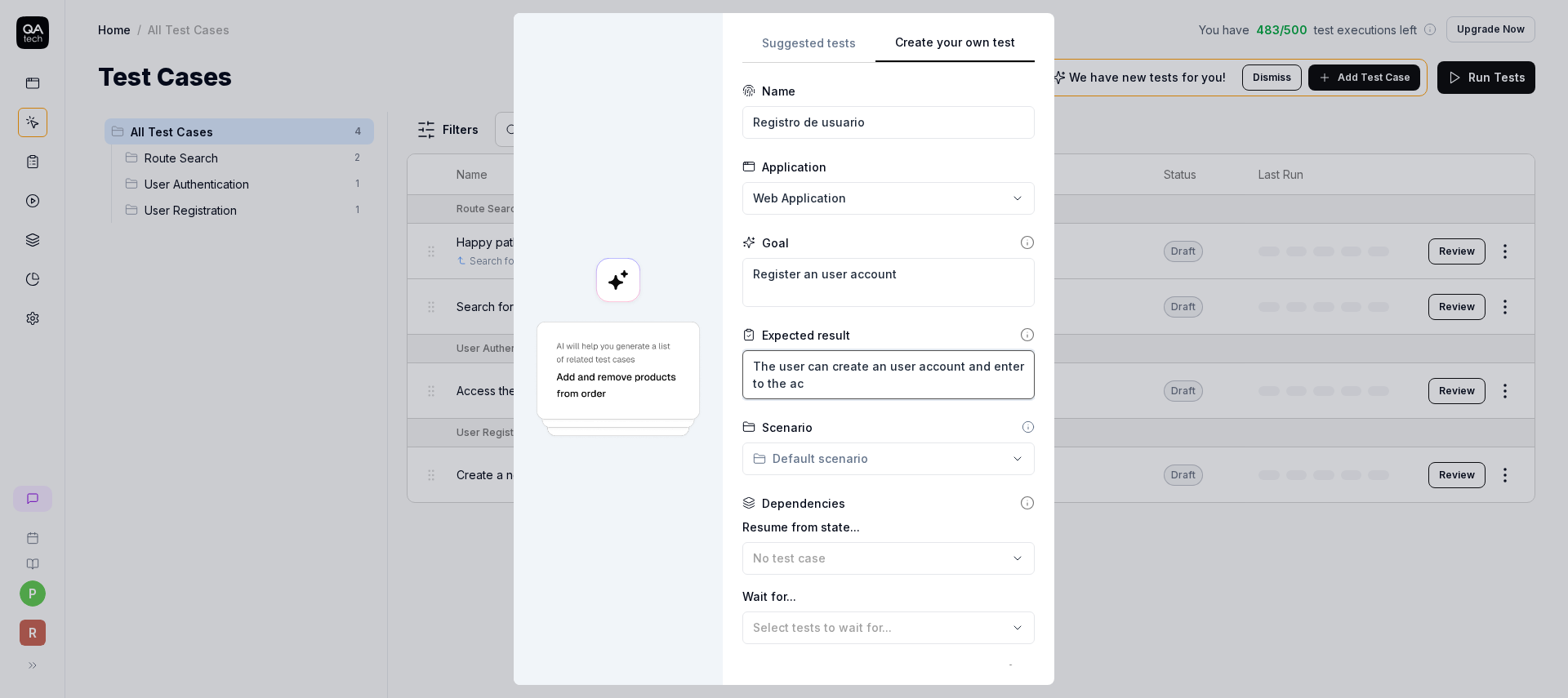
type textarea "The user can create an user account and enter to the acc"
type textarea "*"
type textarea "The user can create an user account and enter to the acco"
type textarea "*"
type textarea "The user can create an user account and enter to the accou"
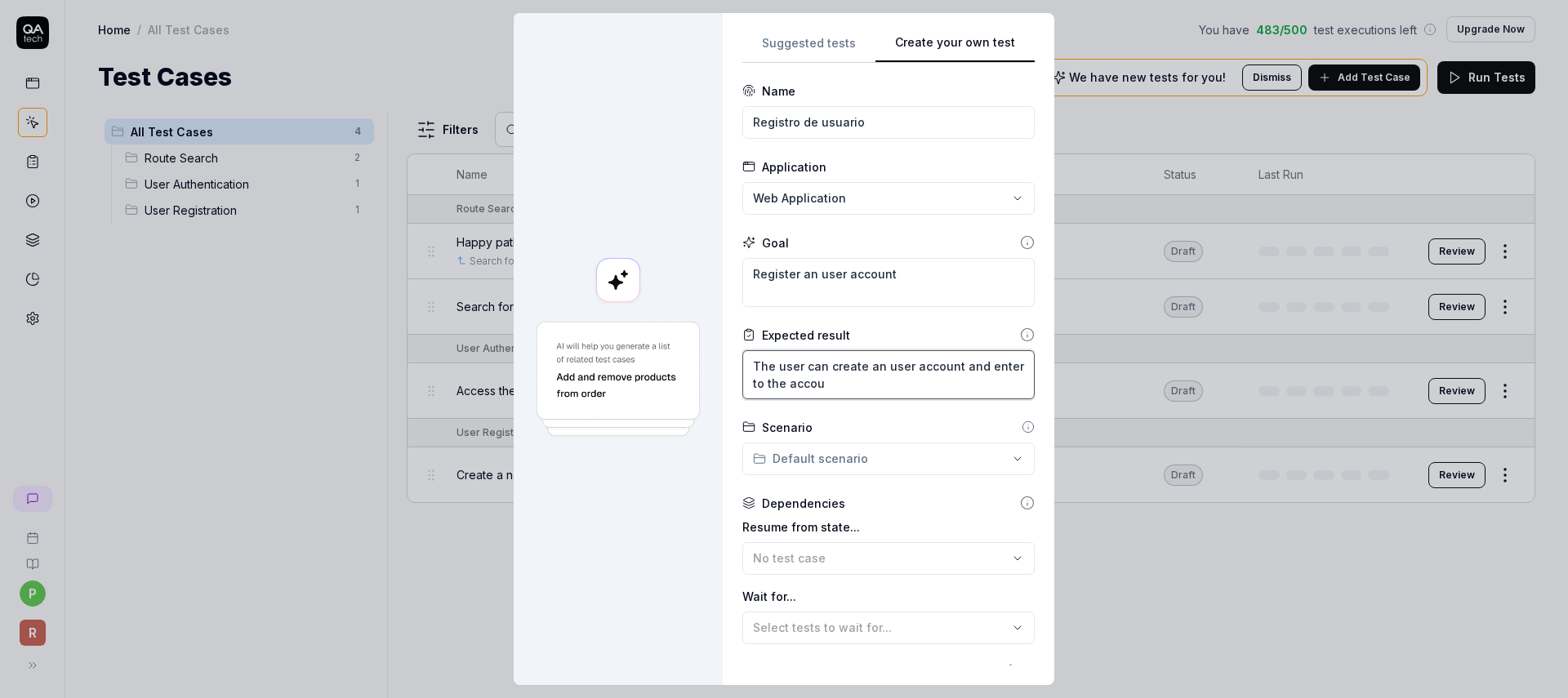
type textarea "*"
type textarea "The user can create an user account and enter to the accoun"
type textarea "*"
type textarea "The user can create an user account and enter to the accoun"
type textarea "*"
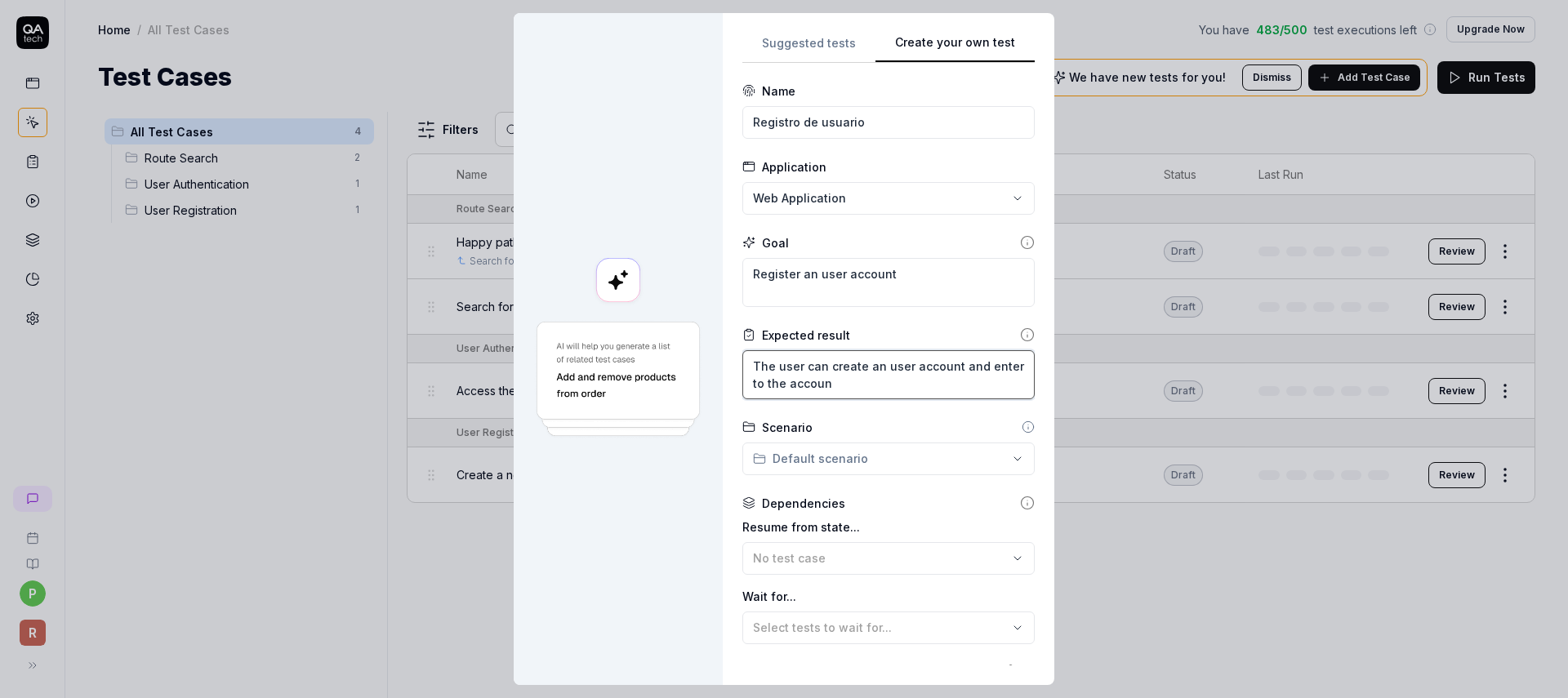
type textarea "The user can create an user account and enter to the accoun h"
type textarea "*"
type textarea "The user can create an user account and enter to the accoun hom"
type textarea "*"
type textarea "The user can create an user account and enter to the accoun hom,"
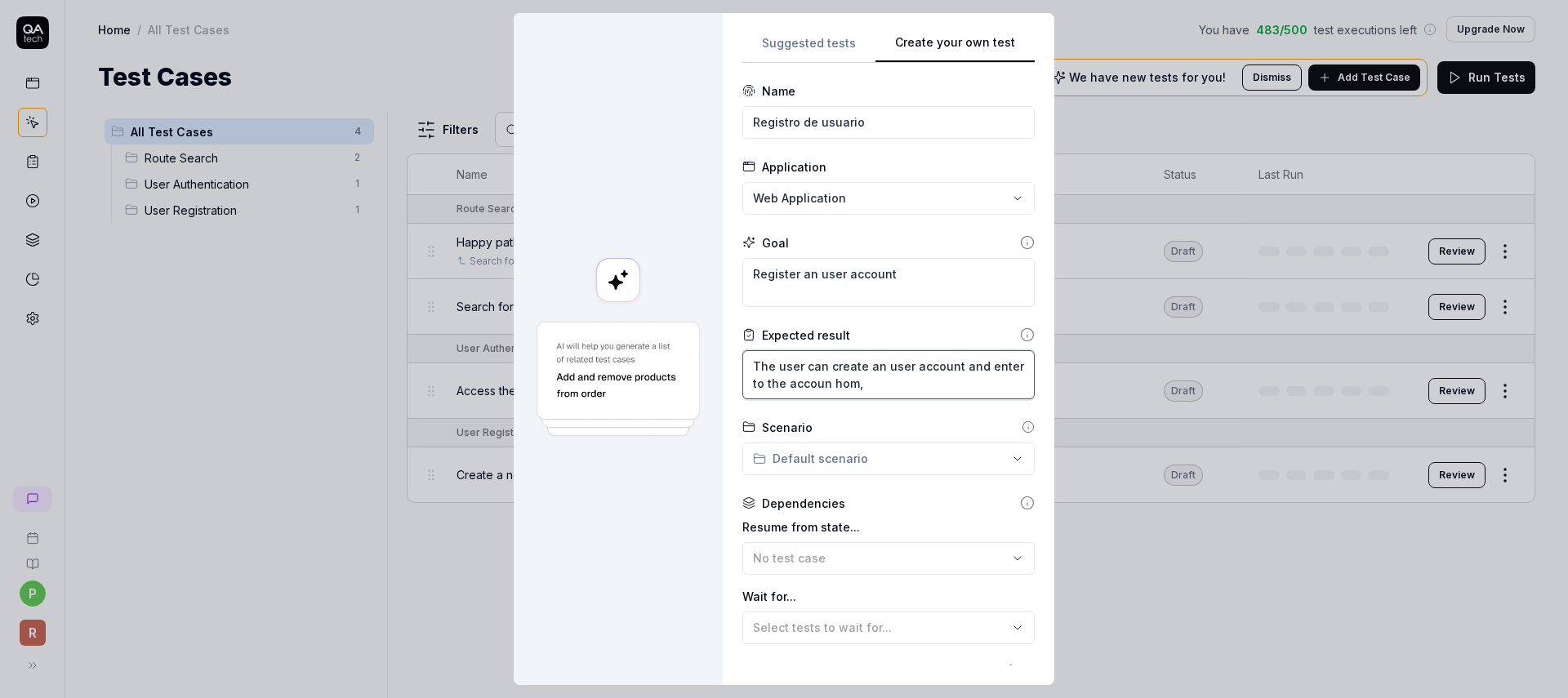
type textarea "*"
type textarea "The user can create an user account and enter to the accoun hom,e"
type textarea "*"
type textarea "The user can create an user account and enter to the accoun hom,"
type textarea "*"
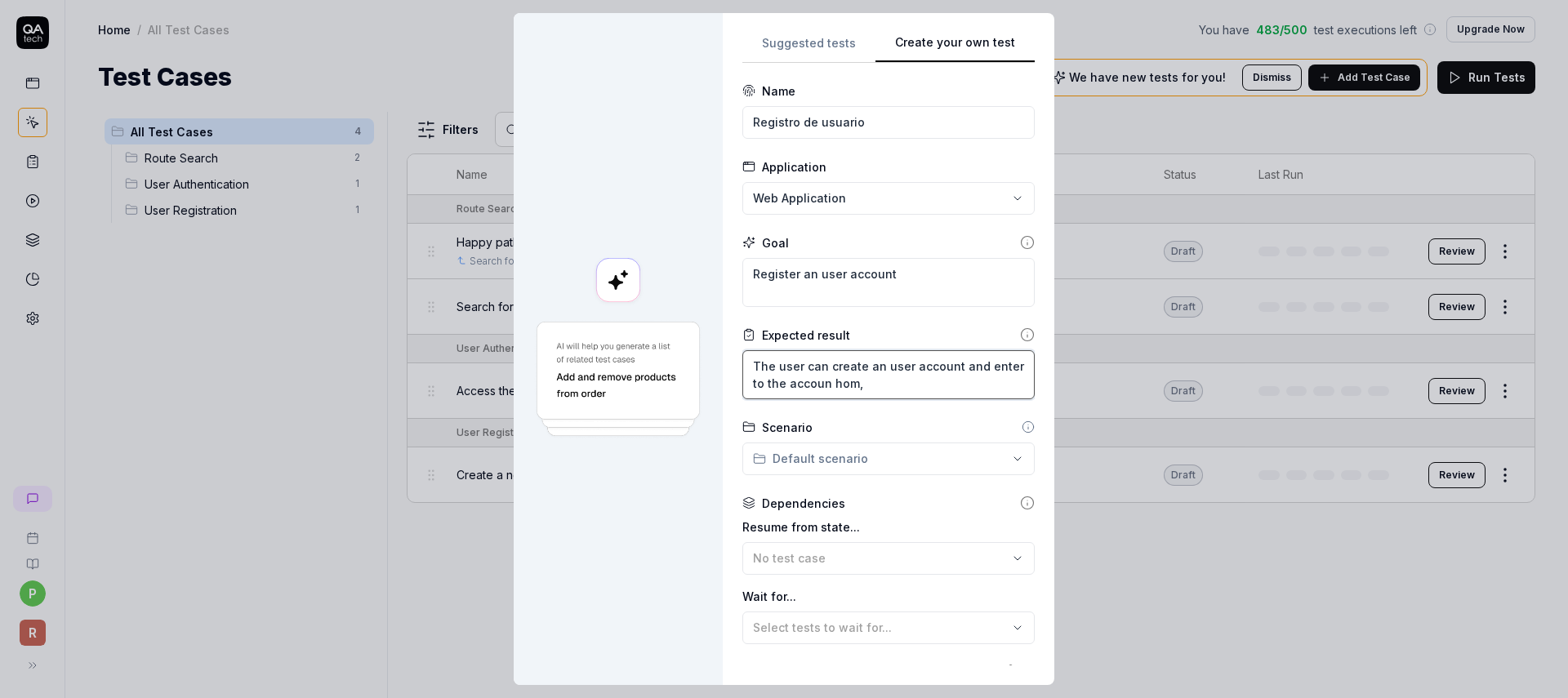
type textarea "The user can create an user account and enter to the accoun hom"
type textarea "*"
type textarea "The user can create an user account and enter to the accoun ho"
type textarea "*"
type textarea "The user can create an user account and enter to the accoun h"
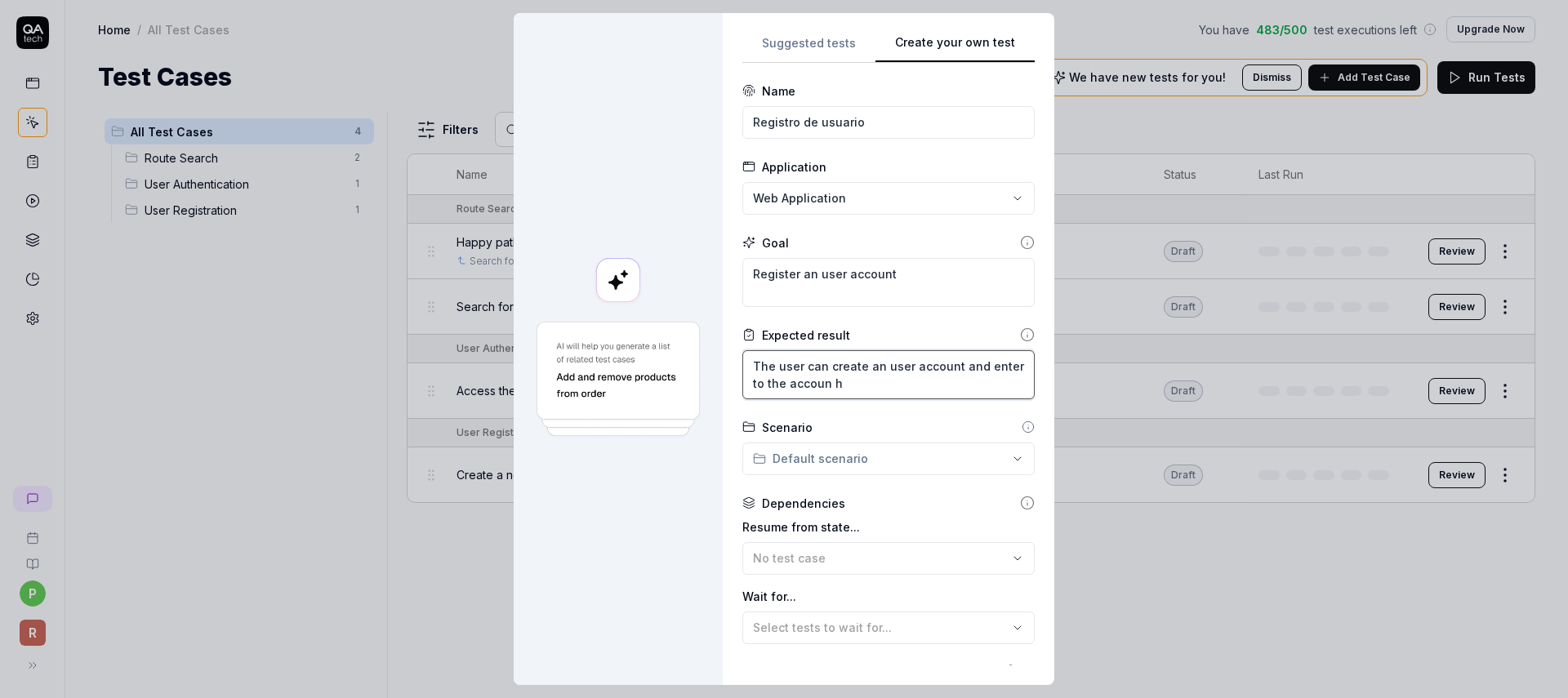
type textarea "*"
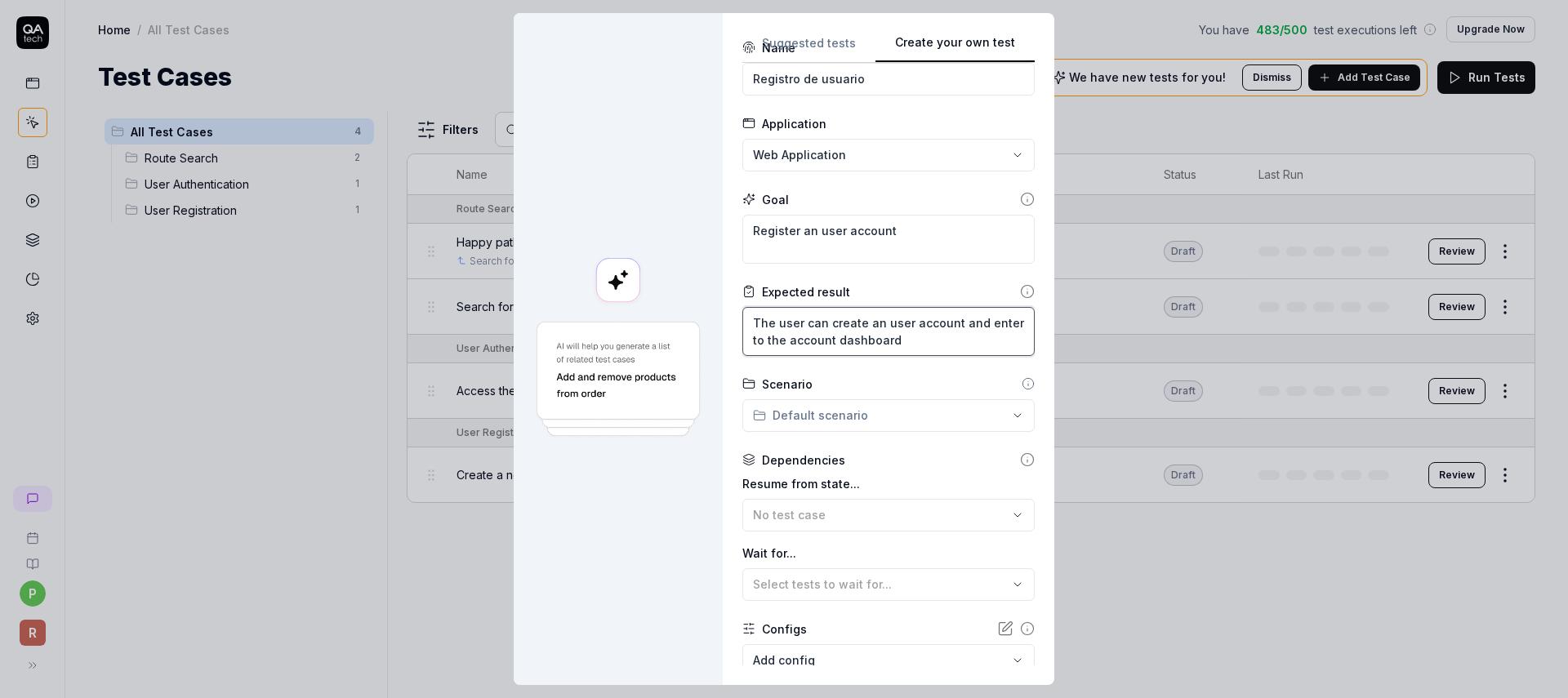
scroll to position [59, 0]
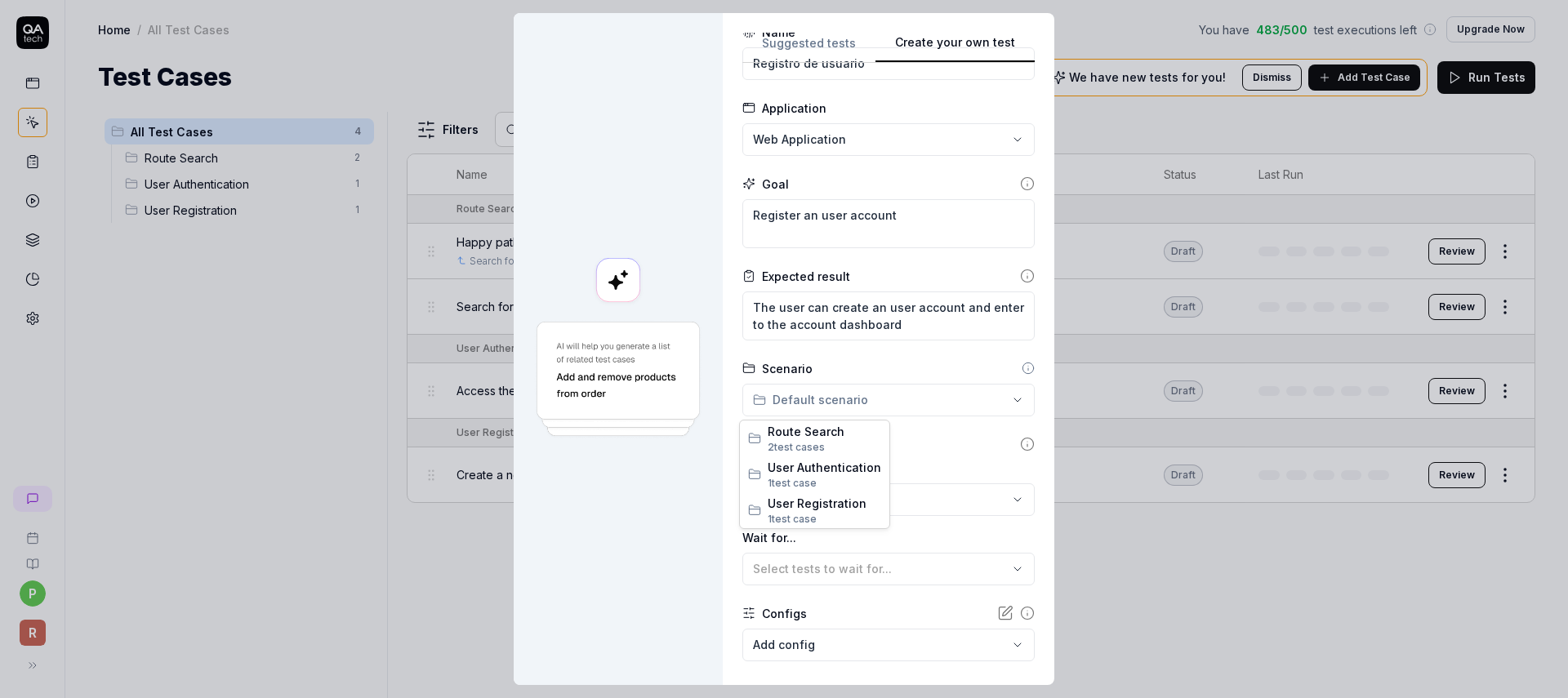
click at [788, 394] on div "**********" at bounding box center [784, 349] width 1568 height 698
click at [817, 515] on span "1 test case" at bounding box center [824, 519] width 113 height 15
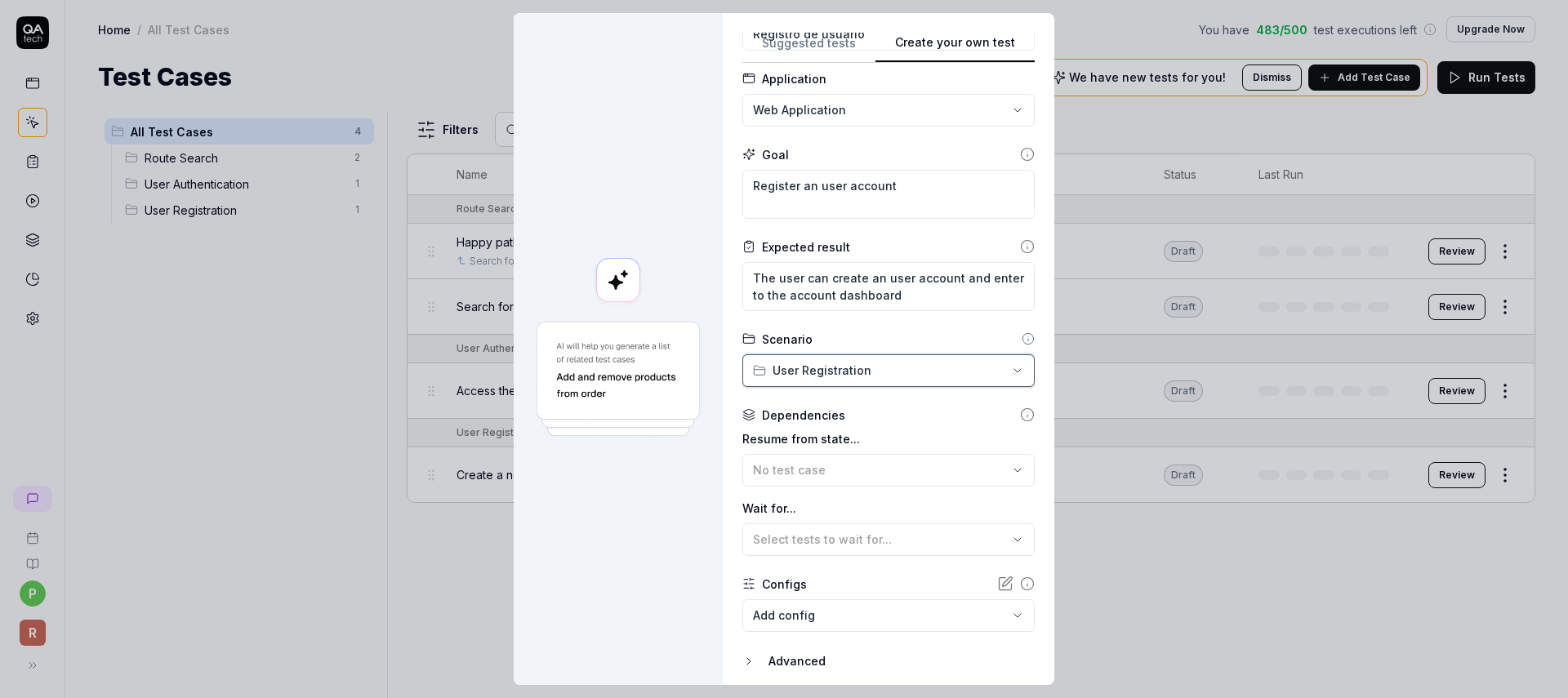
scroll to position [146, 0]
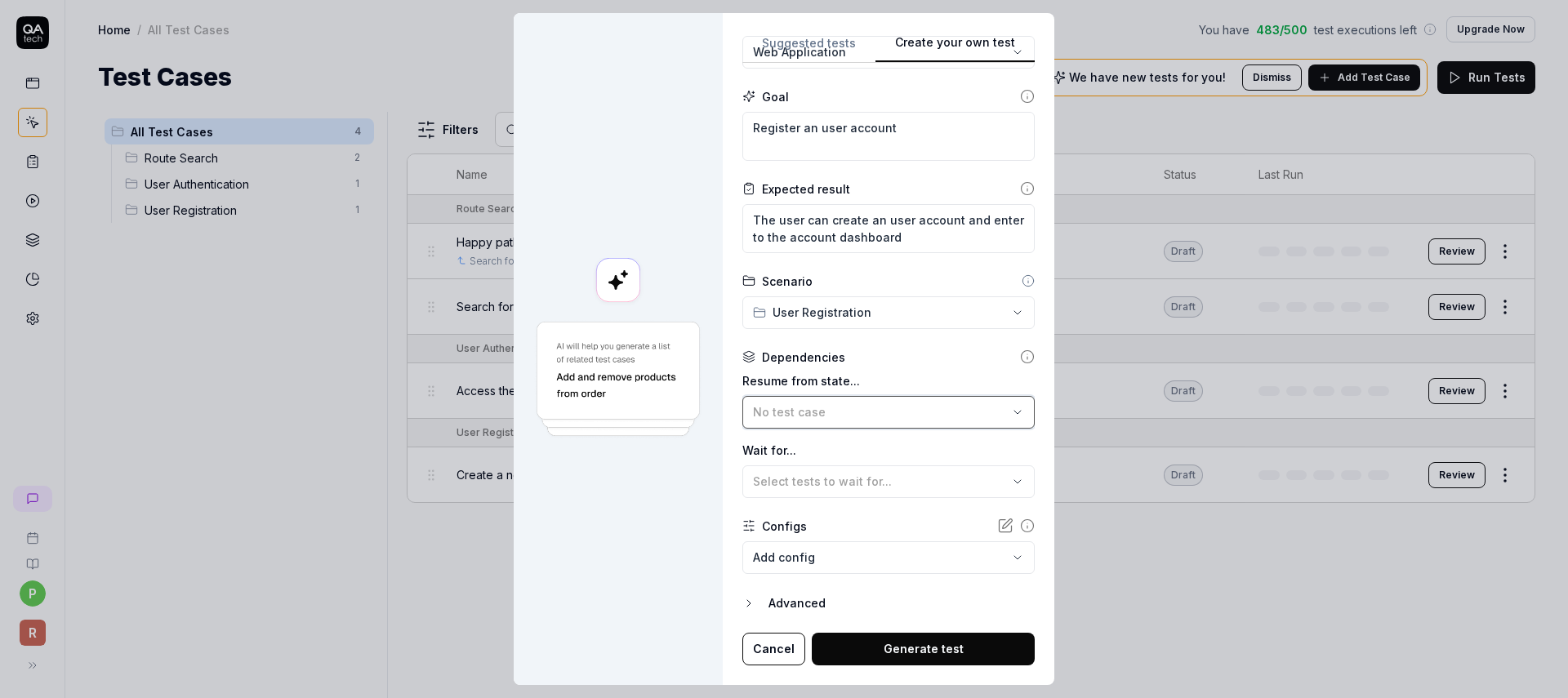
click at [843, 418] on div "No test case" at bounding box center [880, 411] width 255 height 17
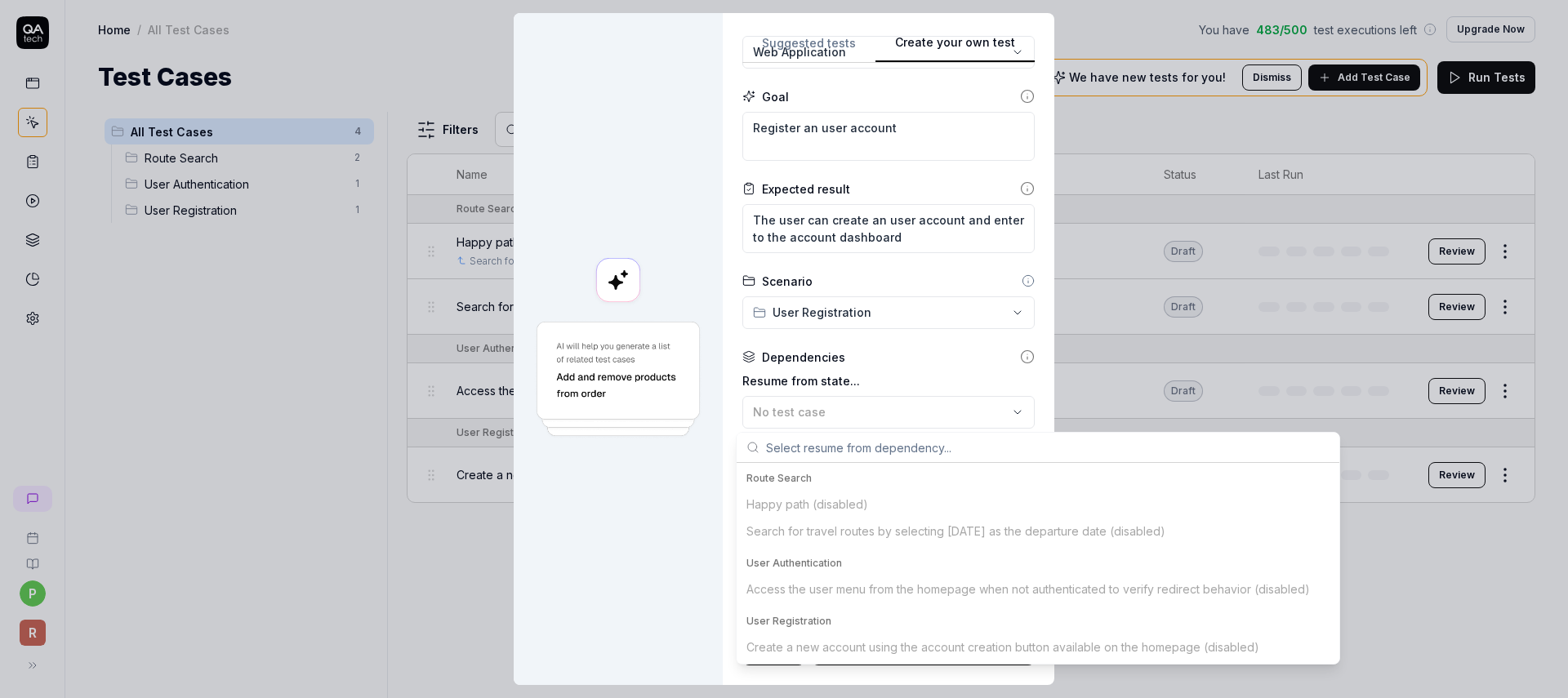
click at [884, 361] on div "Dependencies" at bounding box center [889, 356] width 293 height 17
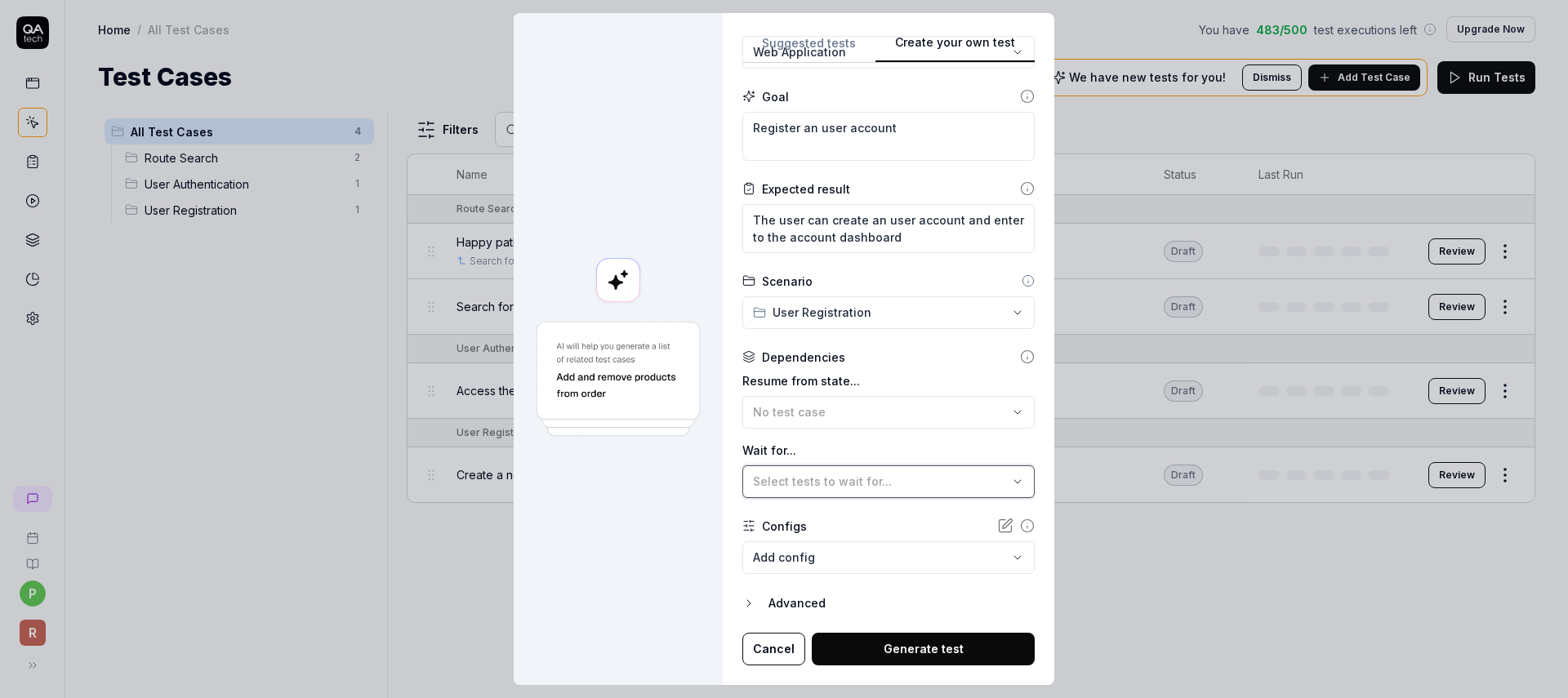
click at [829, 483] on span "Select tests to wait for..." at bounding box center [821, 482] width 138 height 14
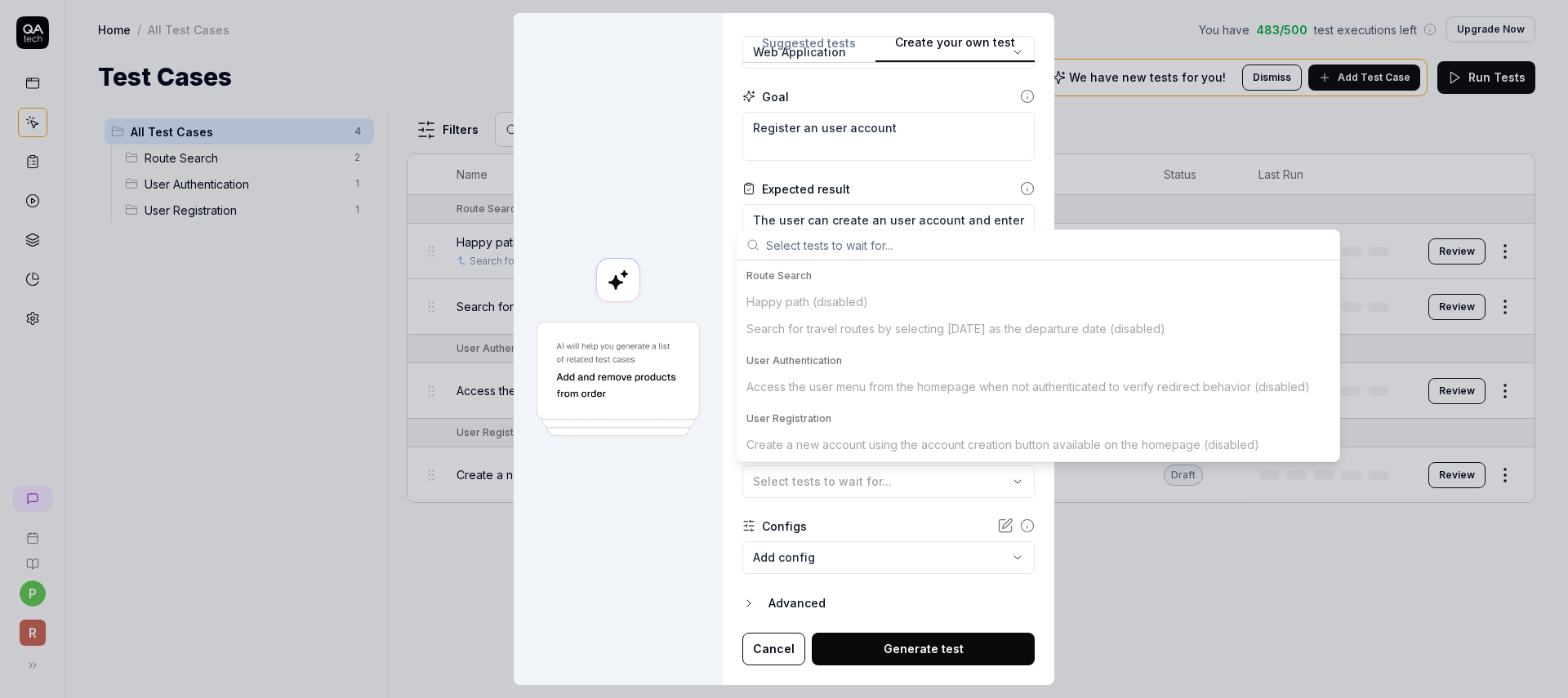
click at [857, 504] on form "**********" at bounding box center [889, 301] width 293 height 730
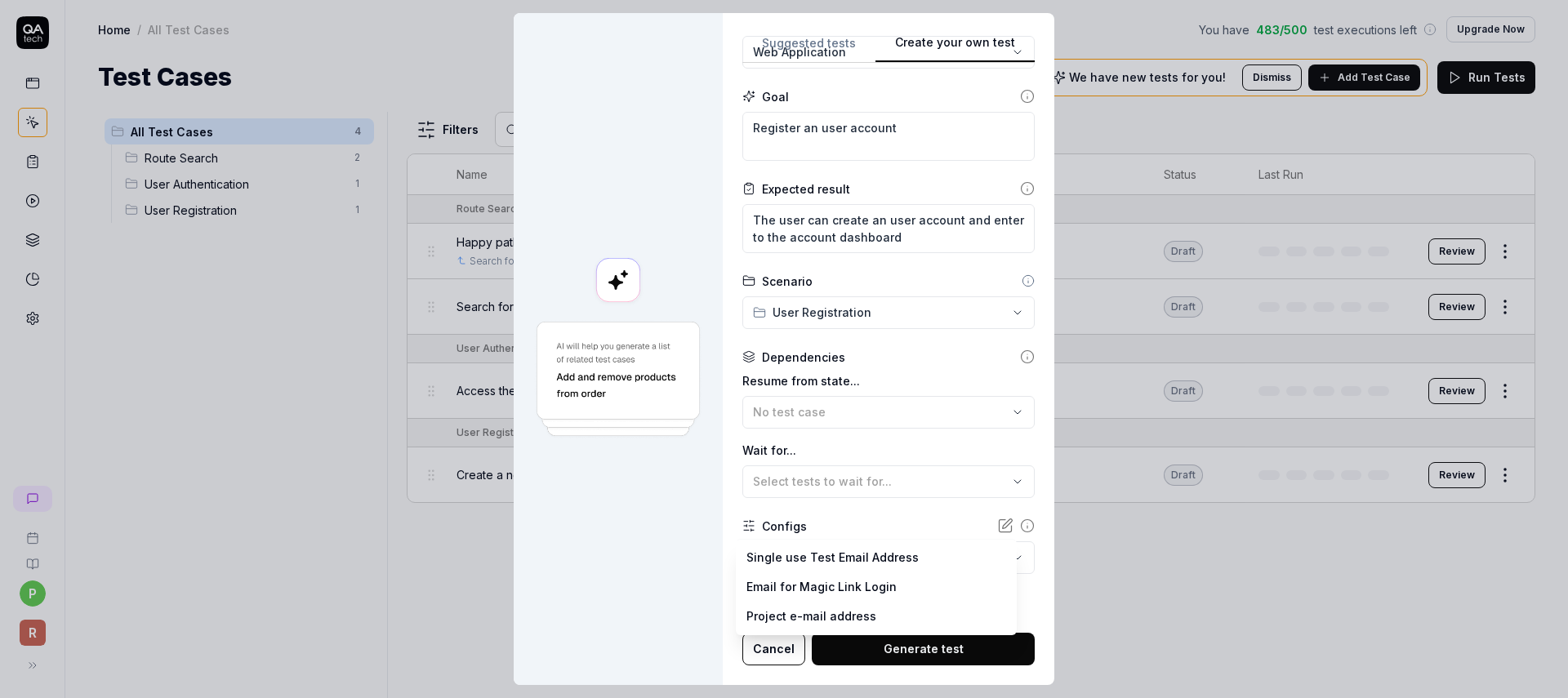
click at [787, 562] on body "p R Home / All Test Cases You have 483 / 500 test executions left Upgrade Now H…" at bounding box center [784, 349] width 1568 height 698
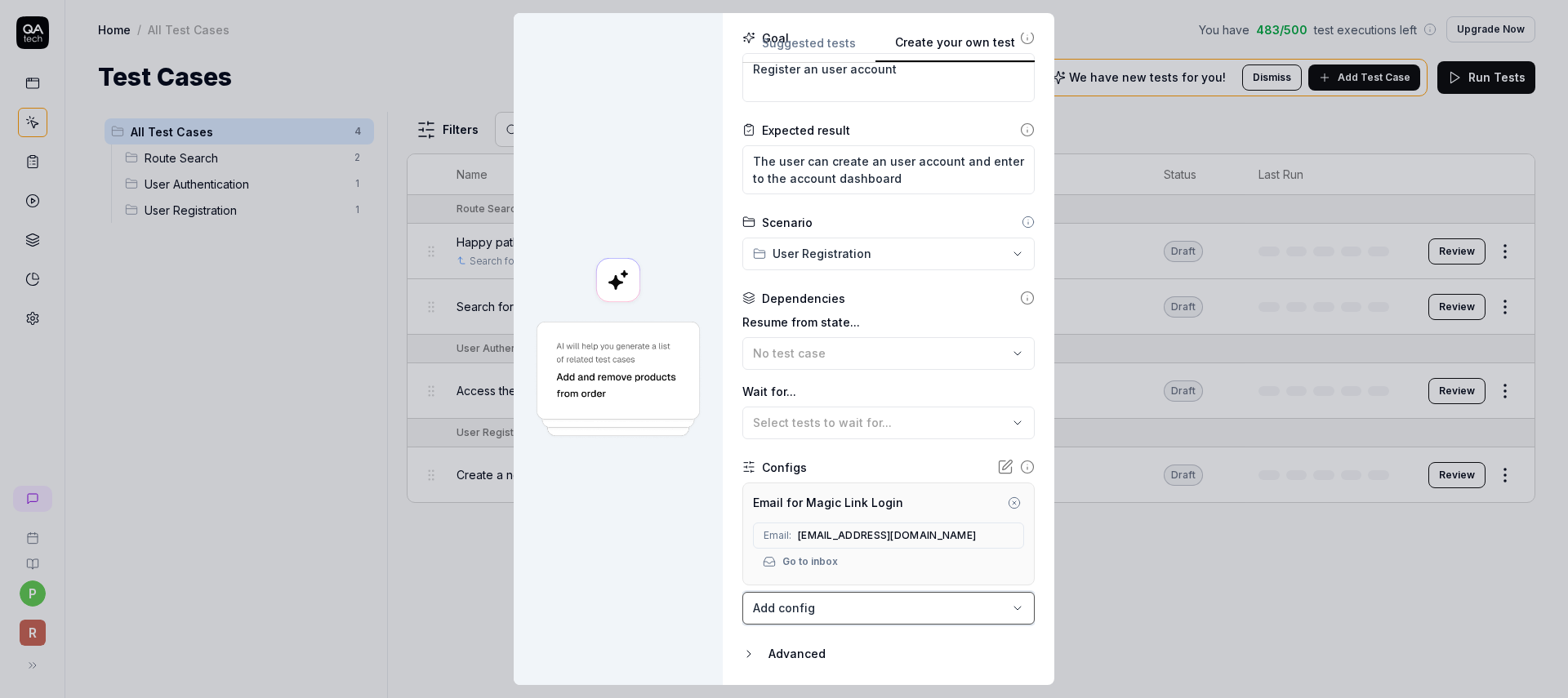
scroll to position [256, 0]
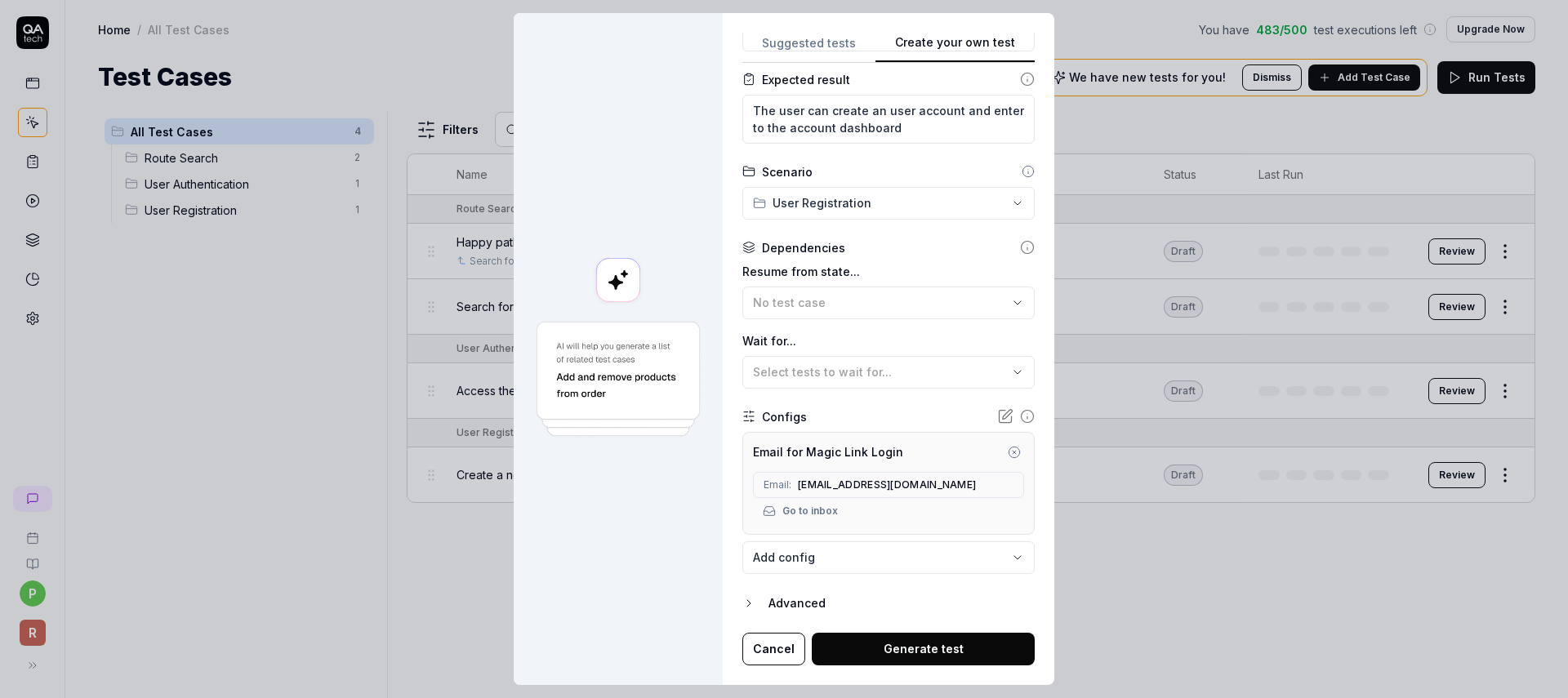
click at [791, 561] on body "p R Home / All Test Cases You have 483 / 500 test executions left Upgrade Now H…" at bounding box center [784, 349] width 1568 height 698
click at [728, 531] on div "**********" at bounding box center [784, 349] width 1568 height 698
click at [904, 652] on button "Generate test" at bounding box center [923, 649] width 223 height 33
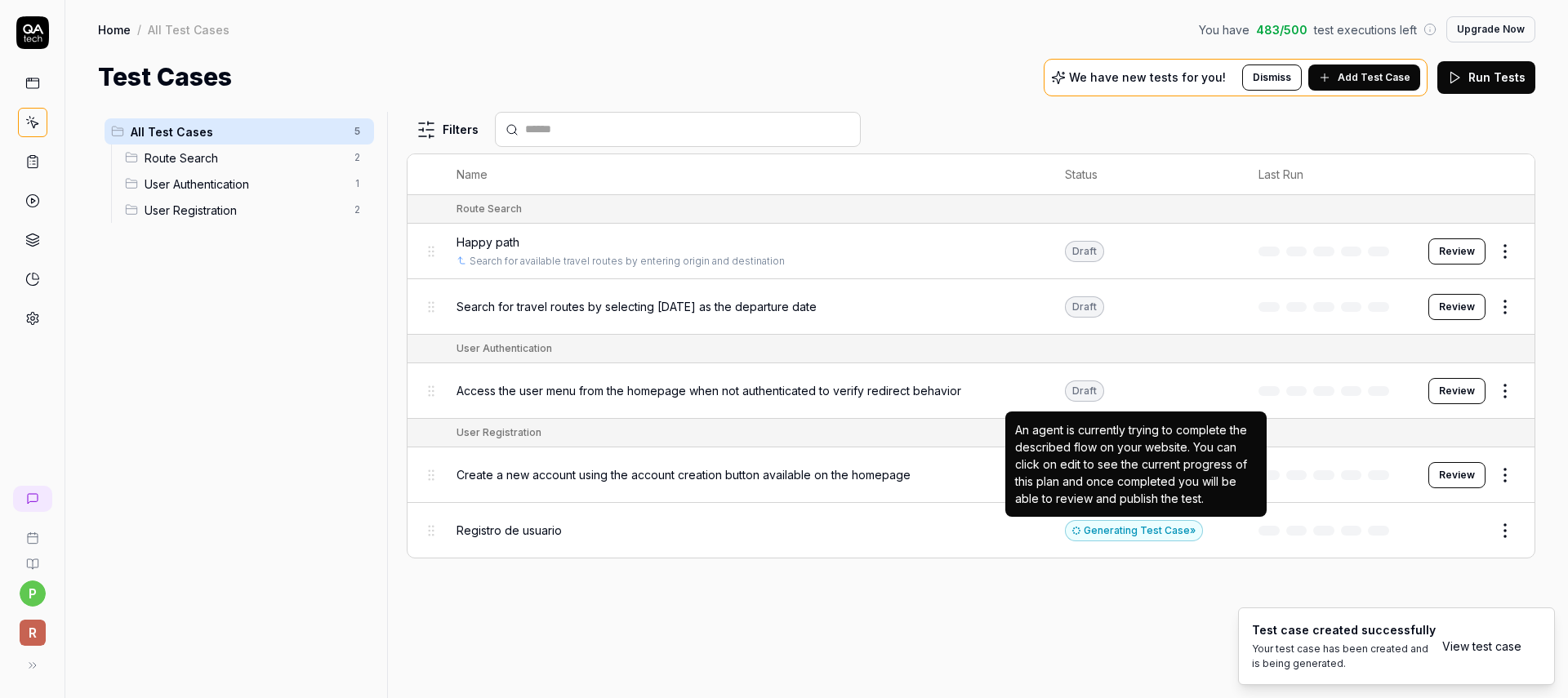
click at [1166, 530] on div "Generating Test Case »" at bounding box center [1134, 531] width 138 height 21
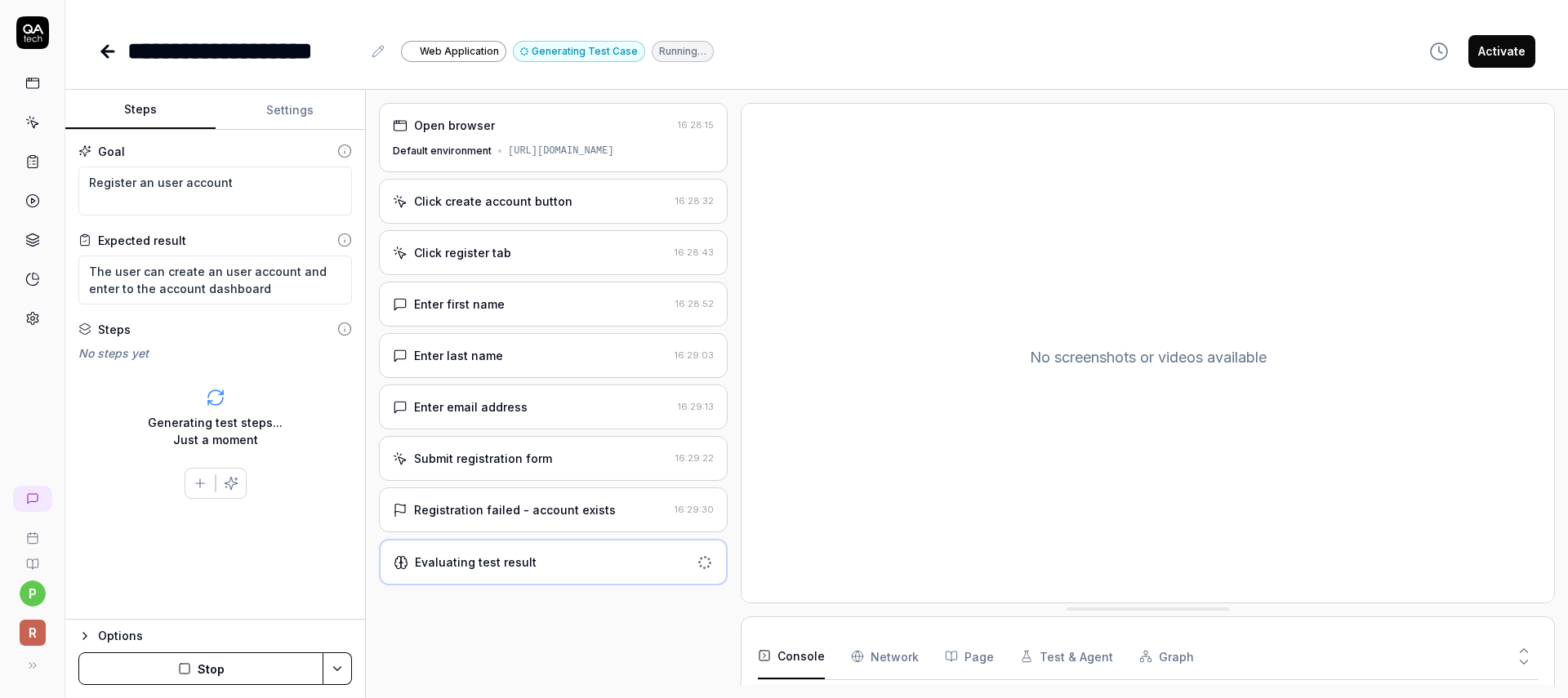
click at [512, 519] on div "Registration failed - account exists" at bounding box center [515, 510] width 202 height 17
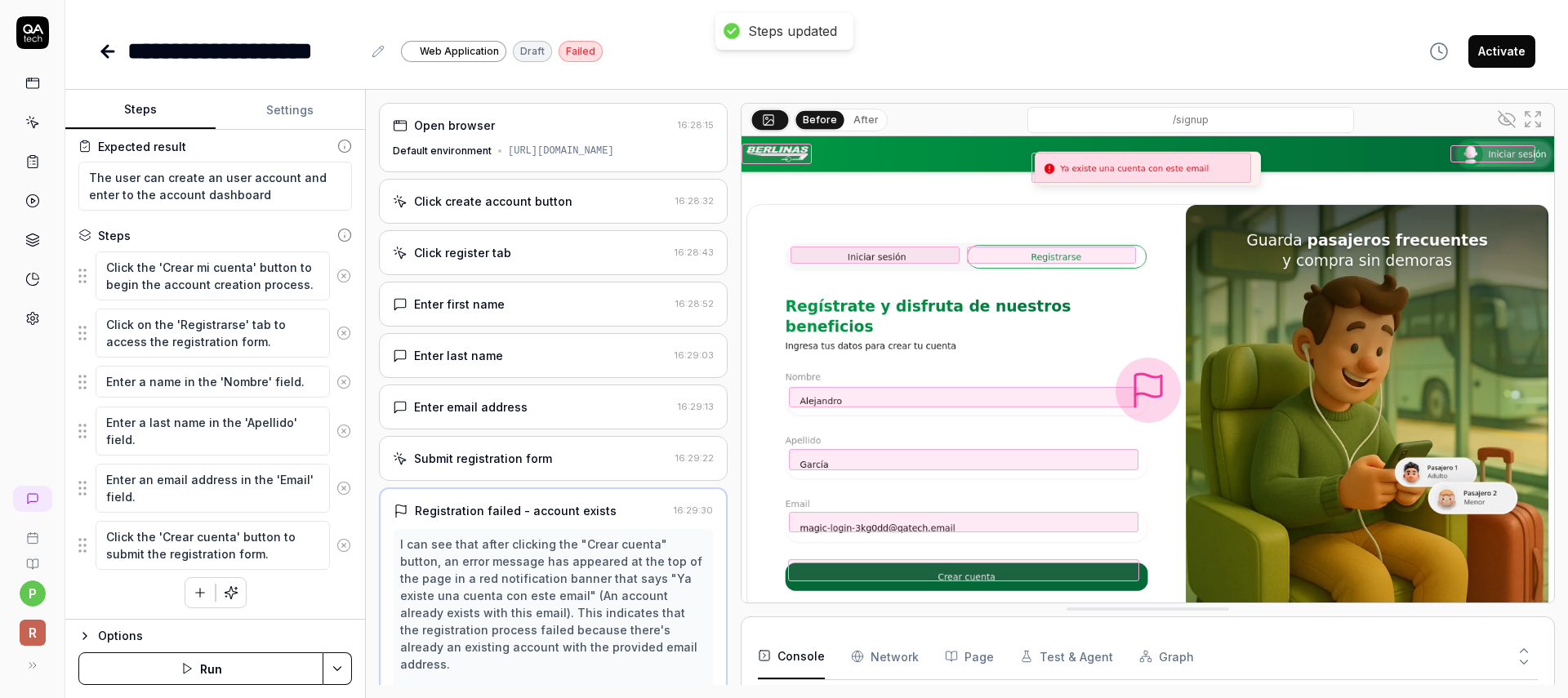
scroll to position [96, 0]
click at [200, 593] on icon "button" at bounding box center [200, 590] width 0 height 9
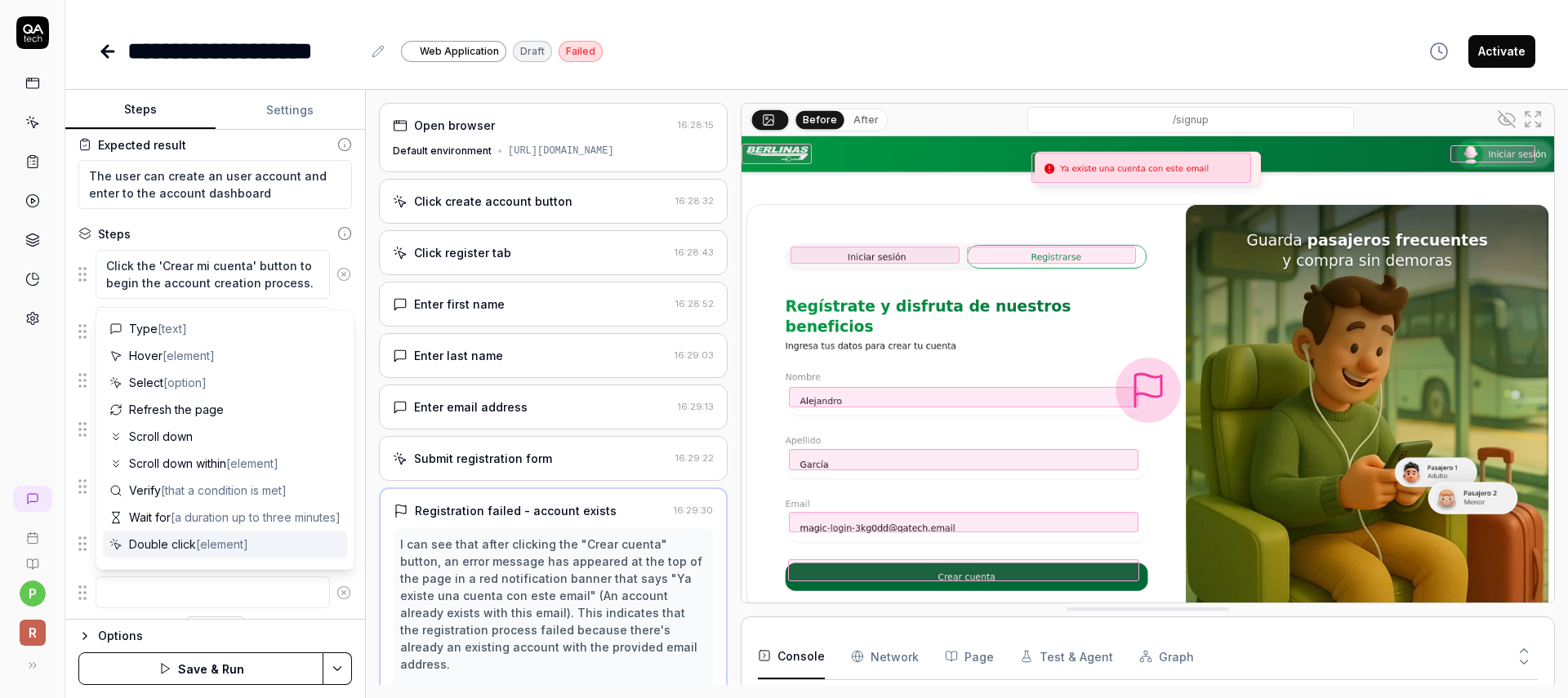
scroll to position [62, 0]
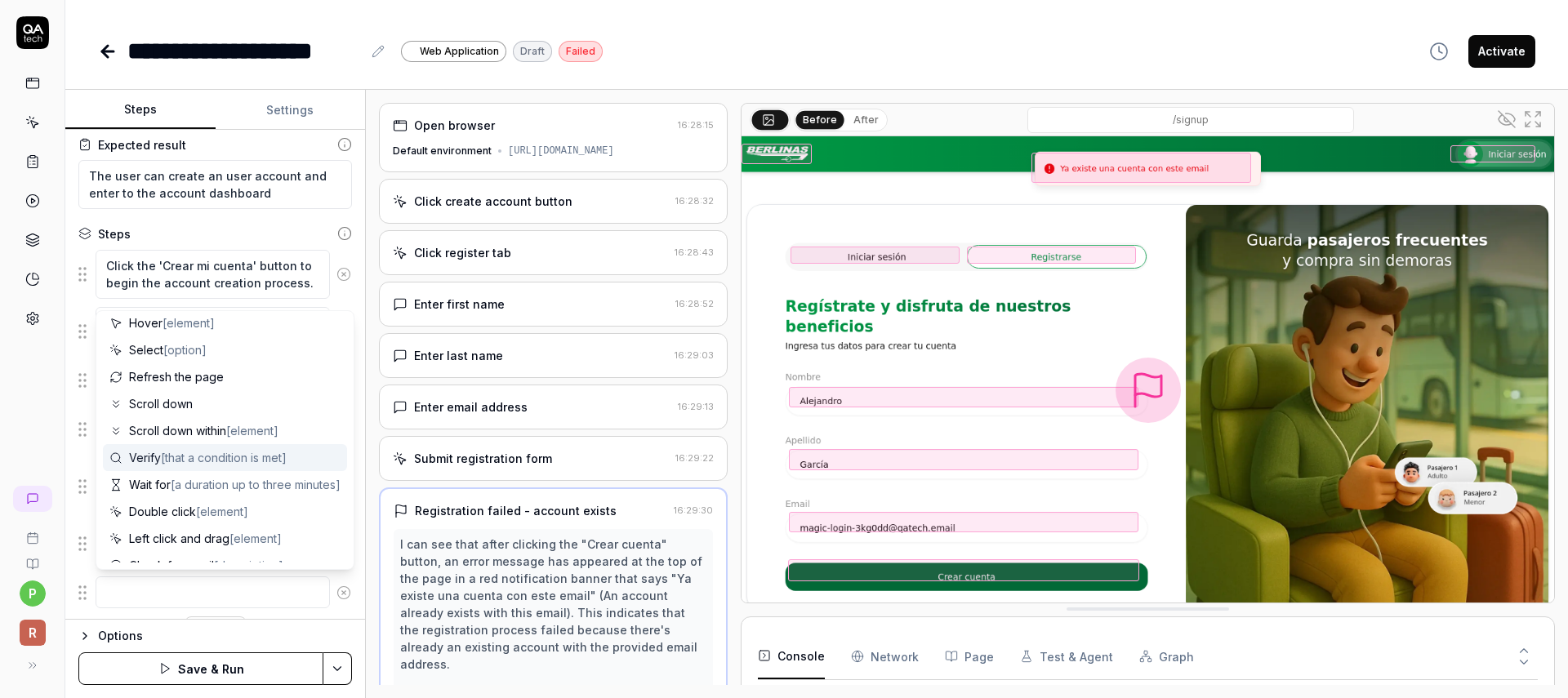
click at [204, 462] on span "[that a condition is met]" at bounding box center [224, 458] width 125 height 14
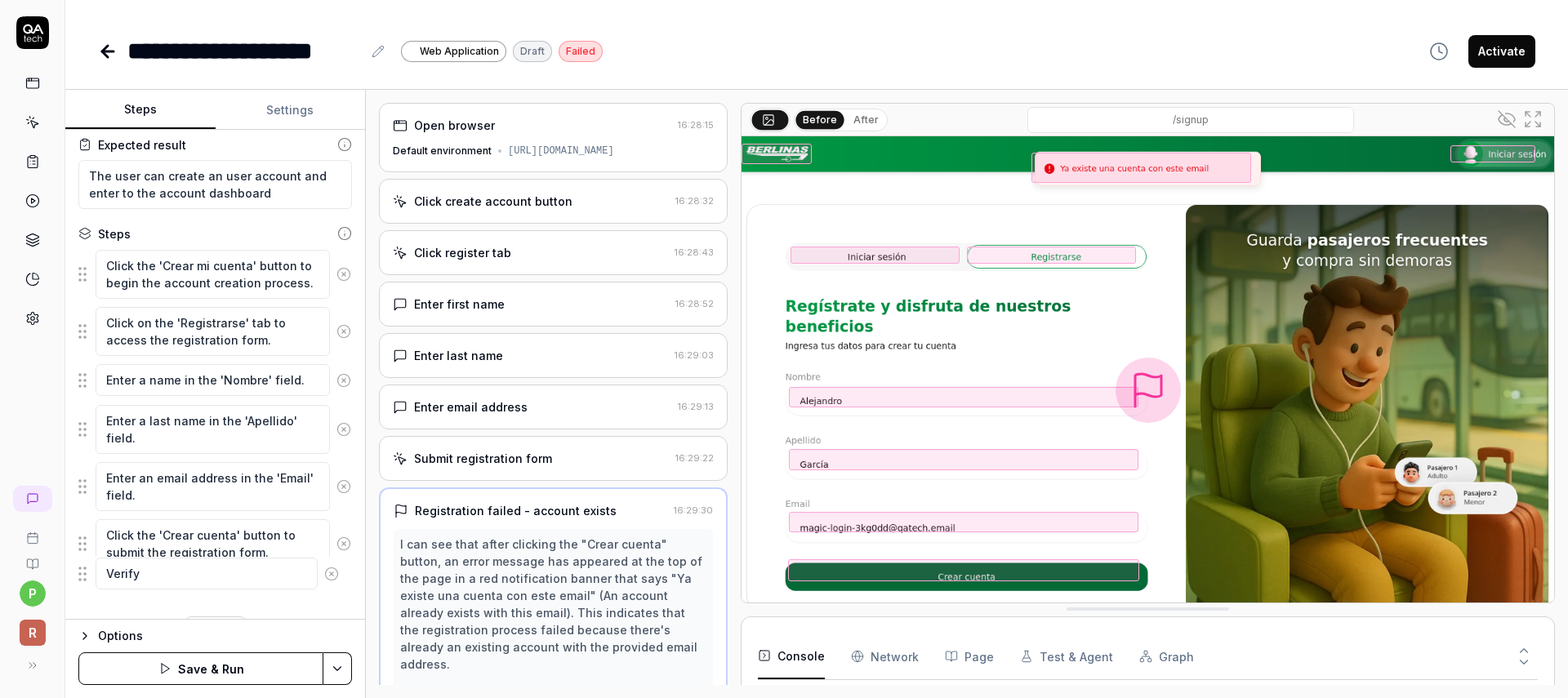
scroll to position [136, 0]
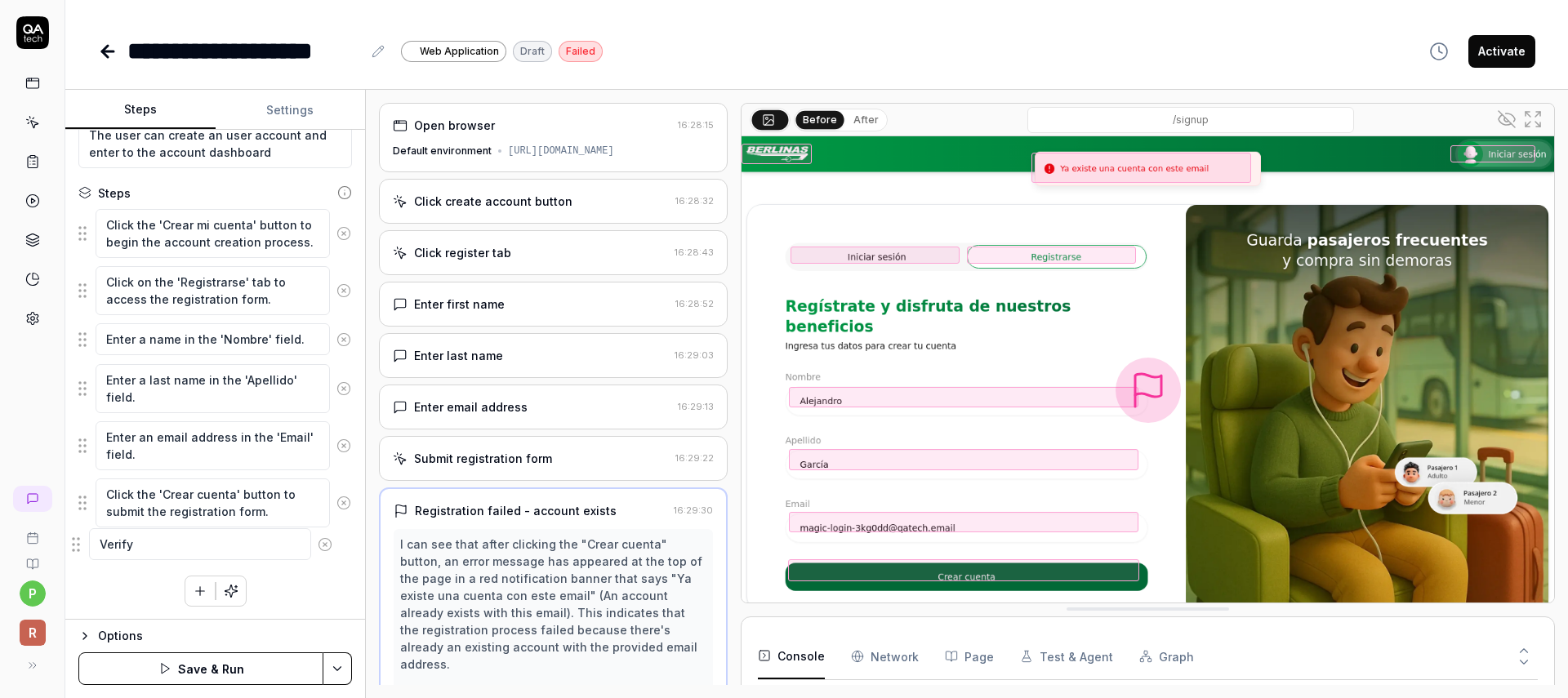
drag, startPoint x: 85, startPoint y: 595, endPoint x: 80, endPoint y: 546, distance: 49.3
click at [80, 546] on fieldset "Click the 'Crear mi cuenta' button to begin the account creation process. Click…" at bounding box center [215, 388] width 274 height 361
click at [138, 552] on textarea "Verify" at bounding box center [212, 552] width 234 height 32
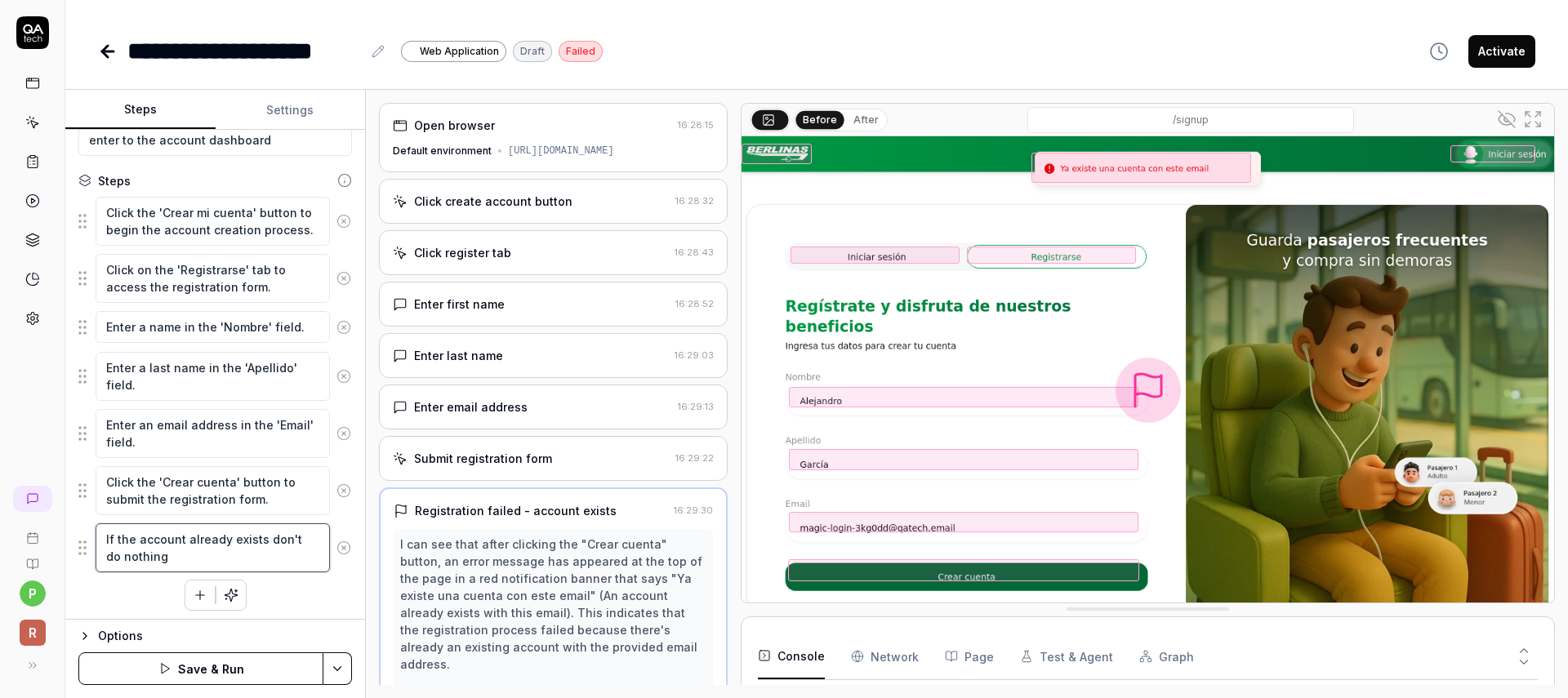
scroll to position [152, 0]
click at [171, 665] on icon "button" at bounding box center [164, 668] width 13 height 13
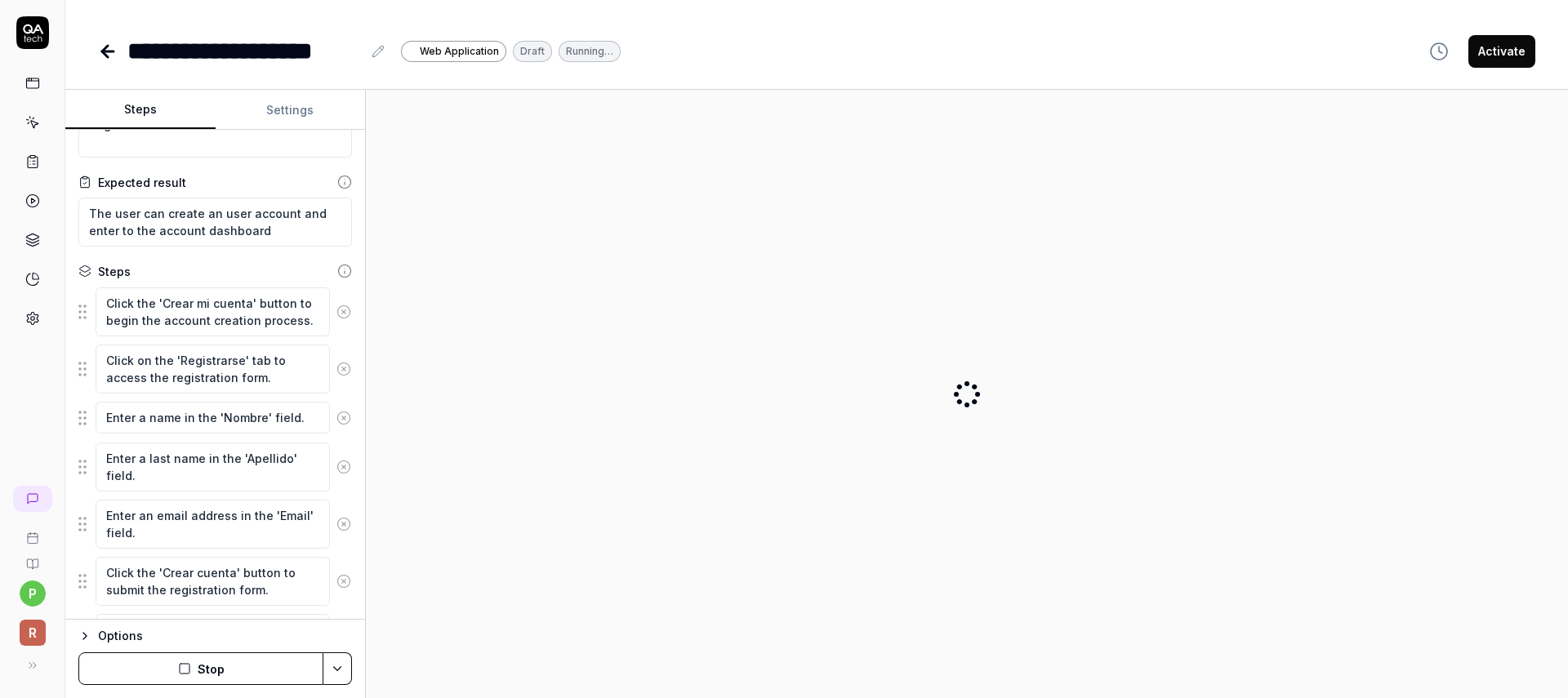
scroll to position [0, 0]
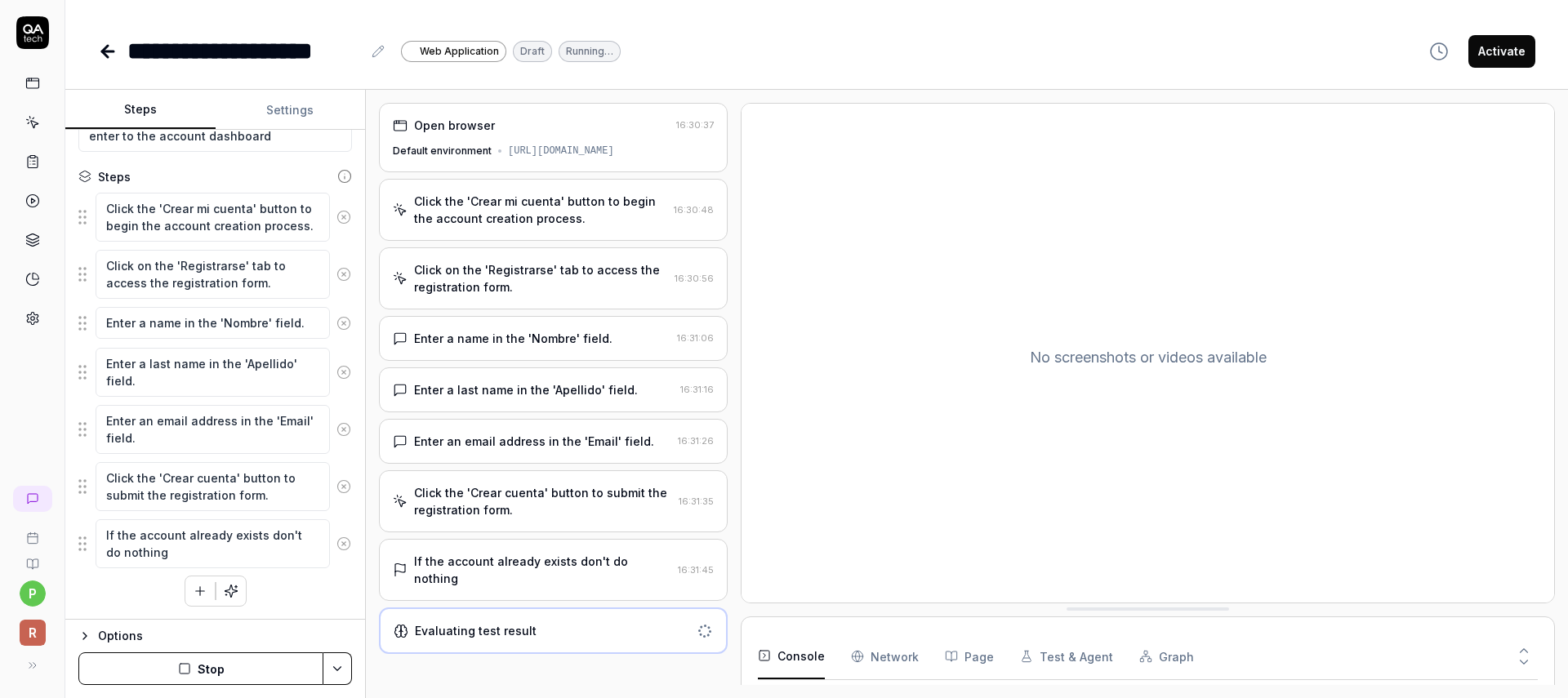
click at [103, 48] on icon at bounding box center [108, 52] width 20 height 20
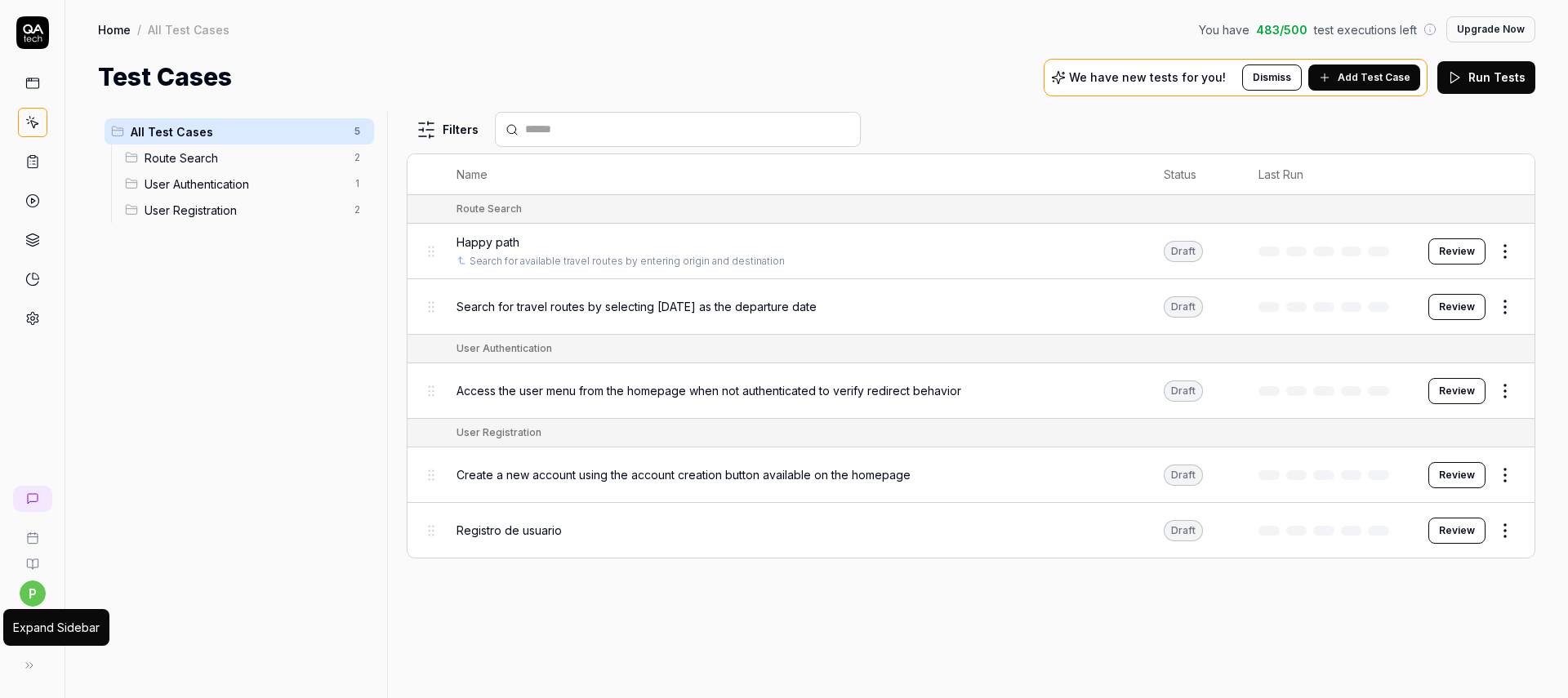
click at [25, 666] on icon at bounding box center [29, 665] width 13 height 13
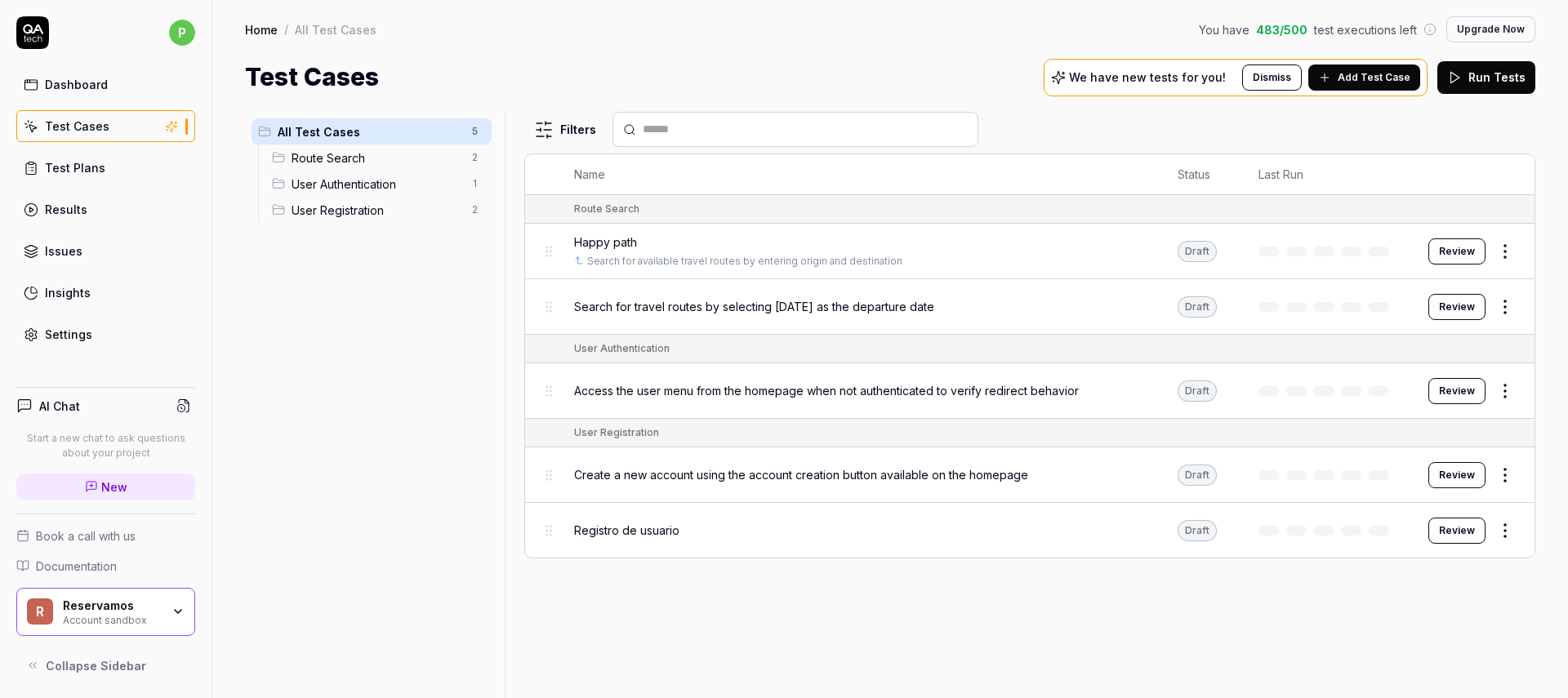
click at [171, 613] on icon "button" at bounding box center [177, 611] width 13 height 13
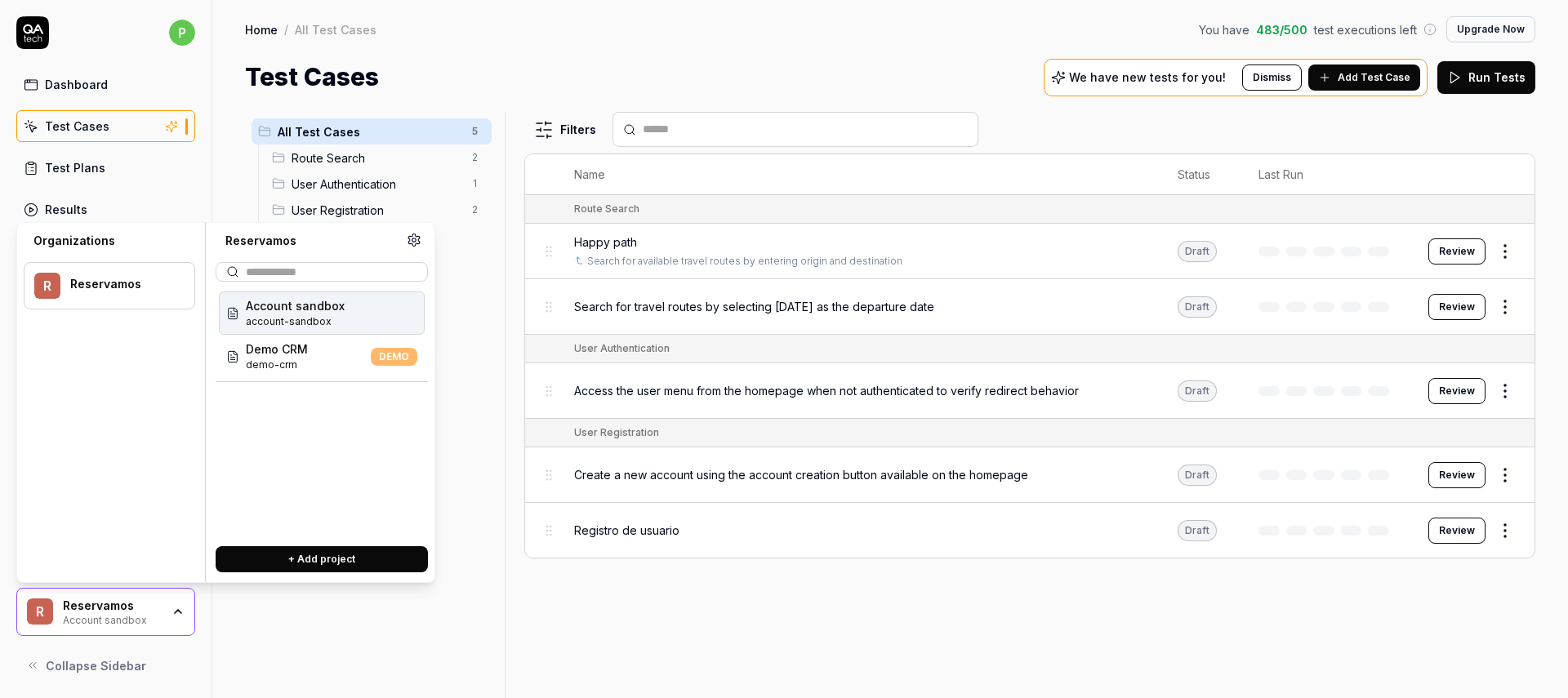
click at [409, 233] on icon at bounding box center [414, 240] width 15 height 15
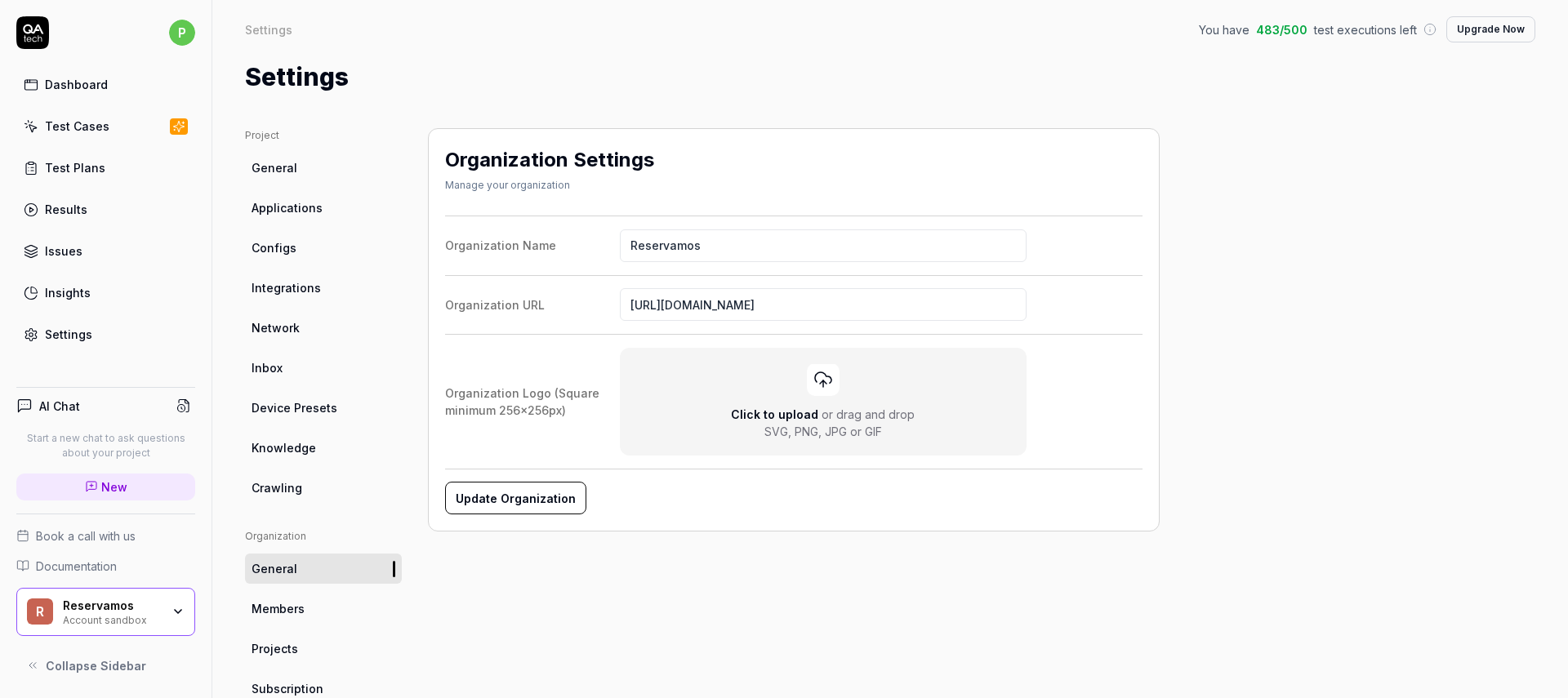
click at [272, 161] on span "General" at bounding box center [275, 167] width 46 height 17
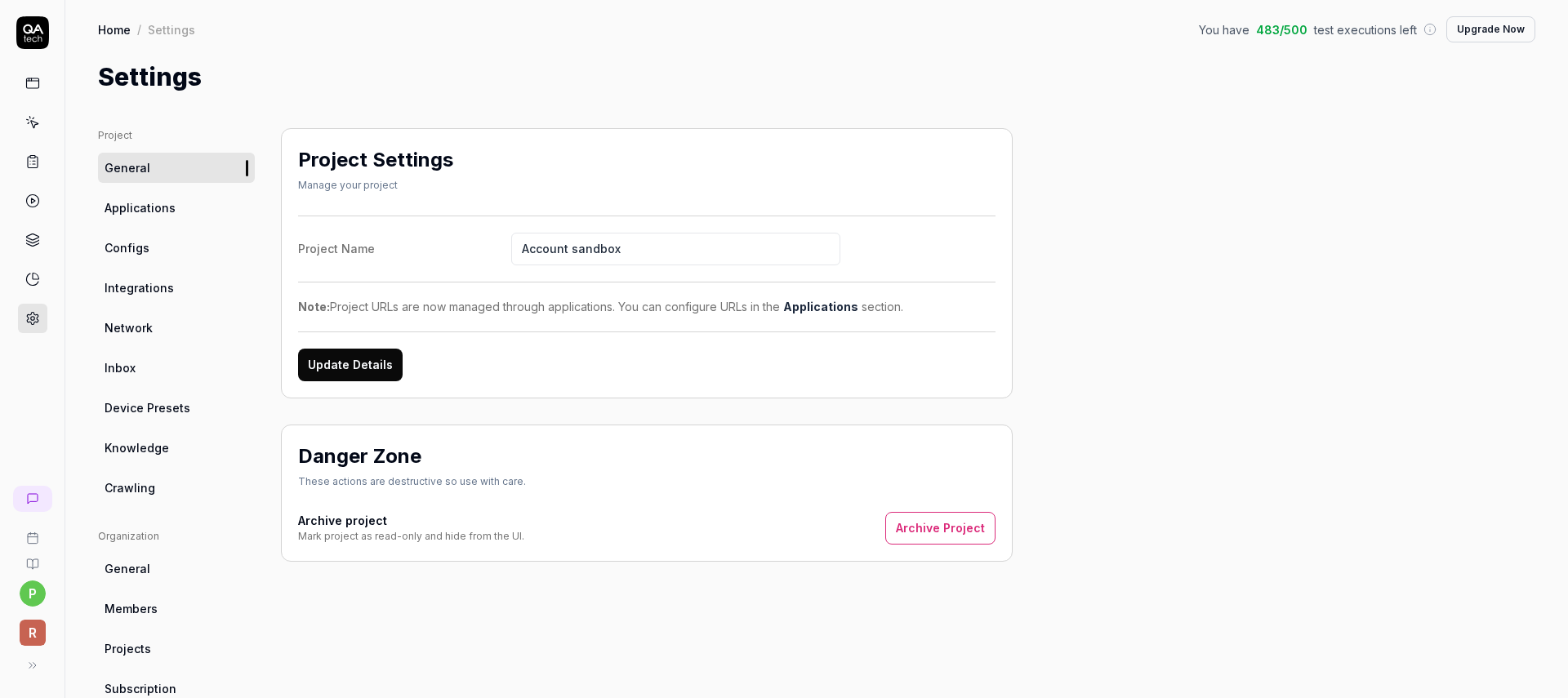
click at [36, 594] on html "p R Home / Settings You have 483 / 500 test executions left Upgrade Now Home / …" at bounding box center [784, 349] width 1568 height 698
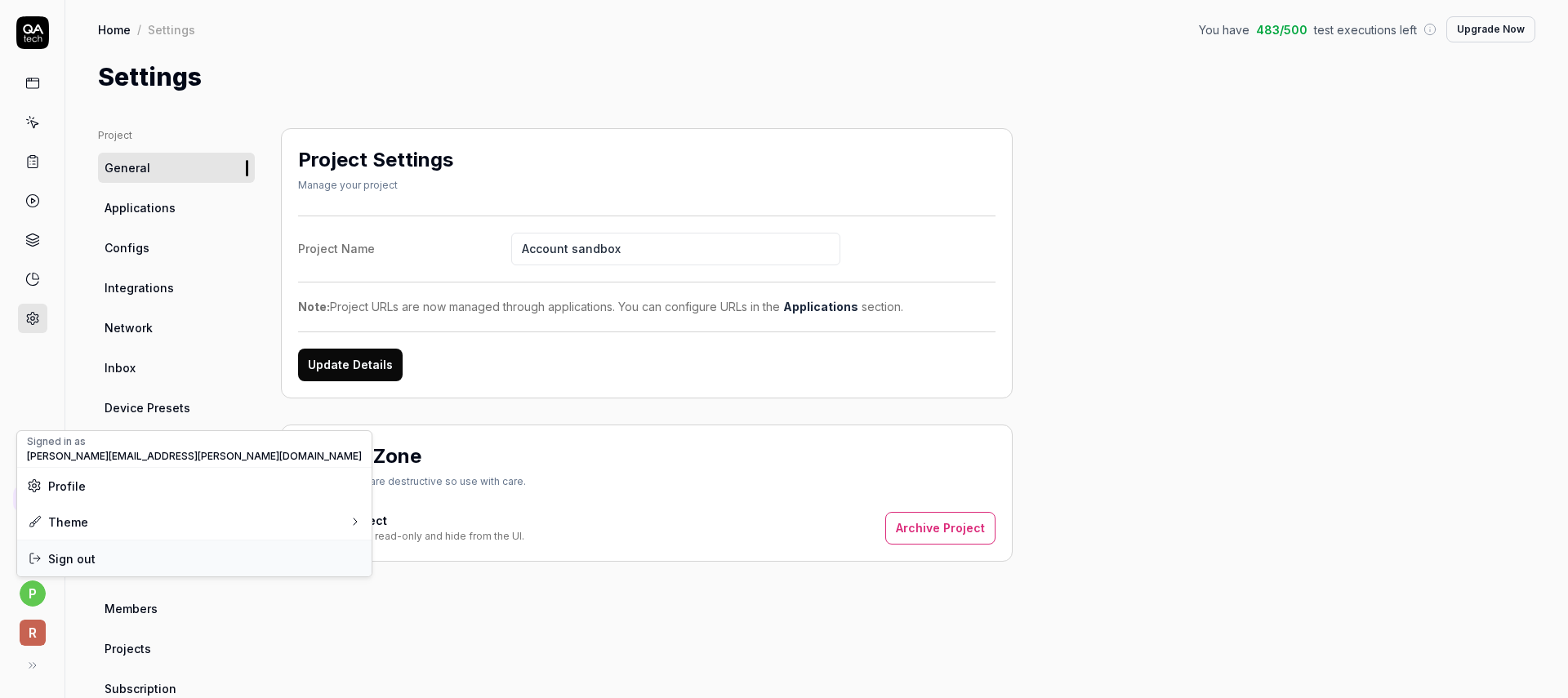
click at [94, 553] on span "Sign out" at bounding box center [194, 559] width 335 height 17
